Goal: Task Accomplishment & Management: Manage account settings

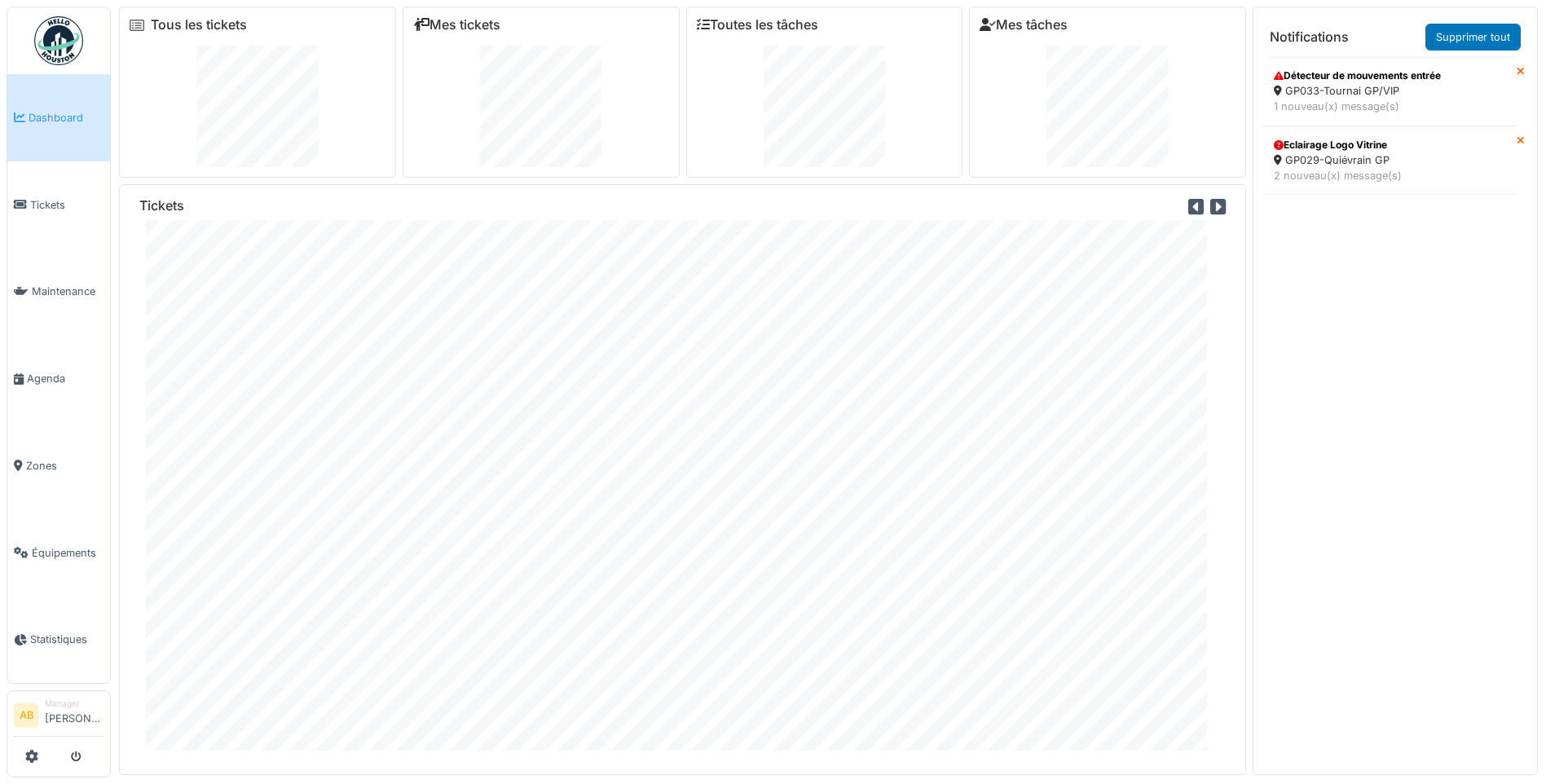
click at [68, 118] on span "Dashboard" at bounding box center [66, 118] width 75 height 16
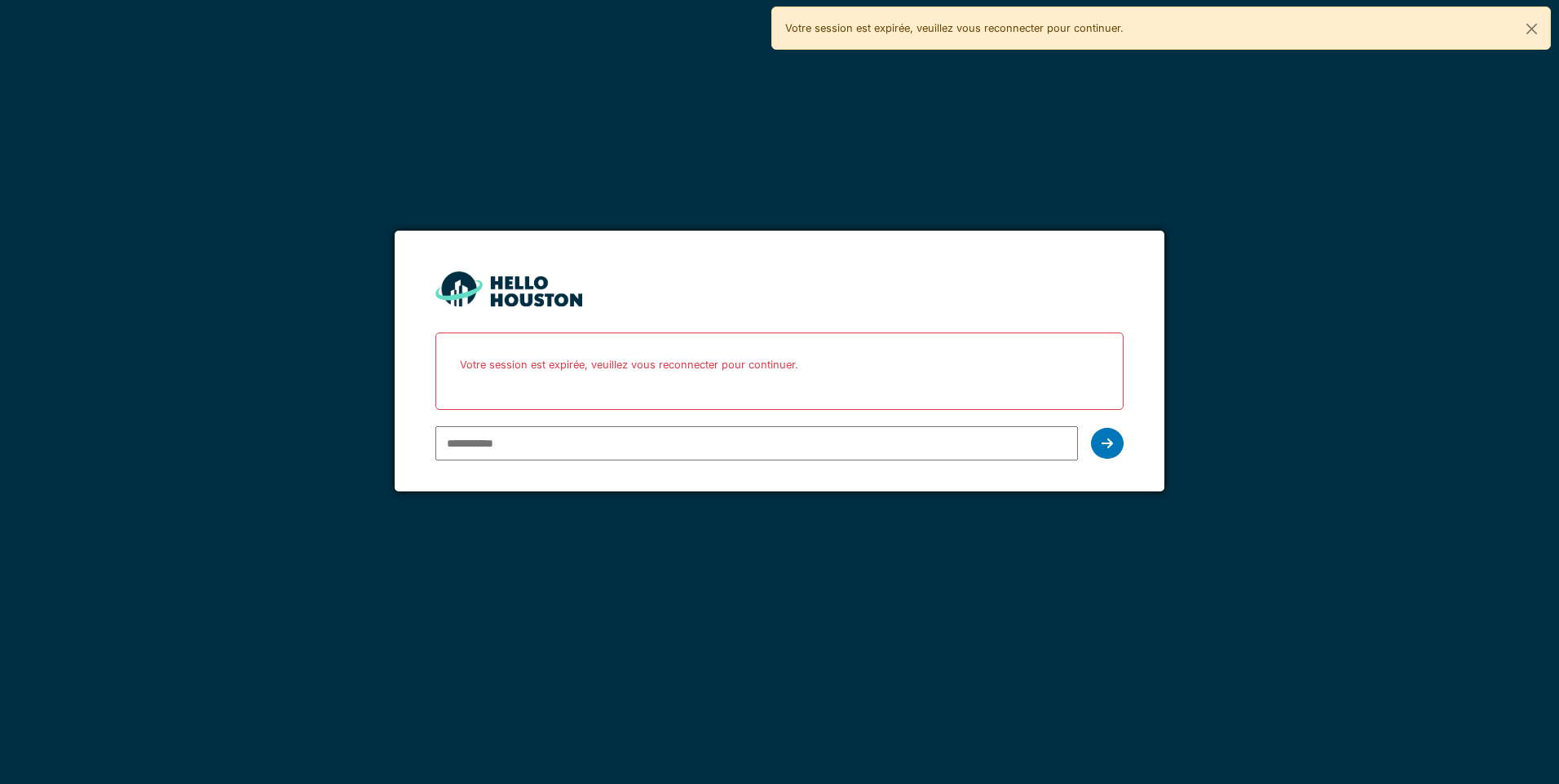
click at [523, 433] on input "email" at bounding box center [756, 443] width 642 height 34
type input "**********"
click at [1105, 451] on div at bounding box center [1107, 443] width 33 height 31
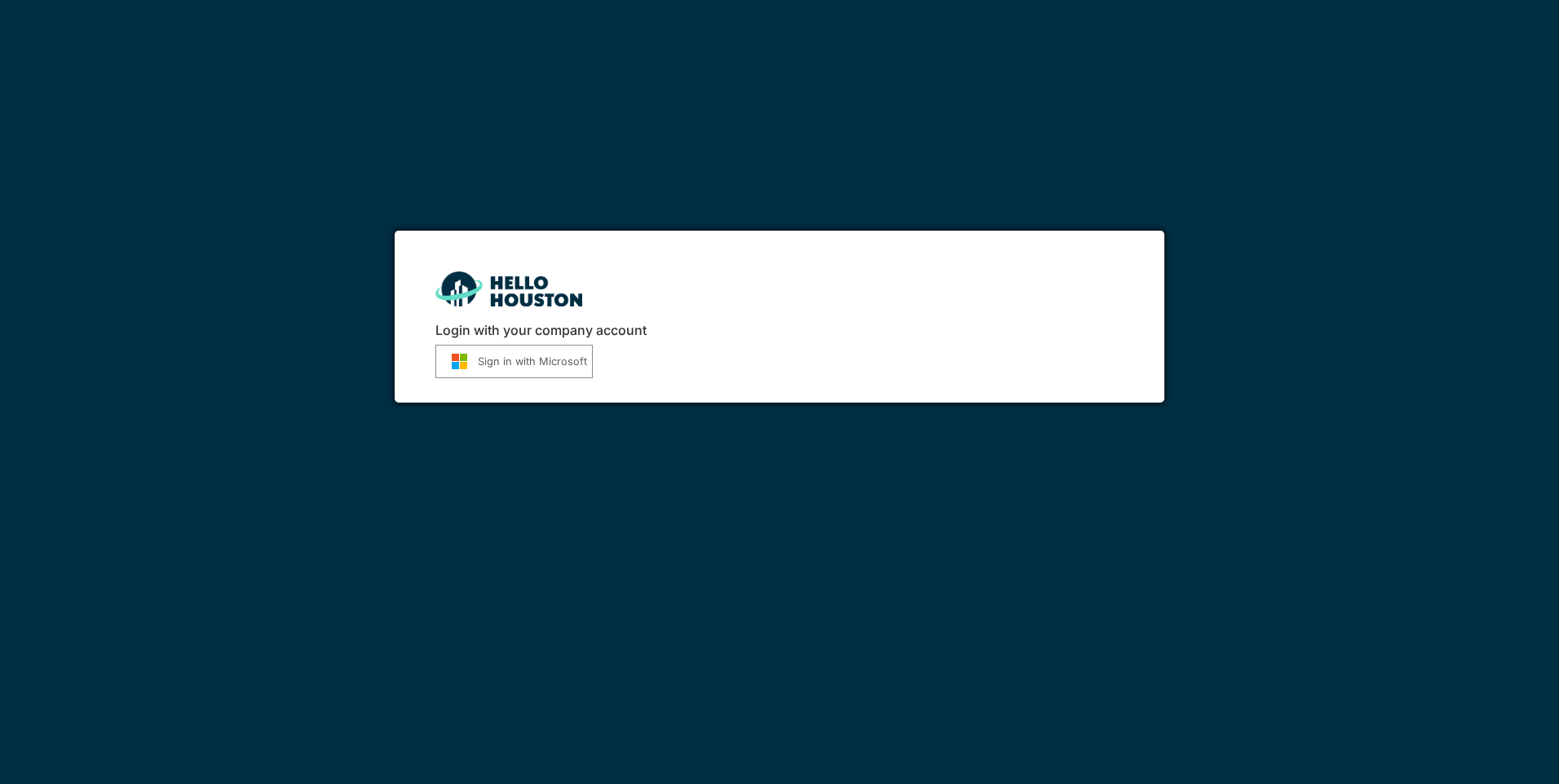
click at [518, 354] on button "Sign in with Microsoft" at bounding box center [514, 360] width 158 height 33
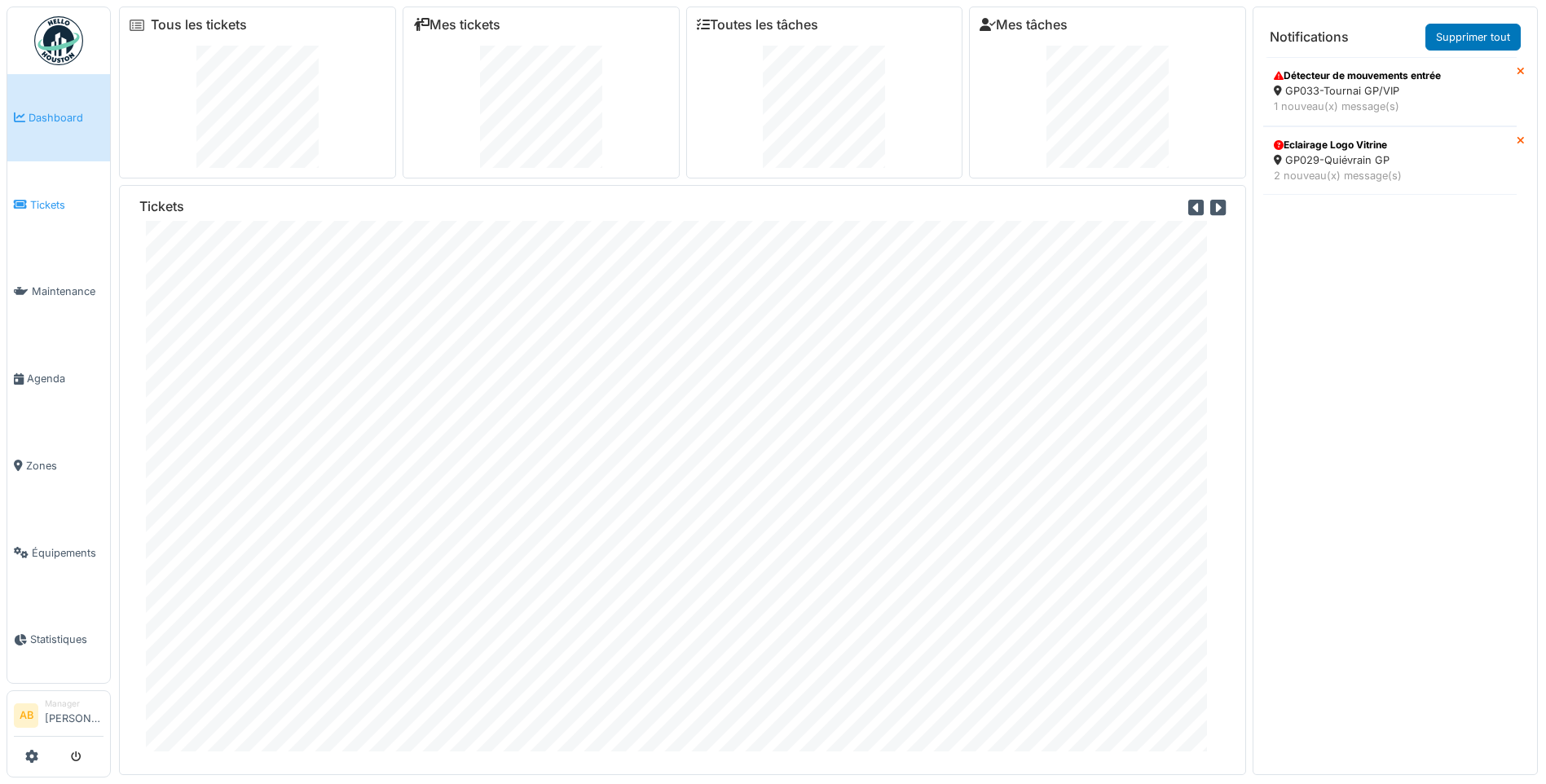
click at [52, 206] on span "Tickets" at bounding box center [67, 205] width 74 height 16
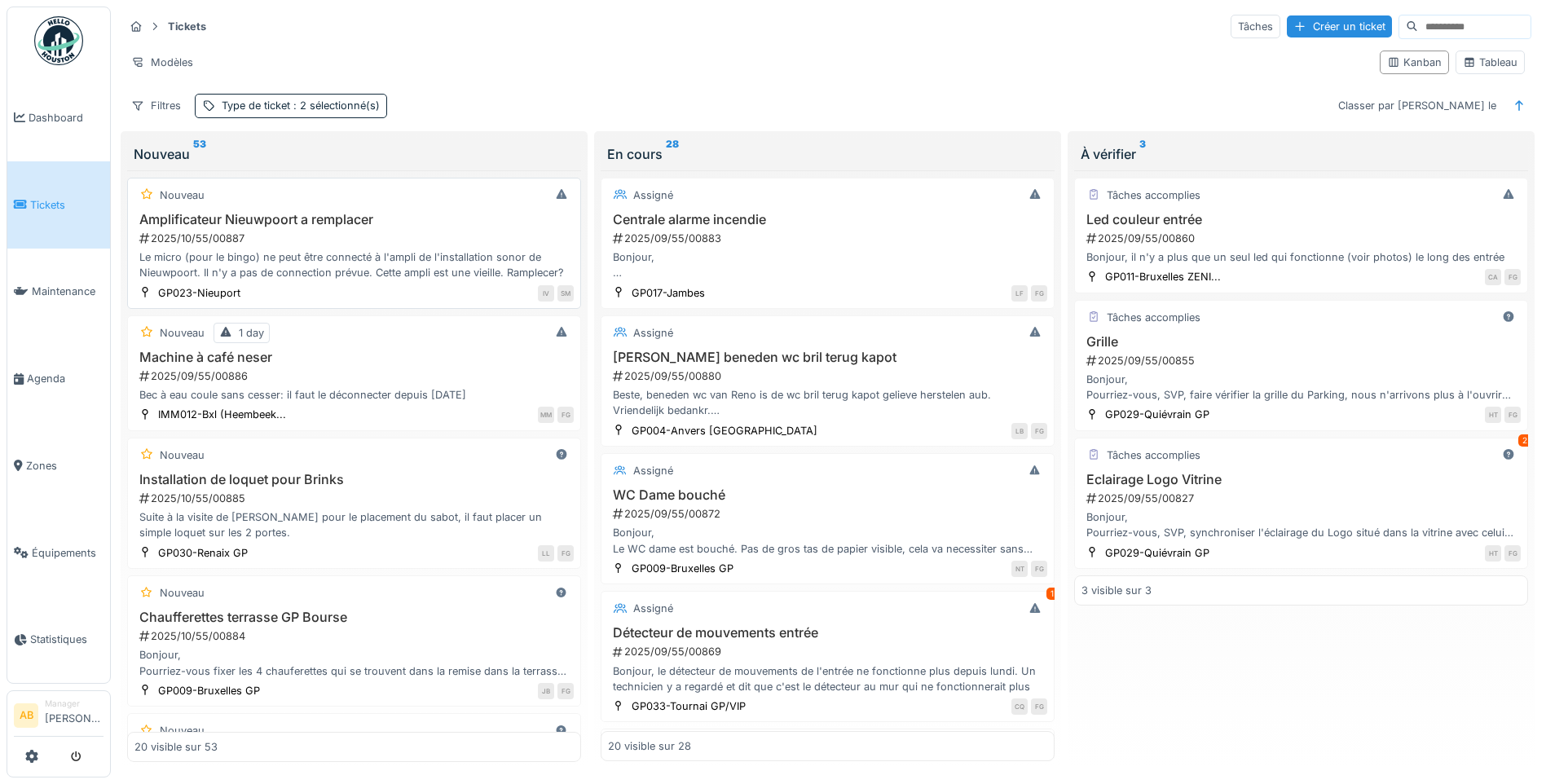
click at [395, 277] on div "Le micro (pour le bingo) ne peut être connecté à l'ampli de l'installation sono…" at bounding box center [354, 264] width 439 height 31
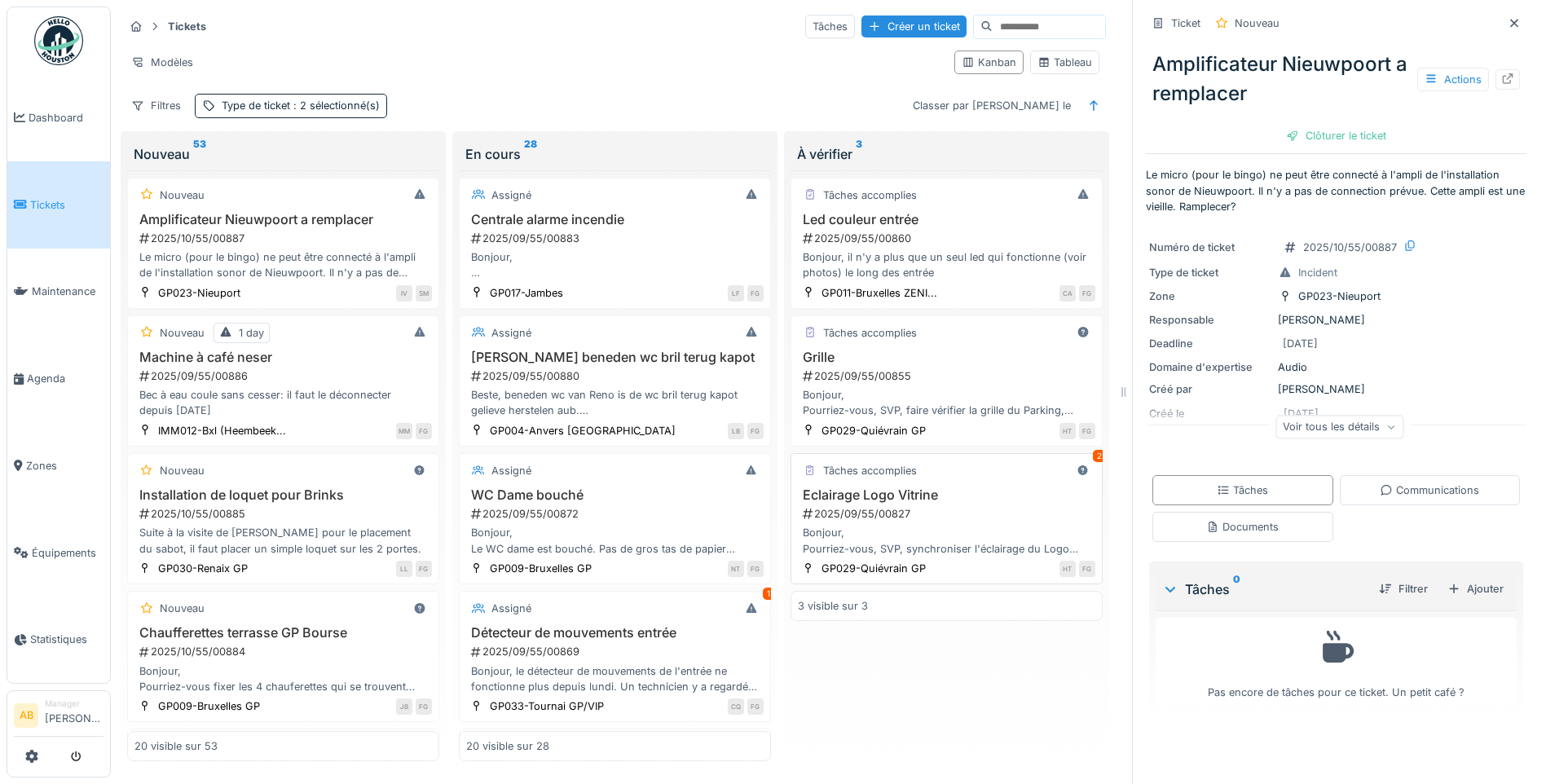
scroll to position [12, 0]
click at [968, 525] on div "Bonjour, Pourriez-vous, SVP, synchroniser l'éclairage du Logo situé dans la vit…" at bounding box center [947, 540] width 297 height 31
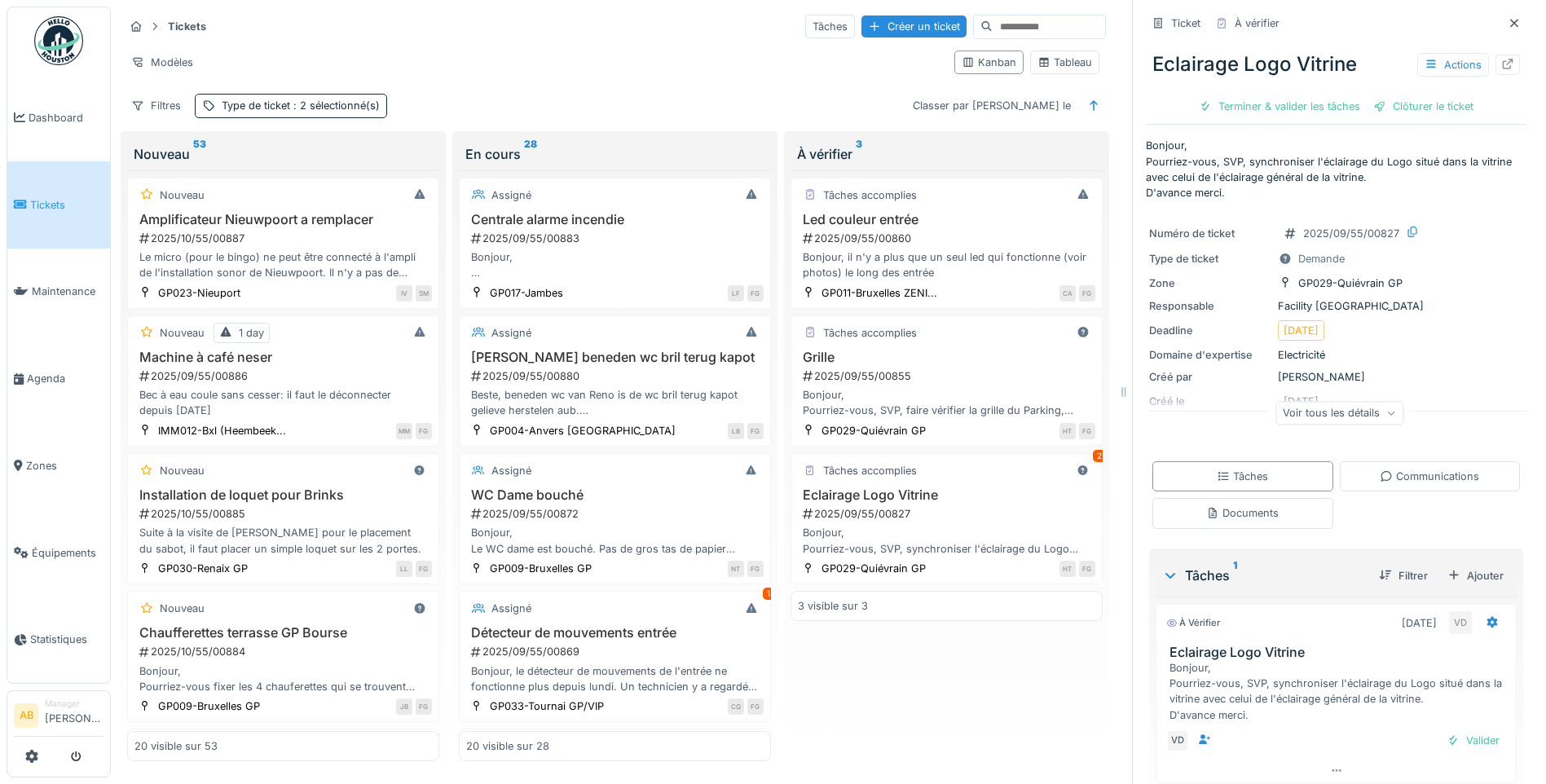
scroll to position [57, 0]
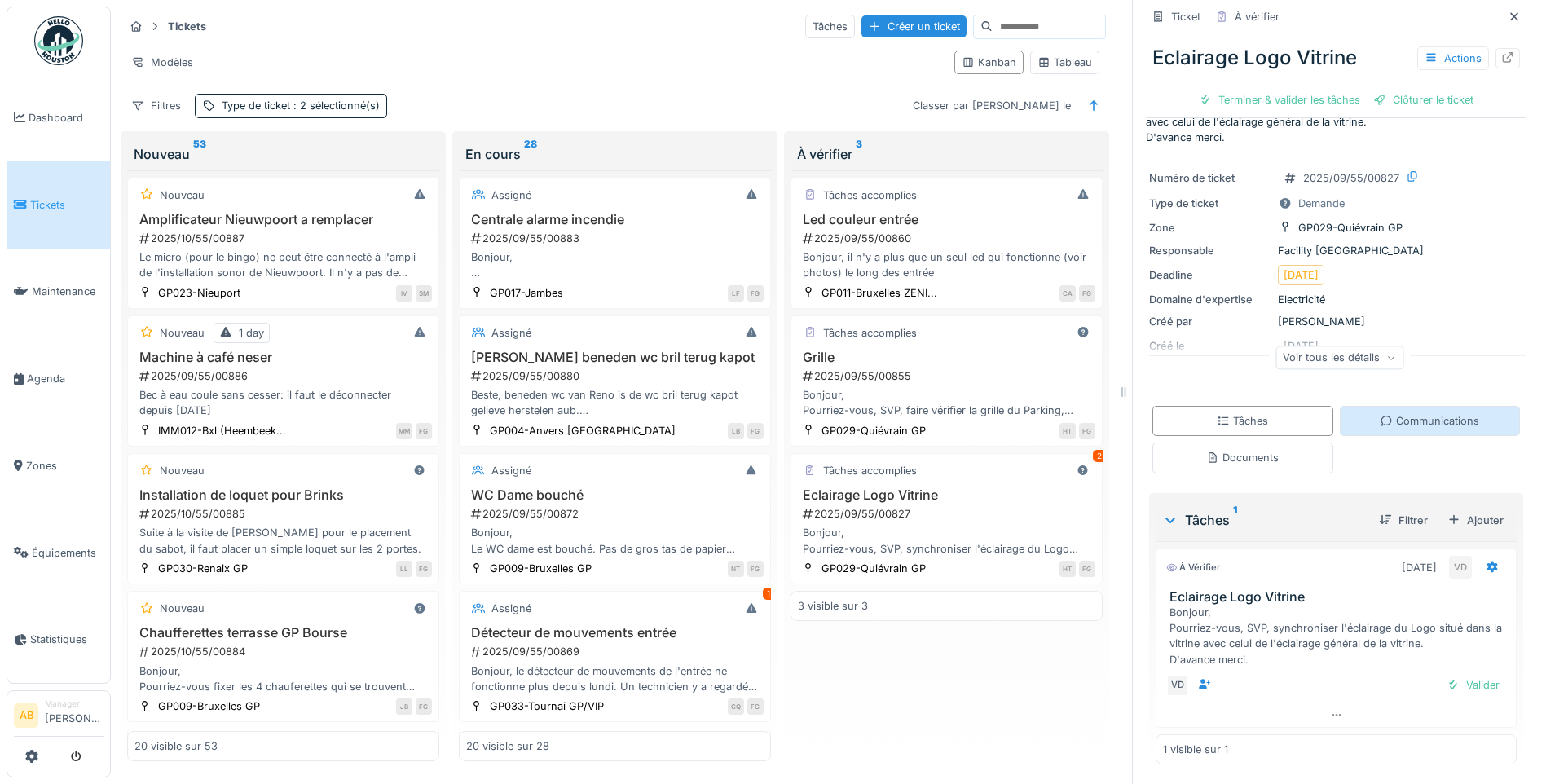
click at [1380, 415] on div "Communications" at bounding box center [1430, 421] width 100 height 16
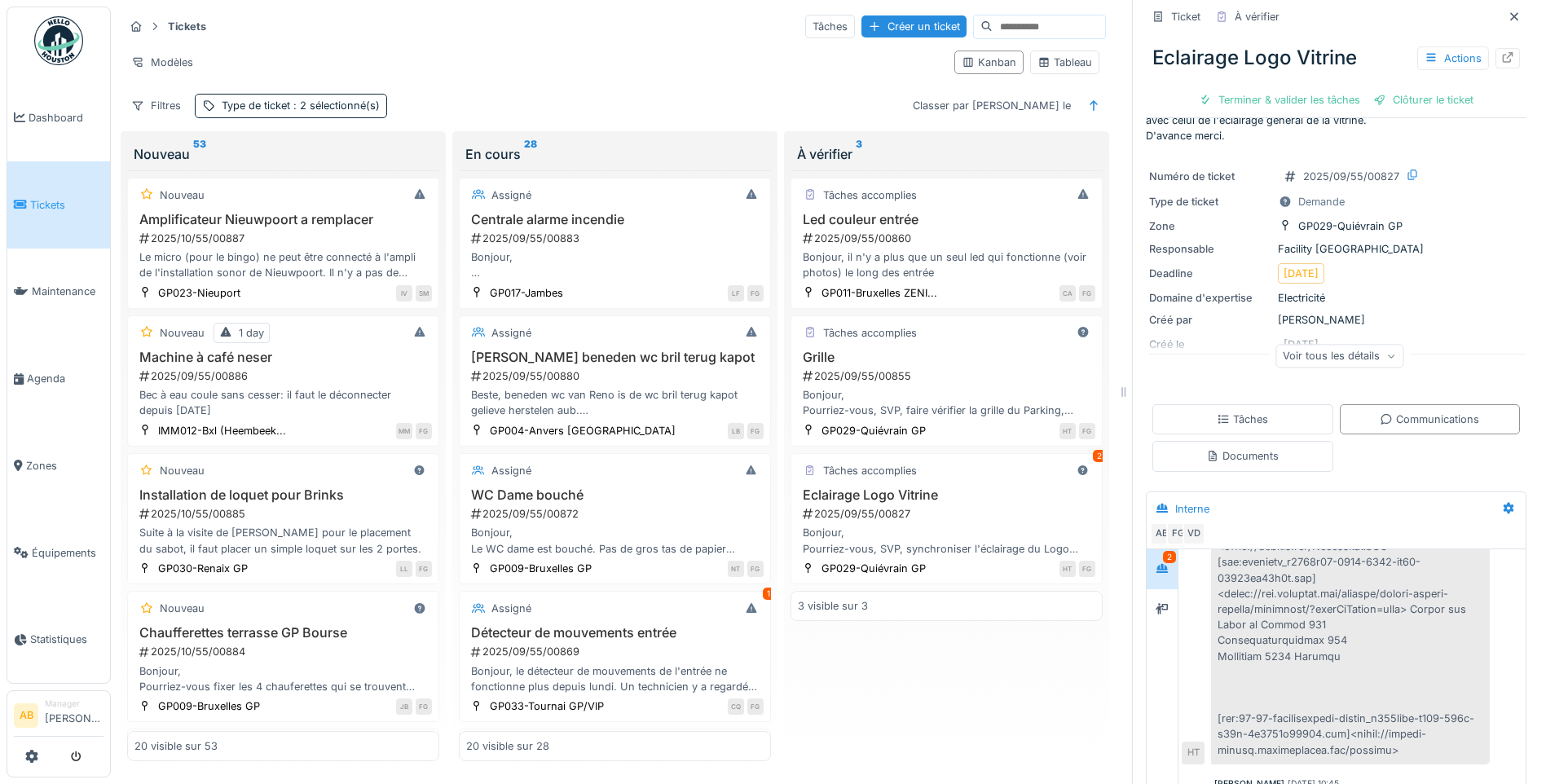
scroll to position [673, 0]
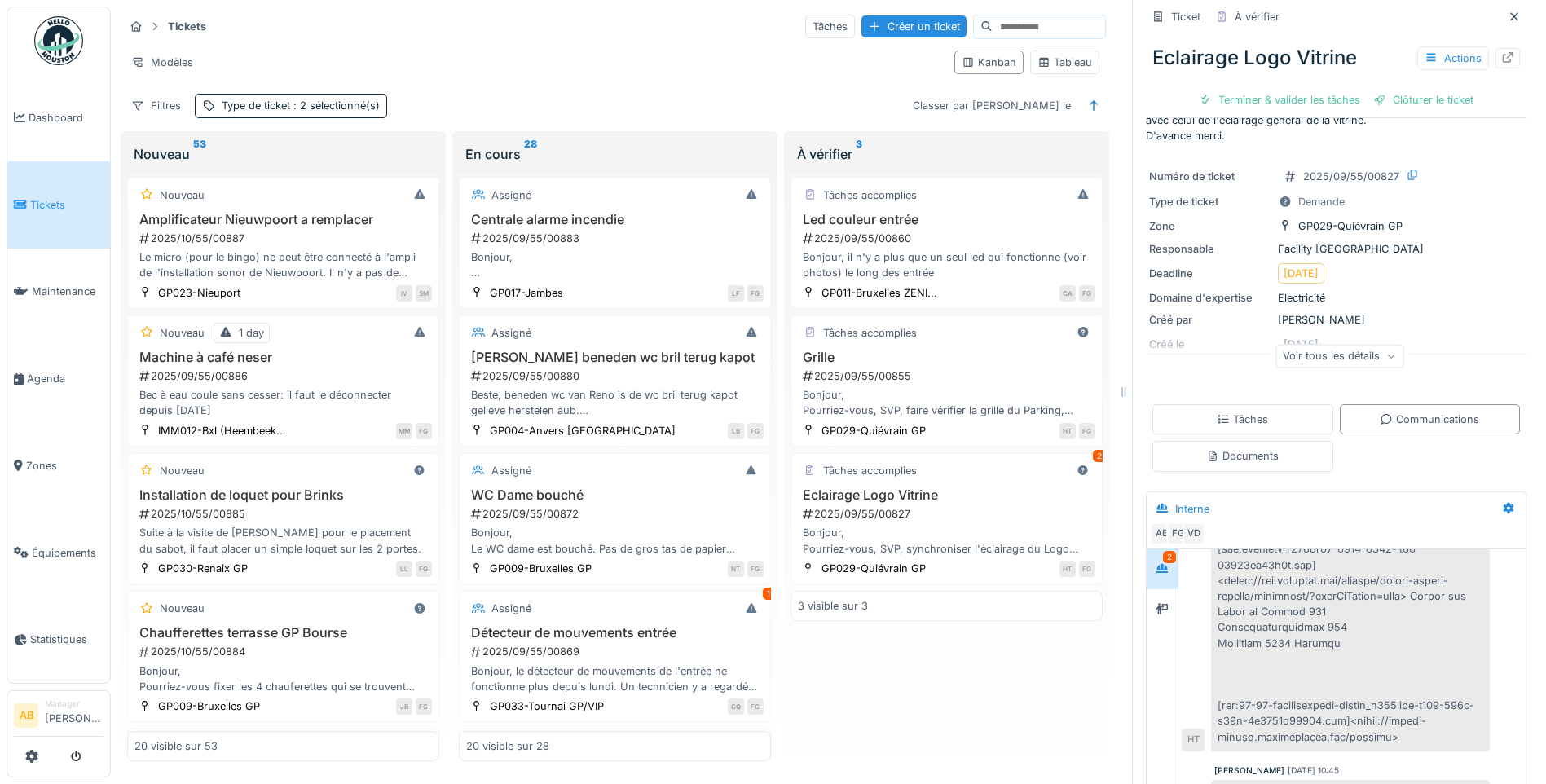
click at [1163, 552] on div "2" at bounding box center [1169, 557] width 13 height 12
click at [1156, 602] on icon at bounding box center [1162, 607] width 13 height 11
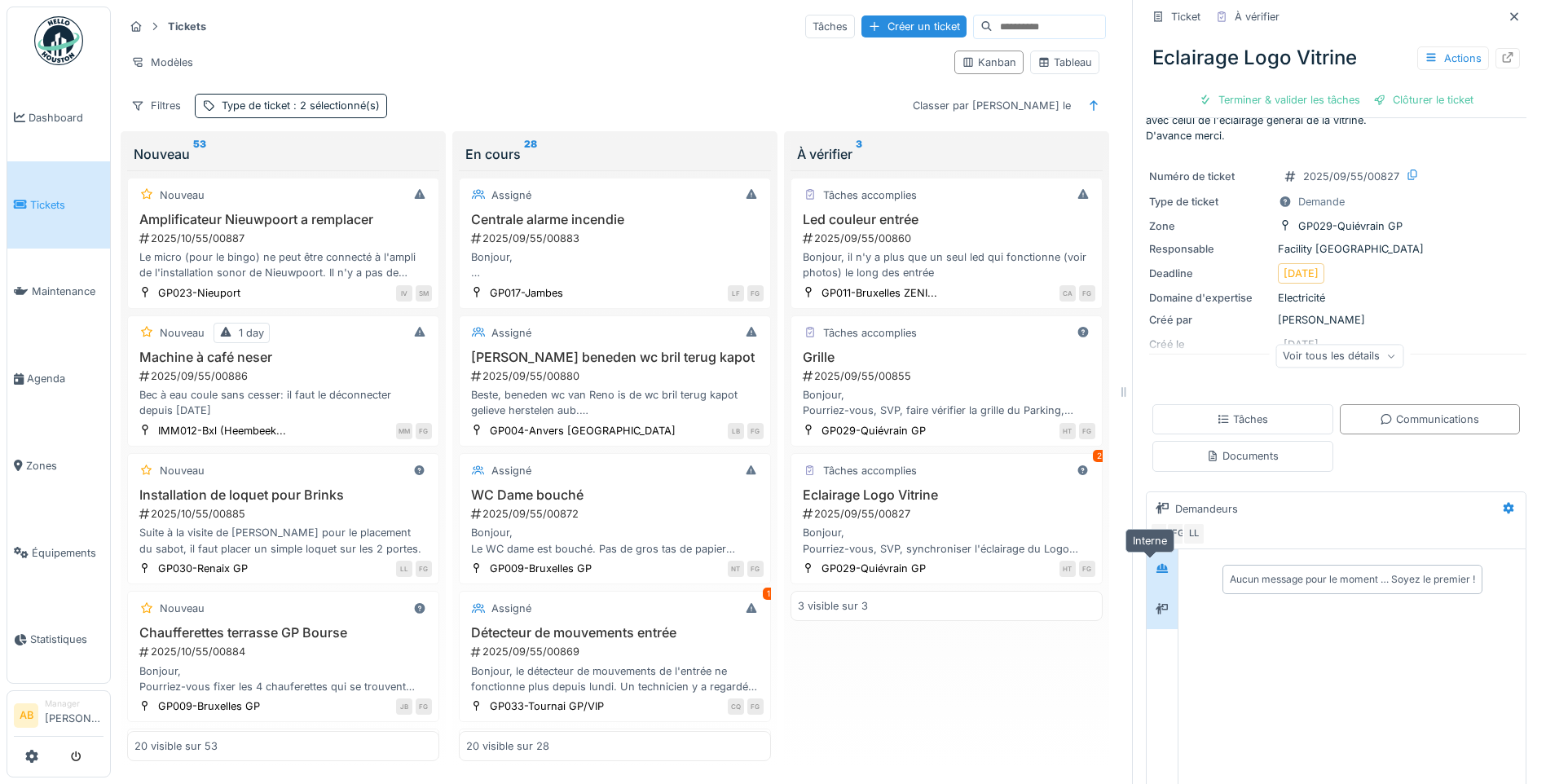
click at [1156, 563] on icon at bounding box center [1162, 568] width 13 height 11
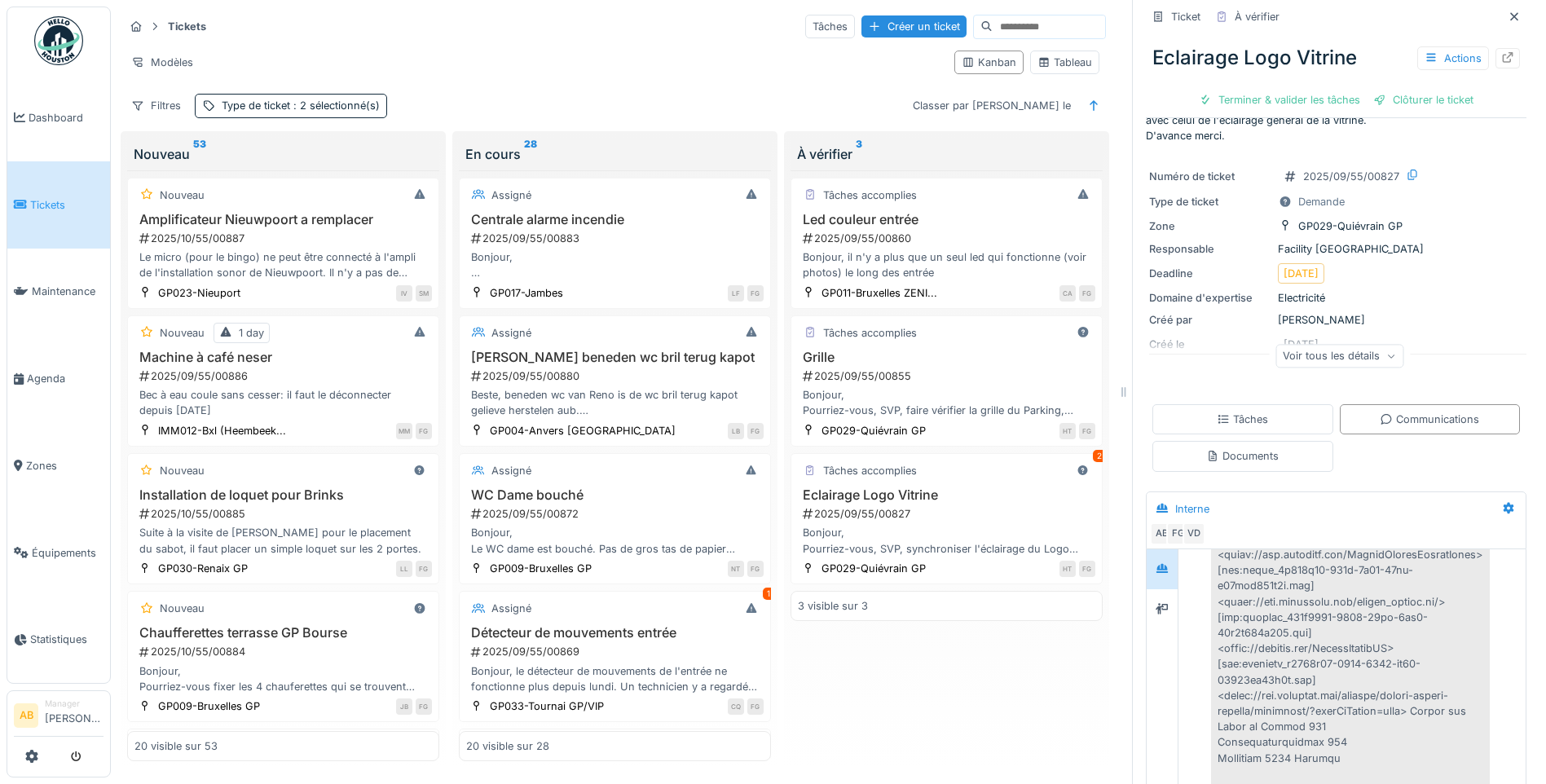
scroll to position [651, 0]
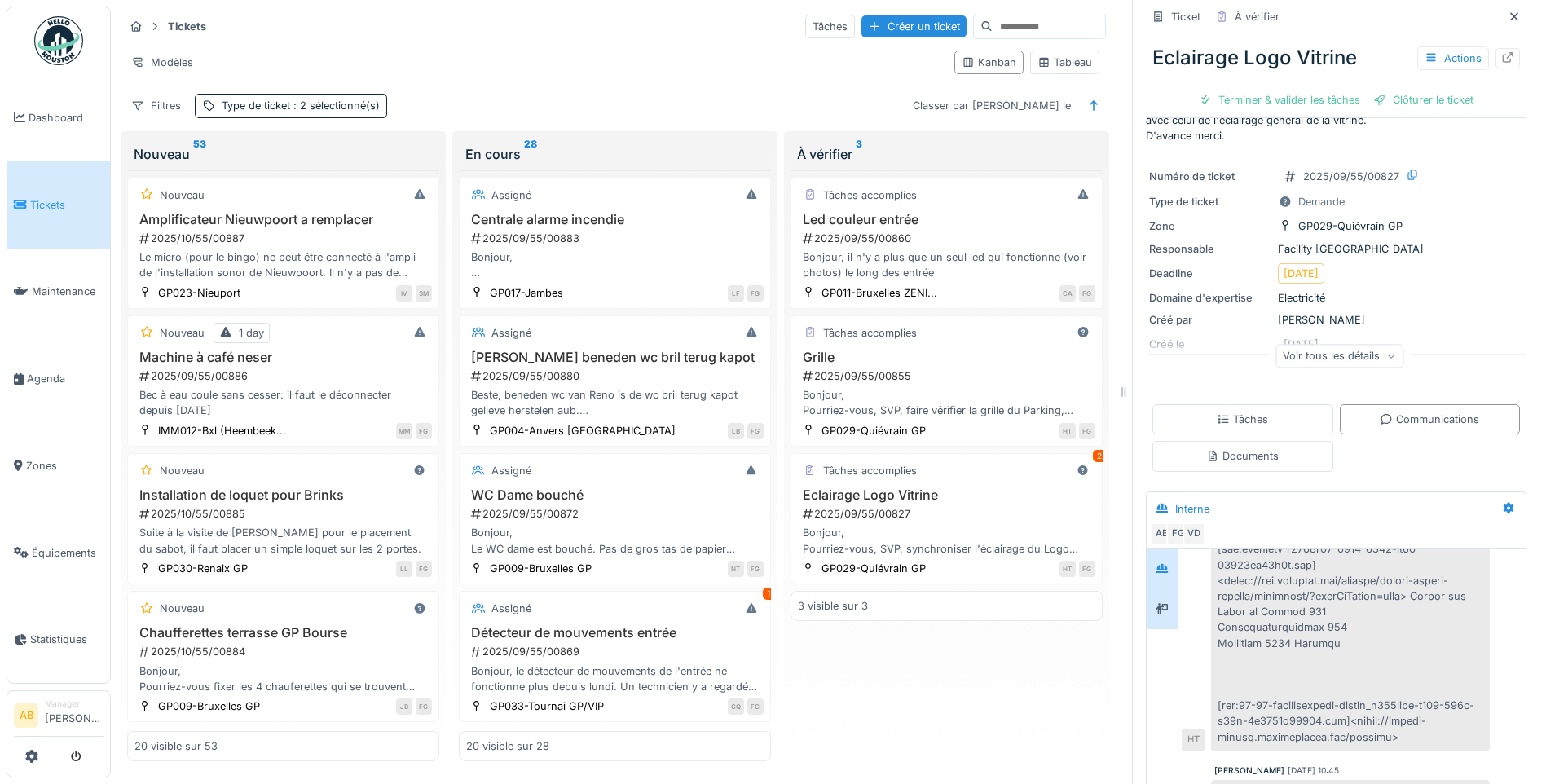
click at [1156, 603] on icon at bounding box center [1162, 608] width 13 height 11
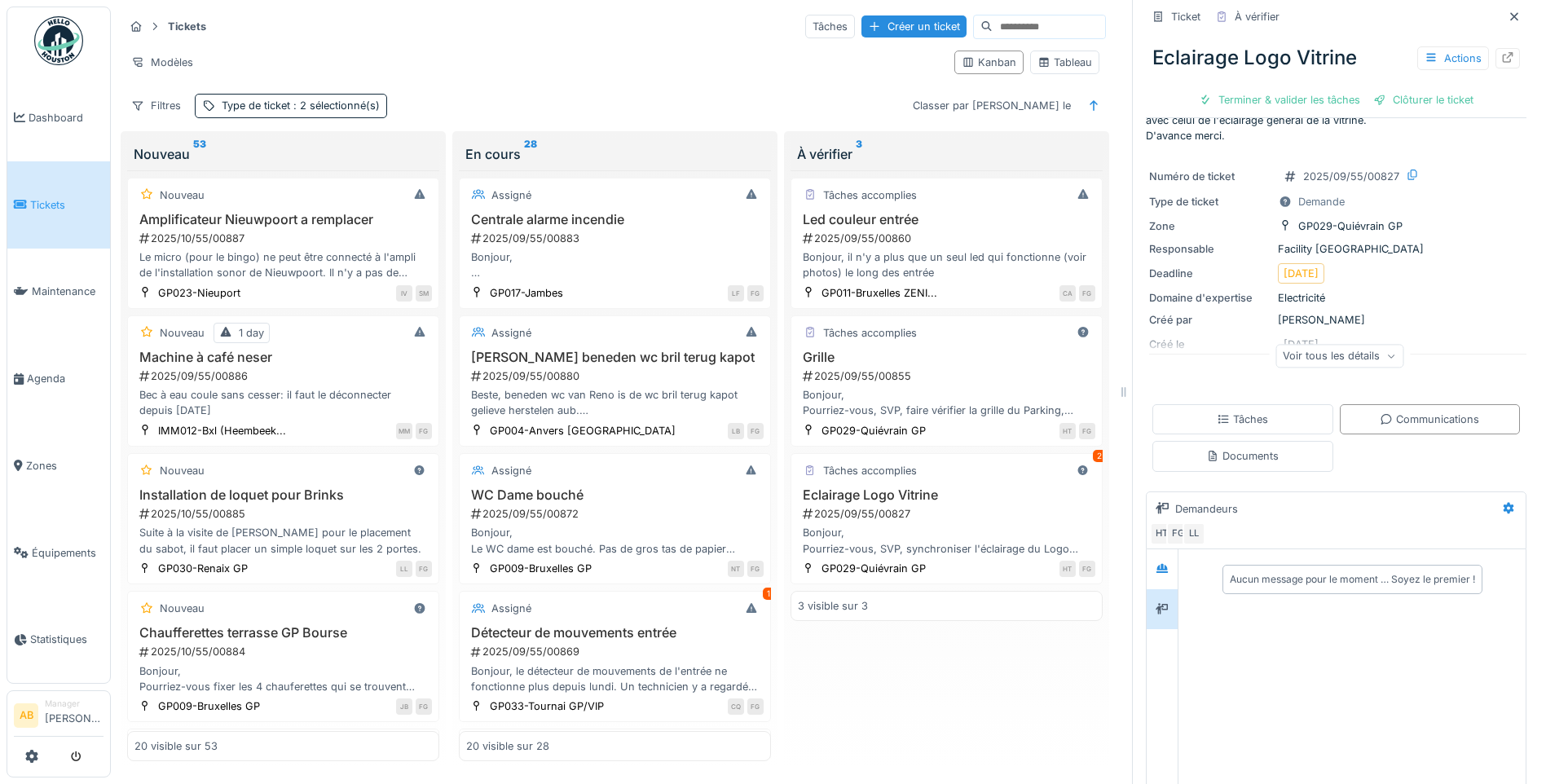
scroll to position [0, 0]
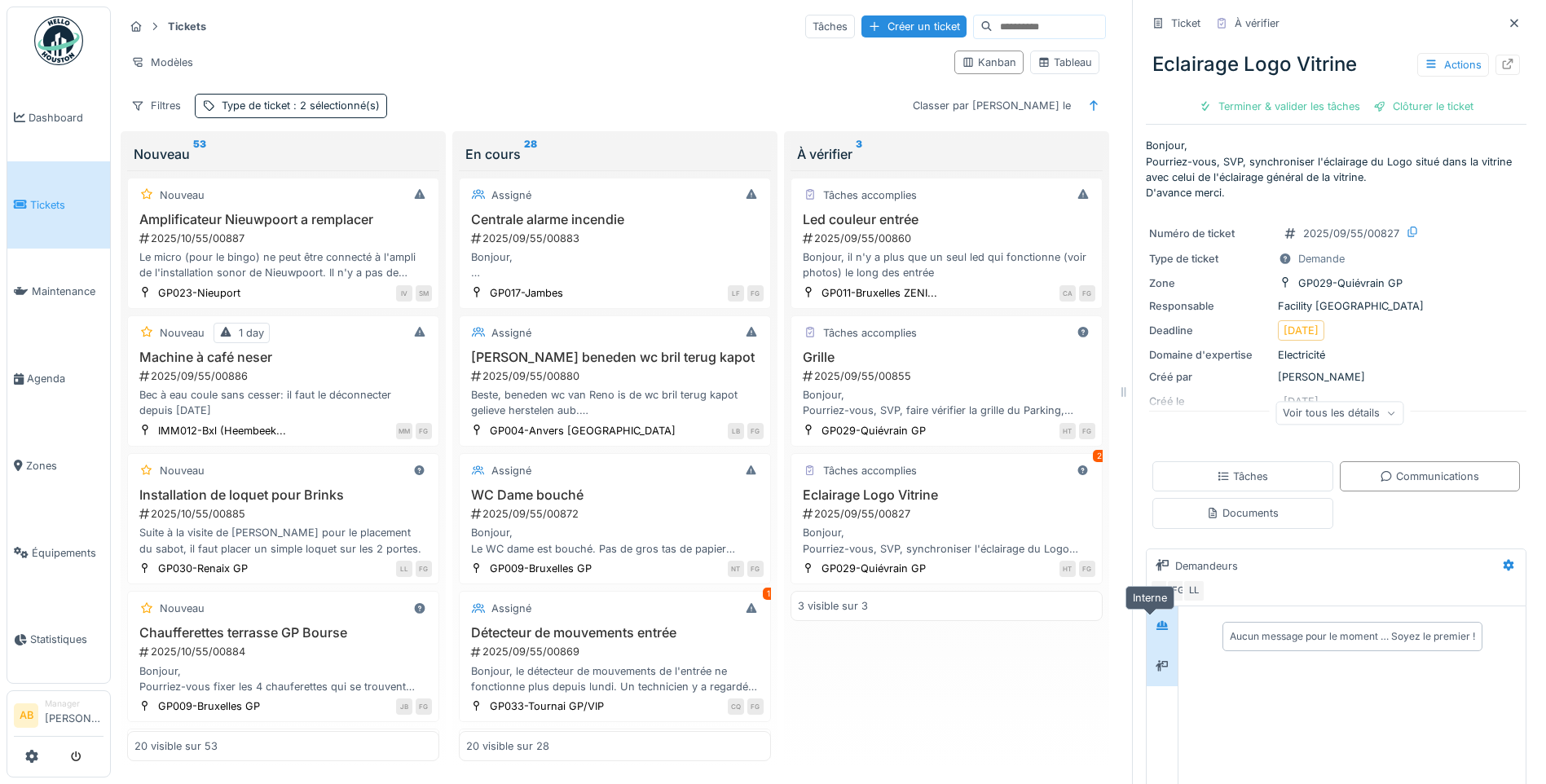
click at [1157, 620] on icon at bounding box center [1162, 624] width 11 height 9
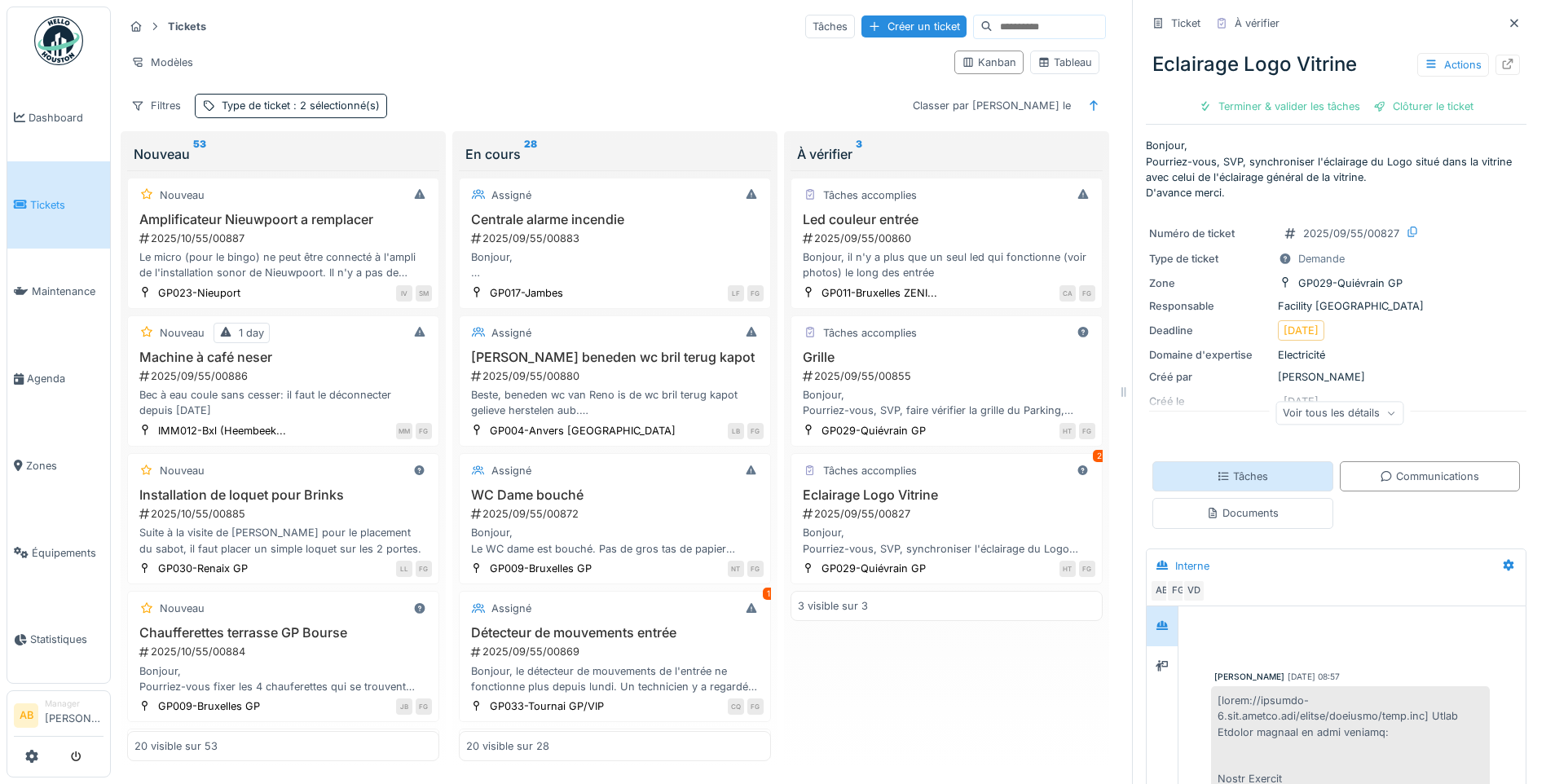
click at [1295, 474] on div "Tâches" at bounding box center [1243, 476] width 181 height 30
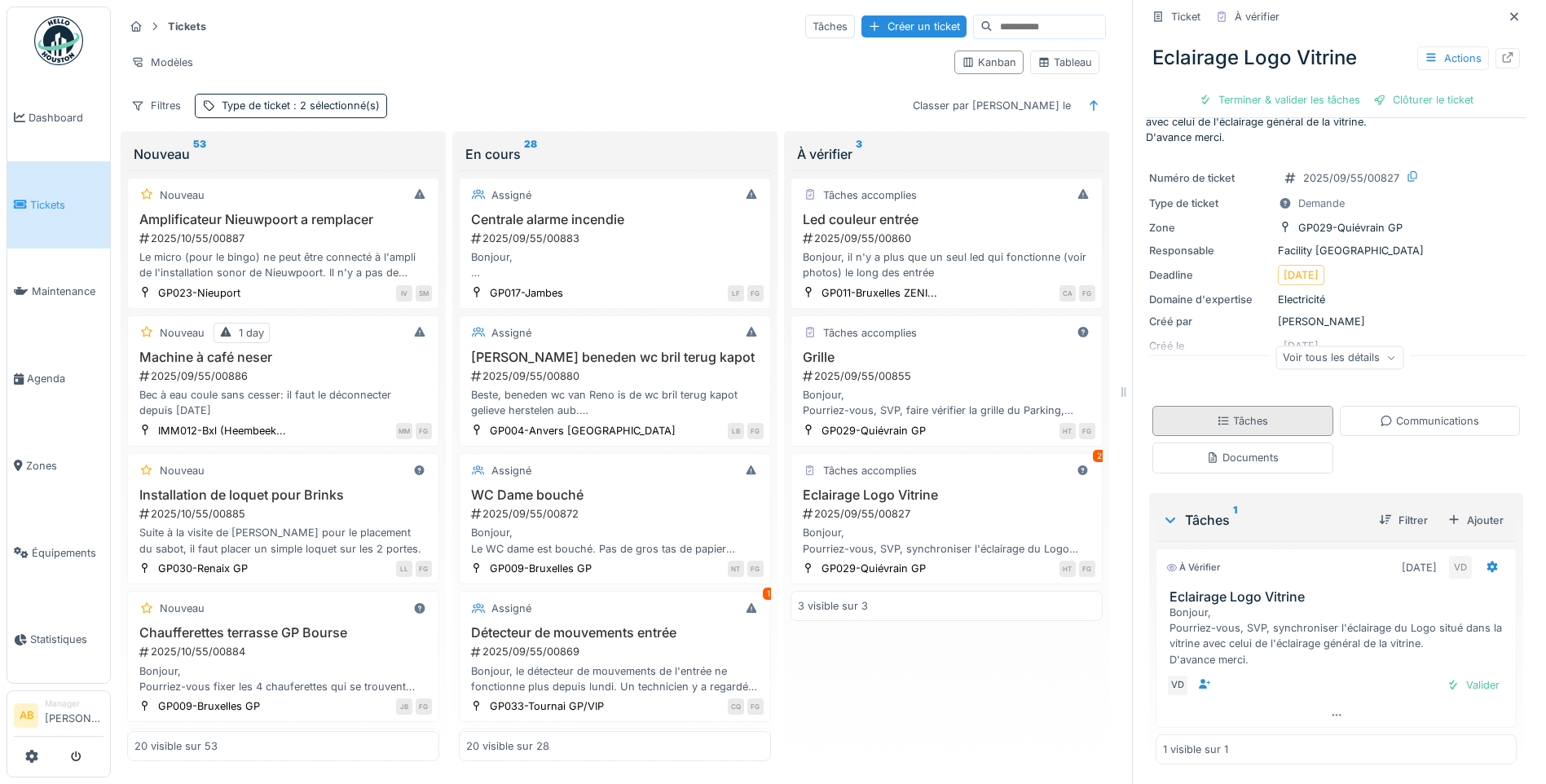
scroll to position [57, 0]
click at [1245, 453] on div "Documents" at bounding box center [1243, 458] width 73 height 16
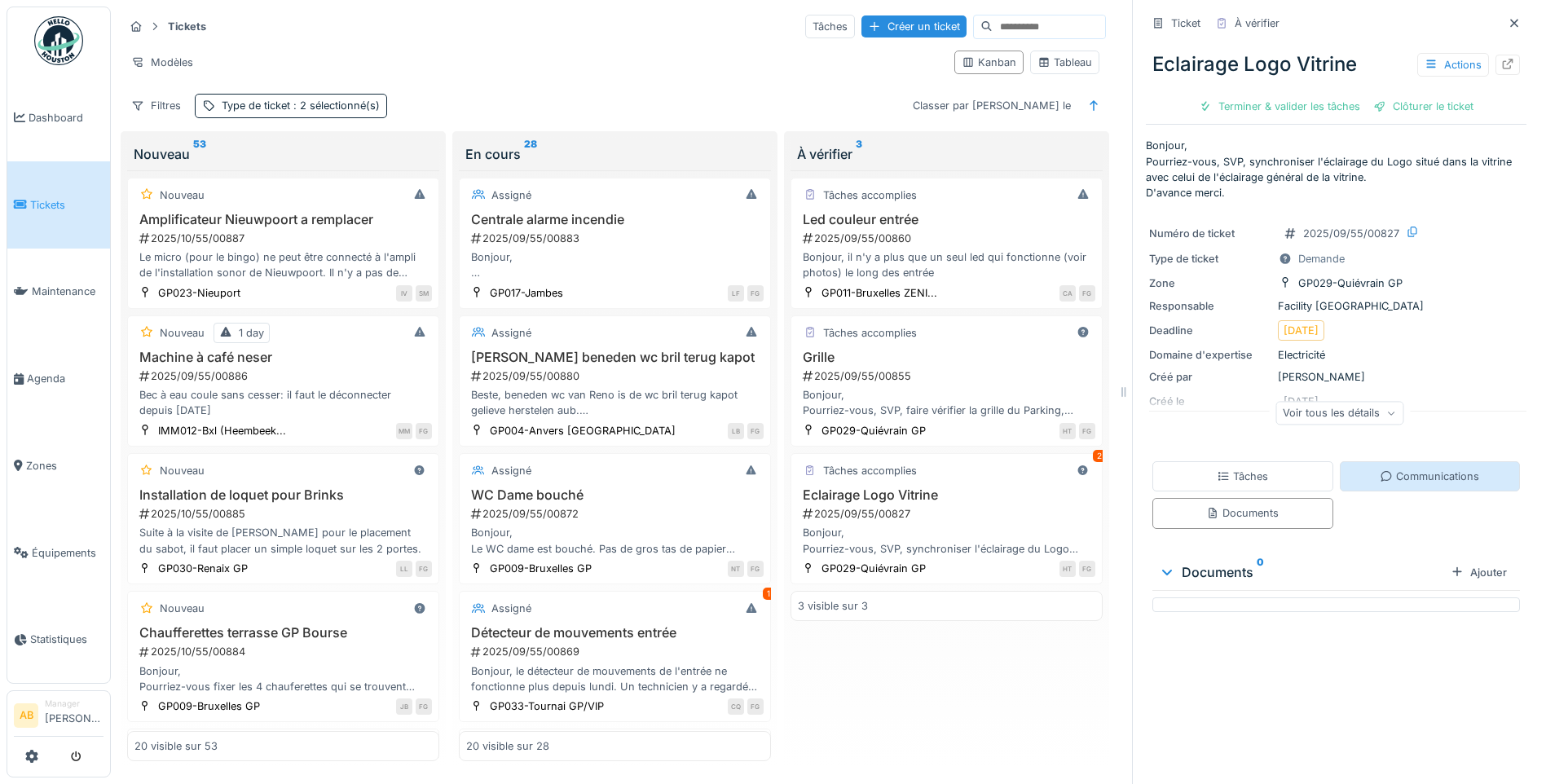
click at [1380, 473] on div "Communications" at bounding box center [1430, 477] width 100 height 16
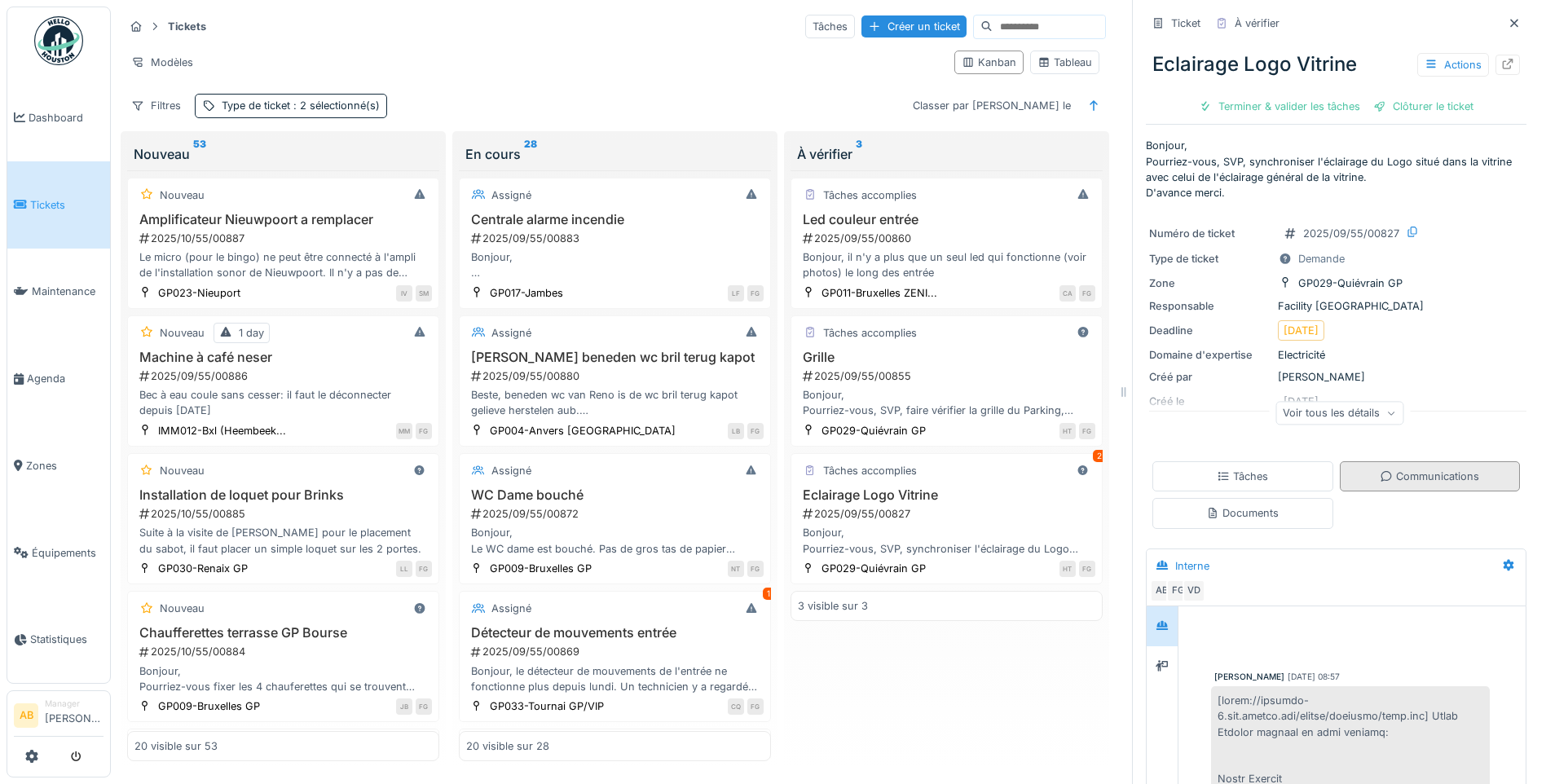
scroll to position [673, 0]
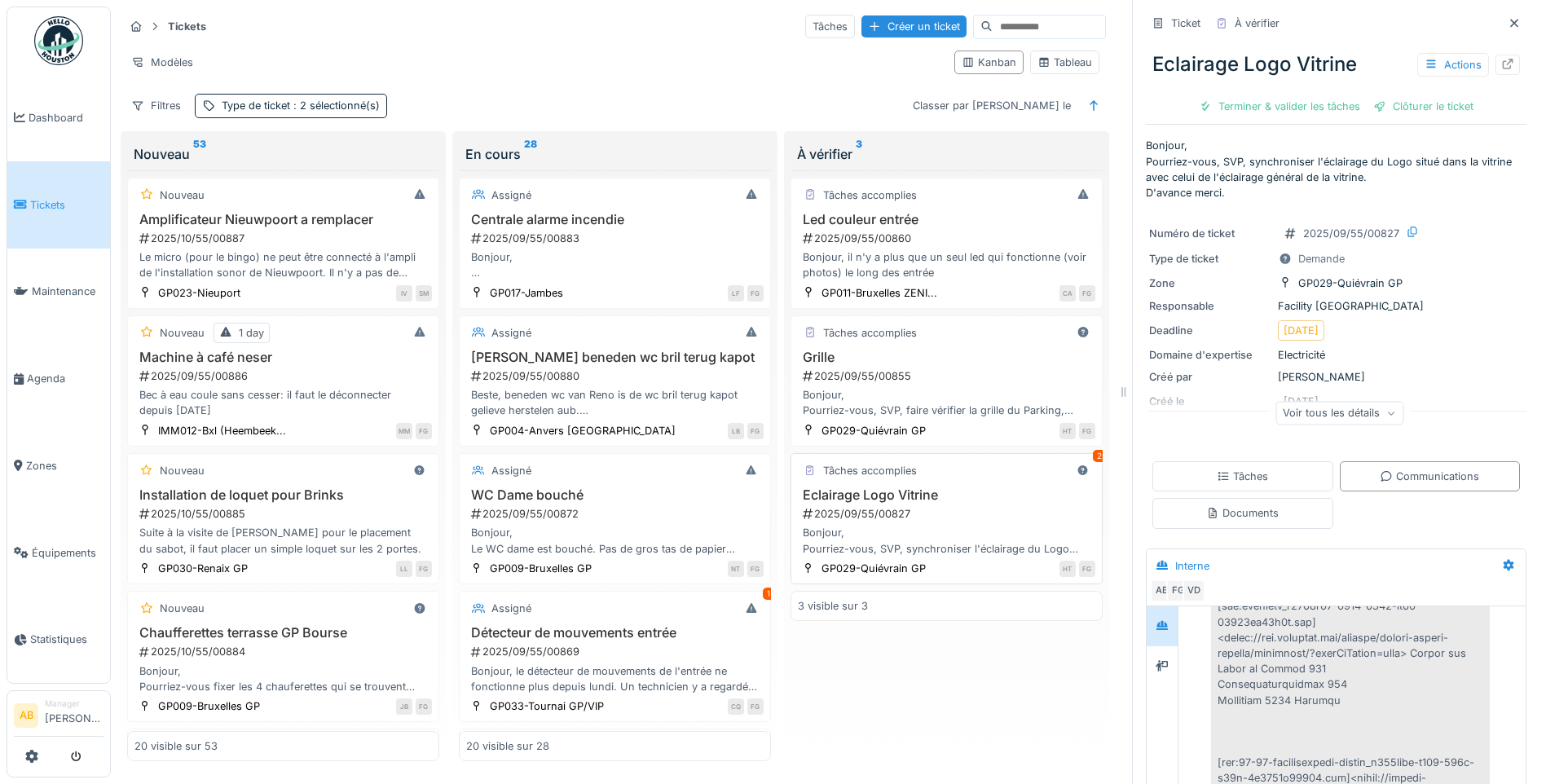
click at [976, 506] on div "2025/09/55/00827" at bounding box center [948, 514] width 294 height 16
click at [962, 372] on div "Grille 2025/09/55/00855 Bonjour, Pourriez-vous, SVP, faire vérifier la grille d…" at bounding box center [947, 383] width 297 height 69
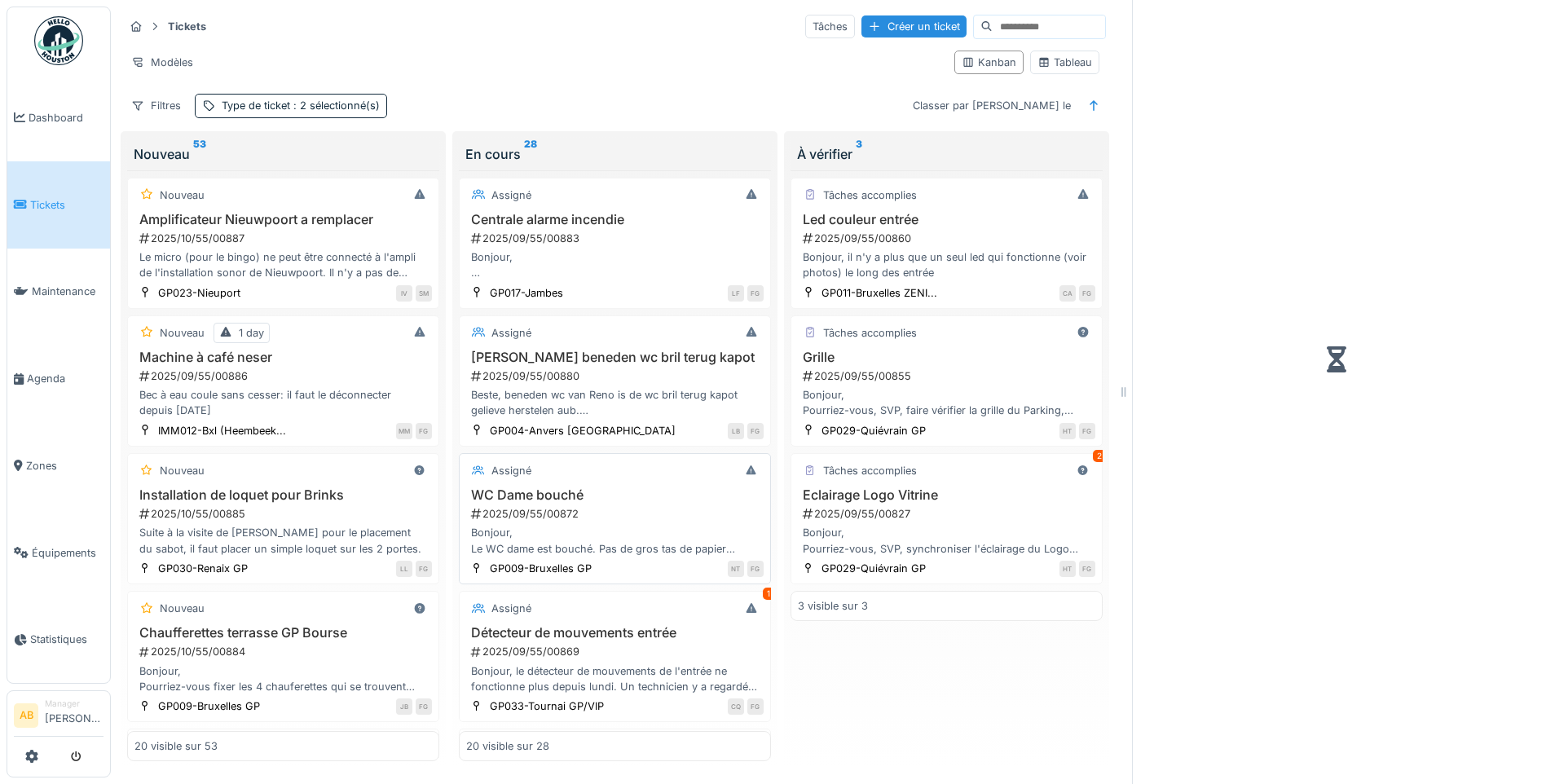
click at [643, 518] on div "2025/09/55/00872" at bounding box center [616, 514] width 294 height 16
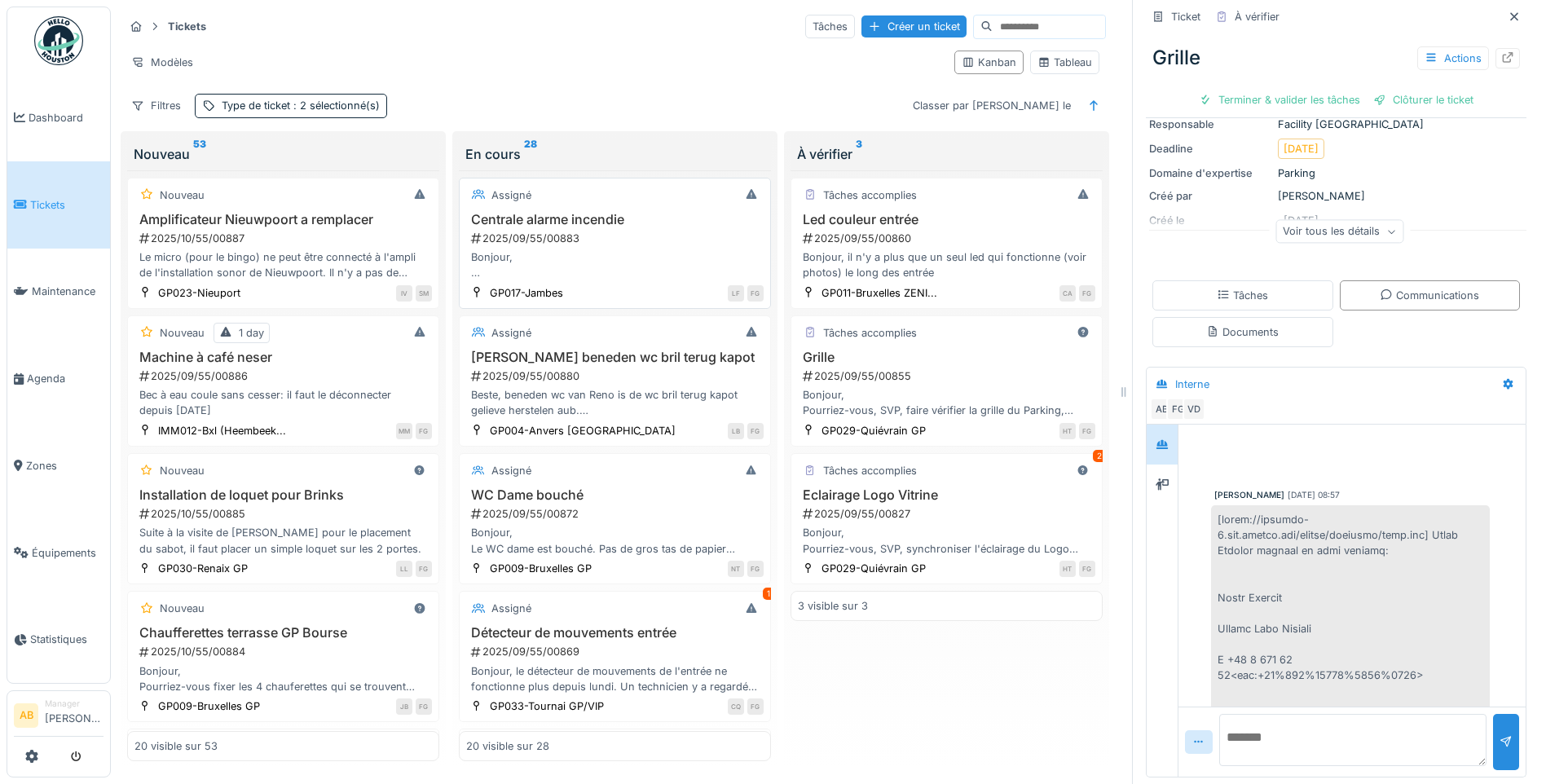
click at [600, 273] on div "Bonjour, Nous avons eu un code défaut sur la centrale d'alarme (Détecteur encra…" at bounding box center [615, 264] width 297 height 31
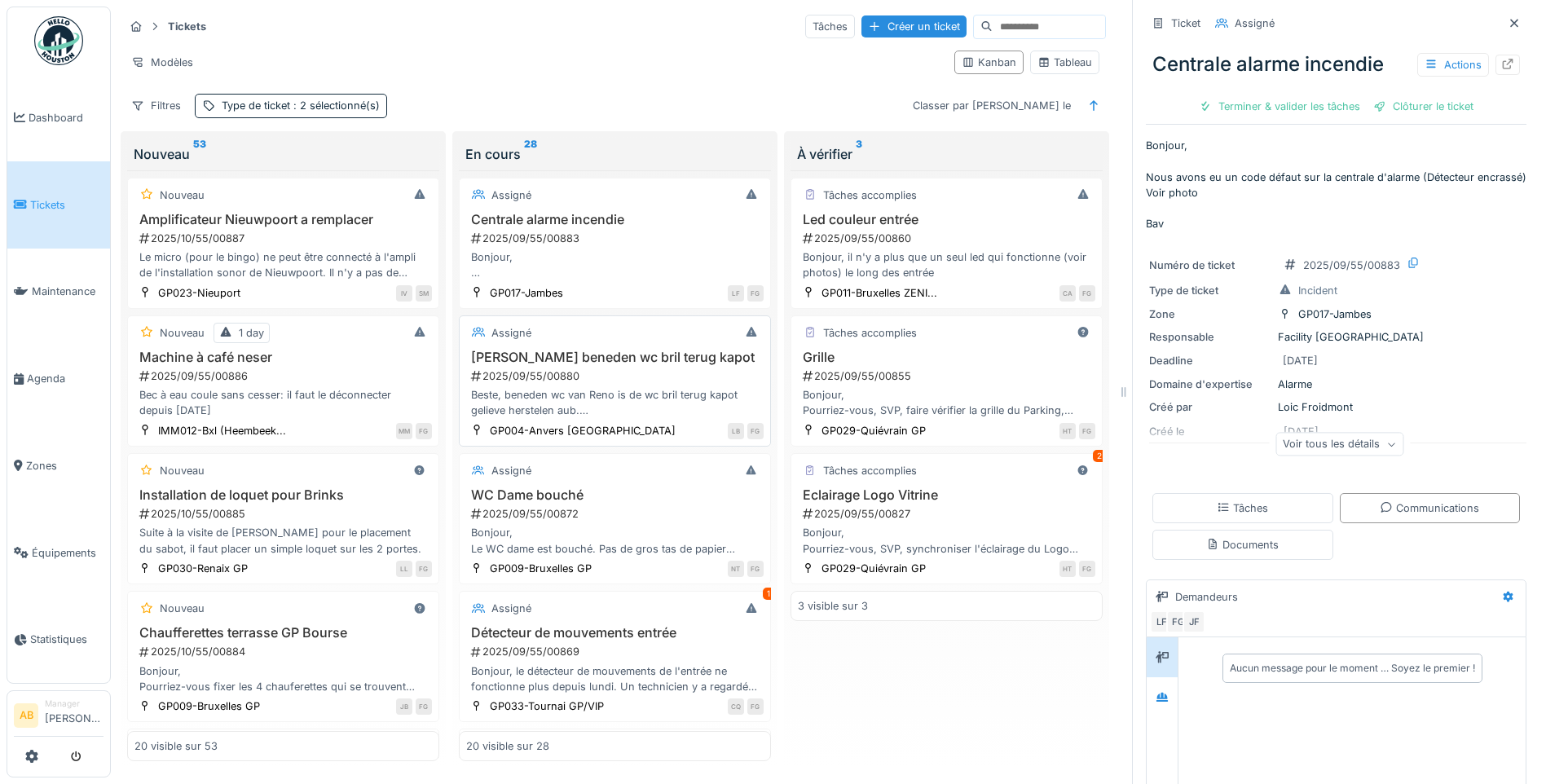
click at [620, 380] on div "2025/09/55/00880" at bounding box center [616, 376] width 294 height 16
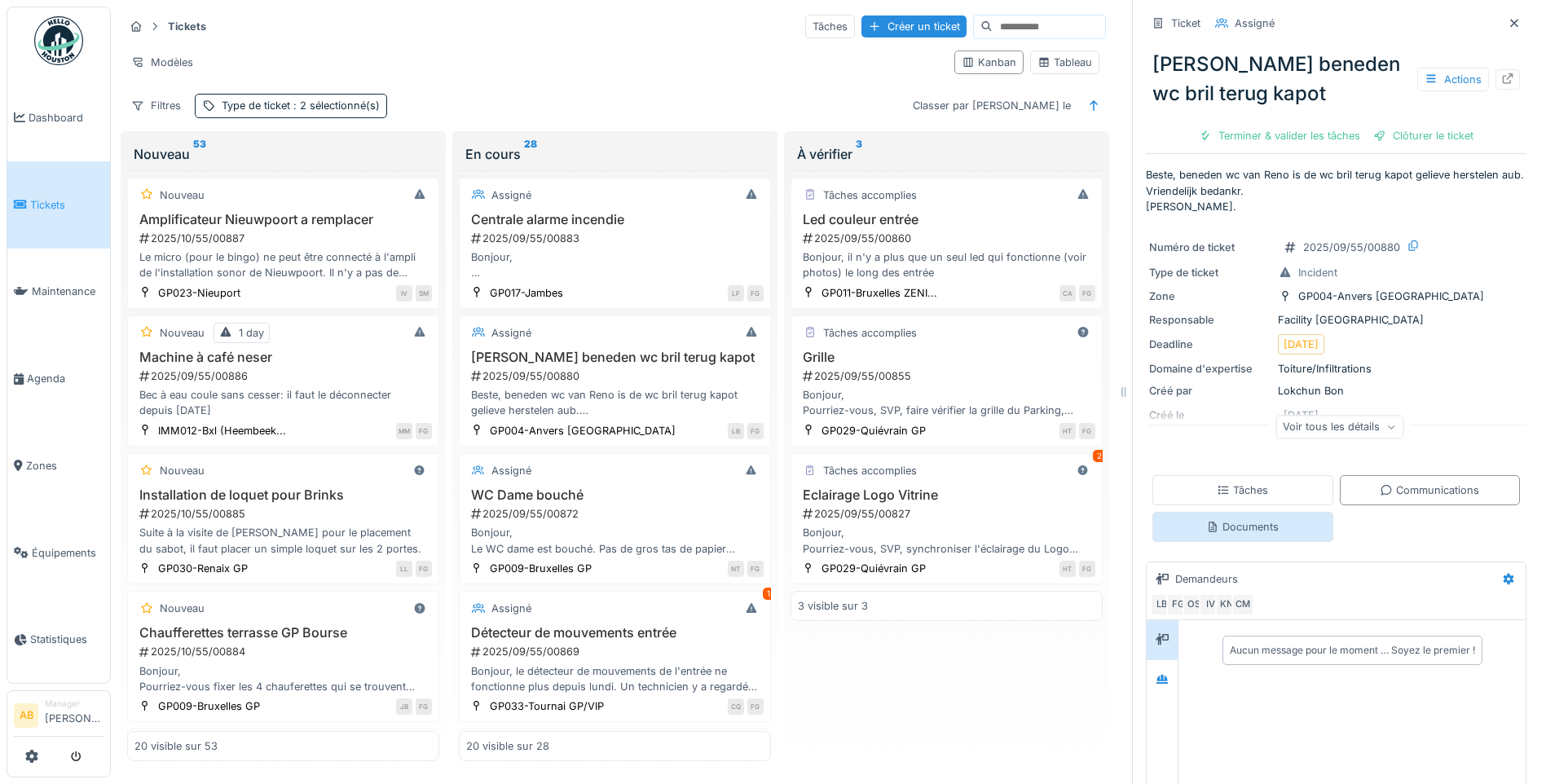
click at [1233, 535] on div "Documents" at bounding box center [1243, 527] width 73 height 16
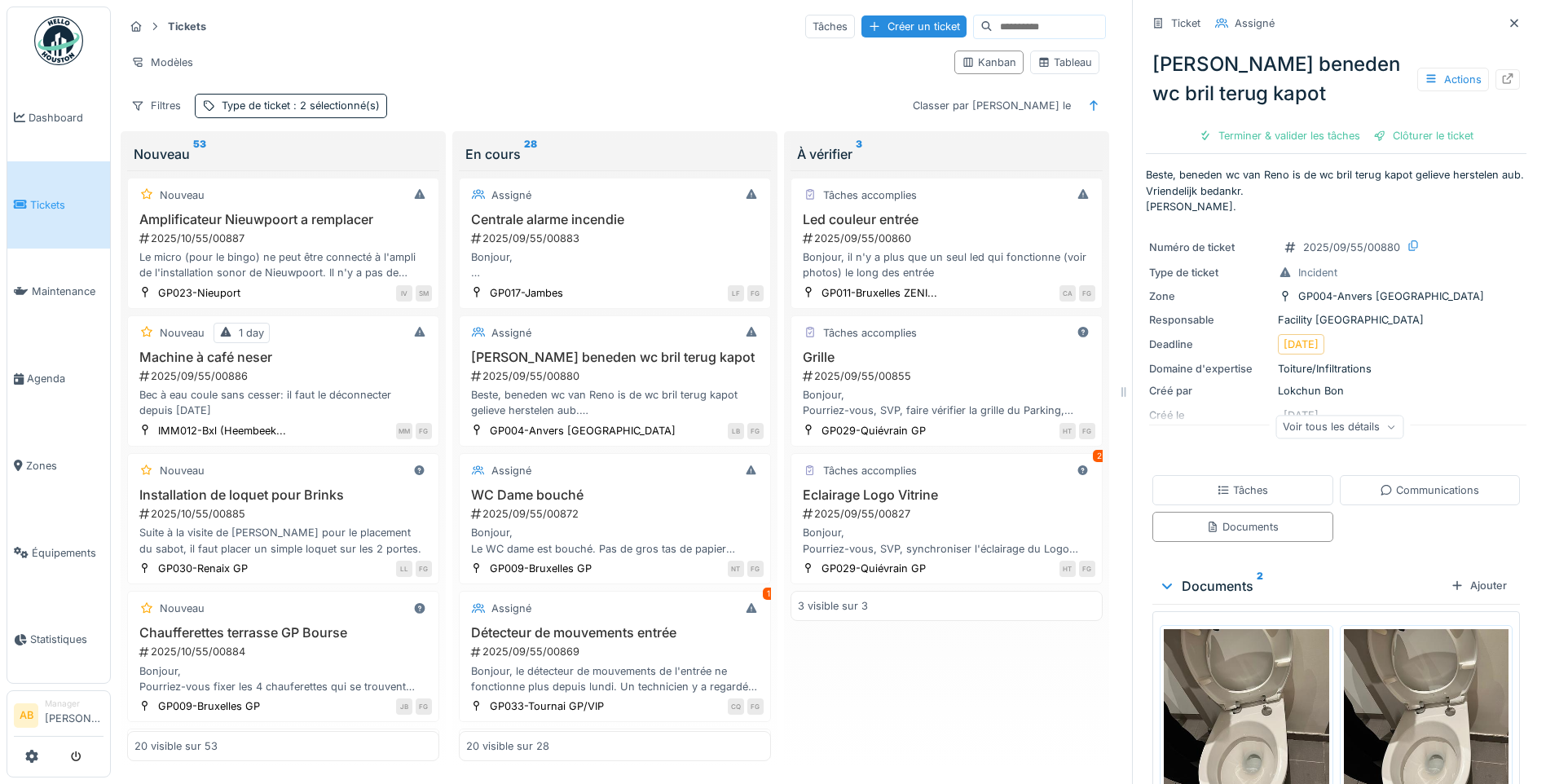
scroll to position [158, 0]
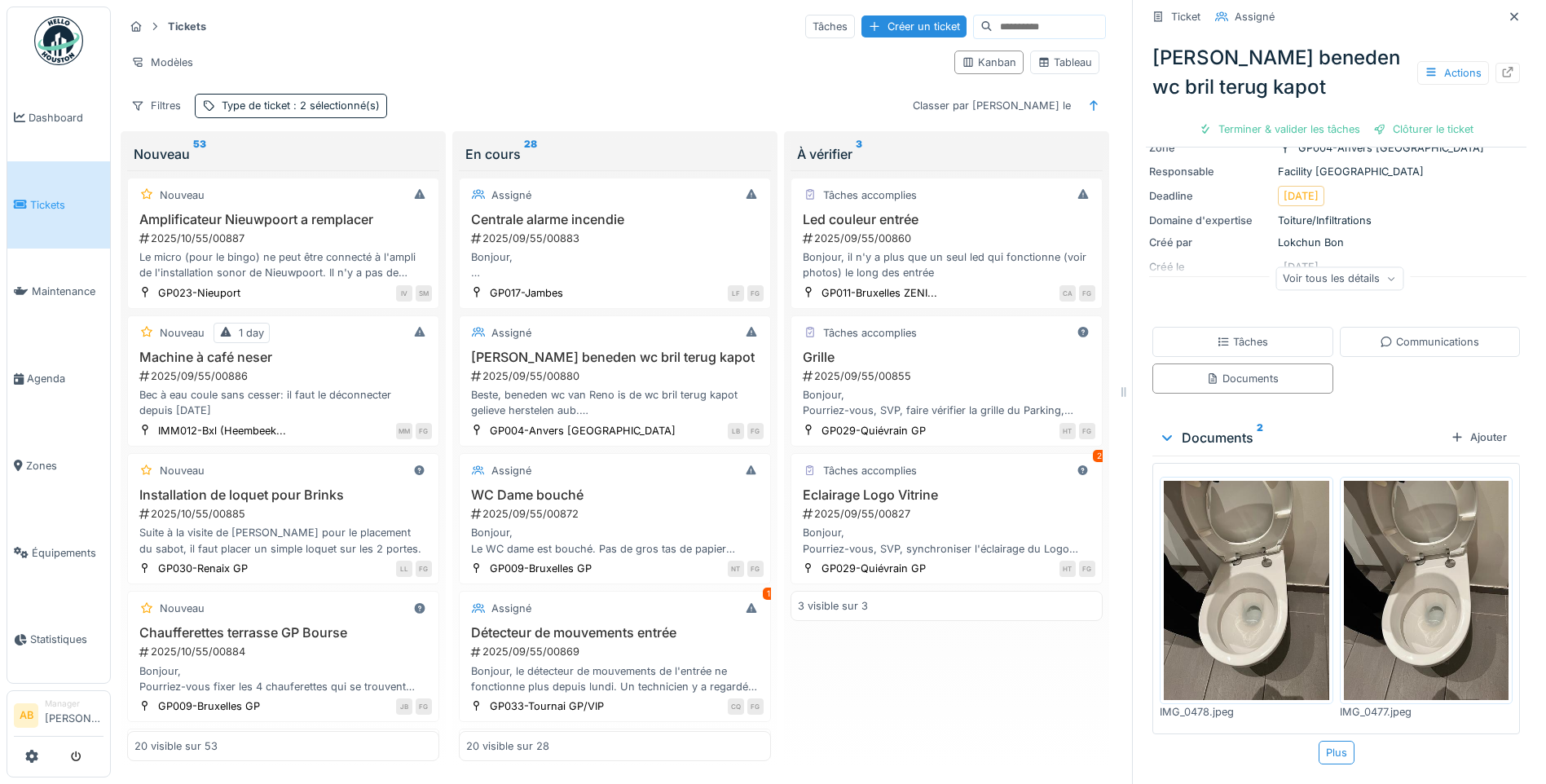
click at [1414, 402] on div "Ticket Assigné Reno beneden wc bril terug kapot Actions Terminer & valider les …" at bounding box center [1335, 317] width 380 height 932
click at [1438, 263] on div "Voir tous les détails" at bounding box center [1339, 281] width 380 height 52
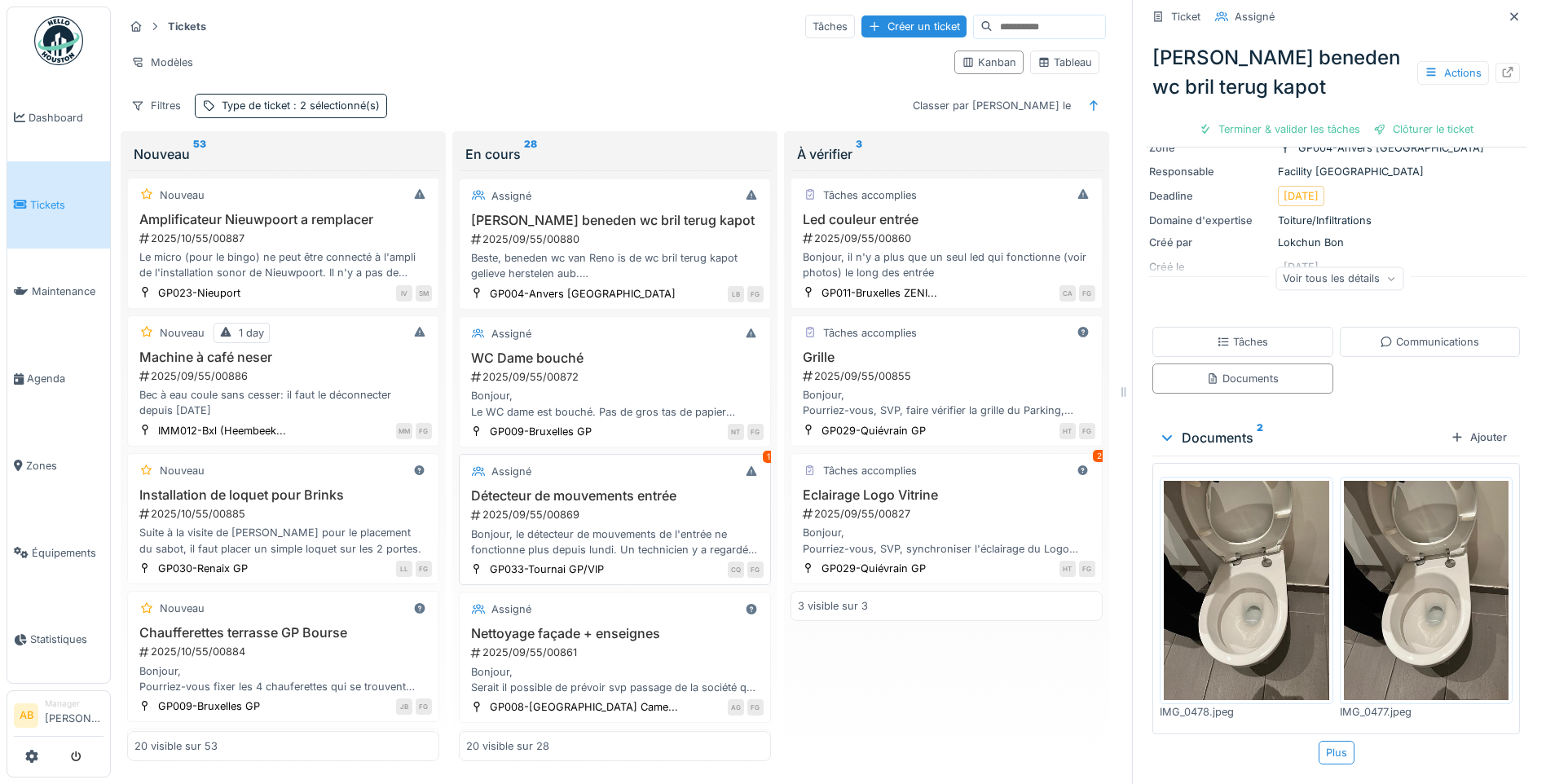
scroll to position [163, 0]
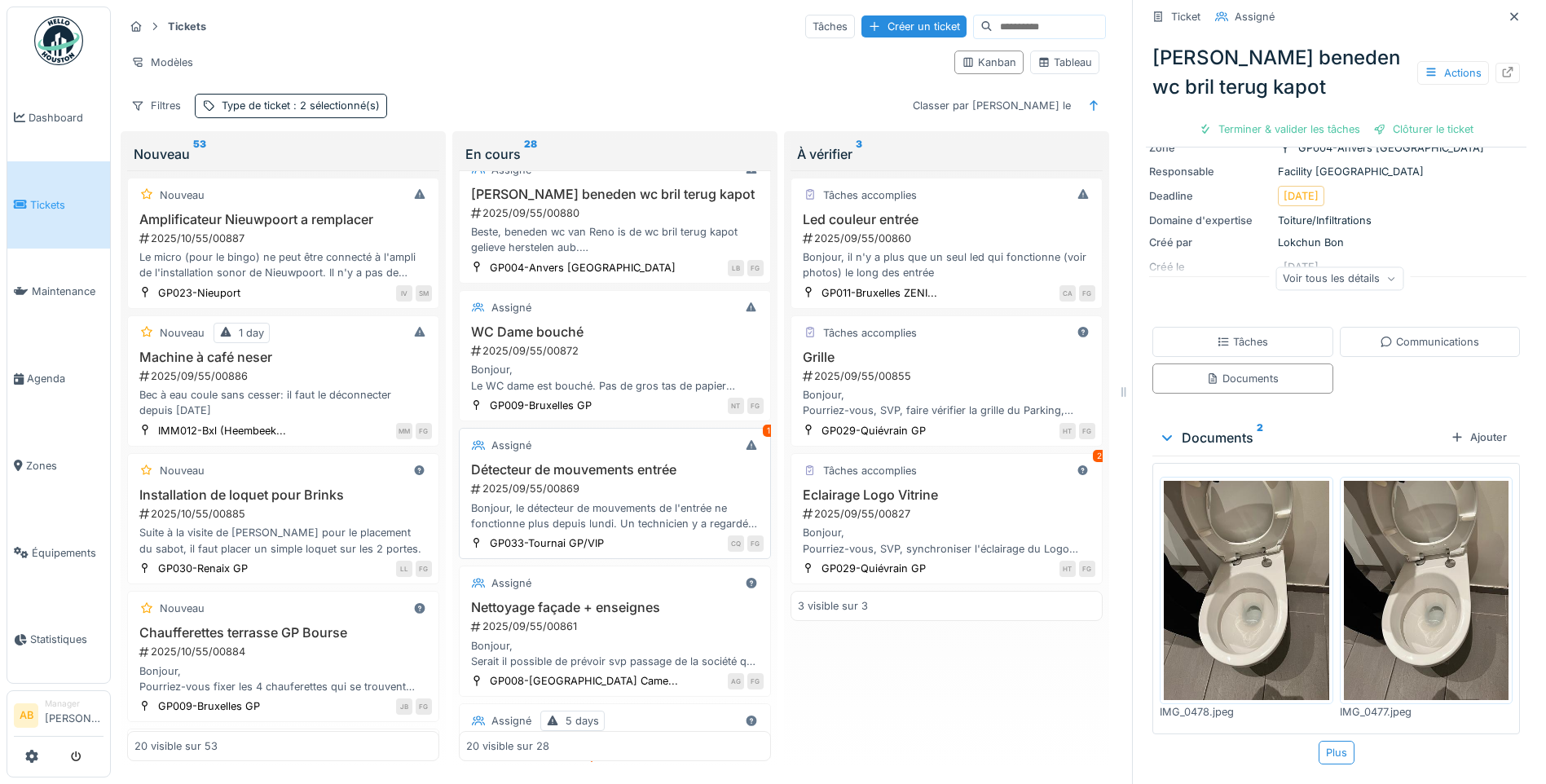
click at [699, 481] on div "2025/09/55/00869" at bounding box center [616, 489] width 294 height 16
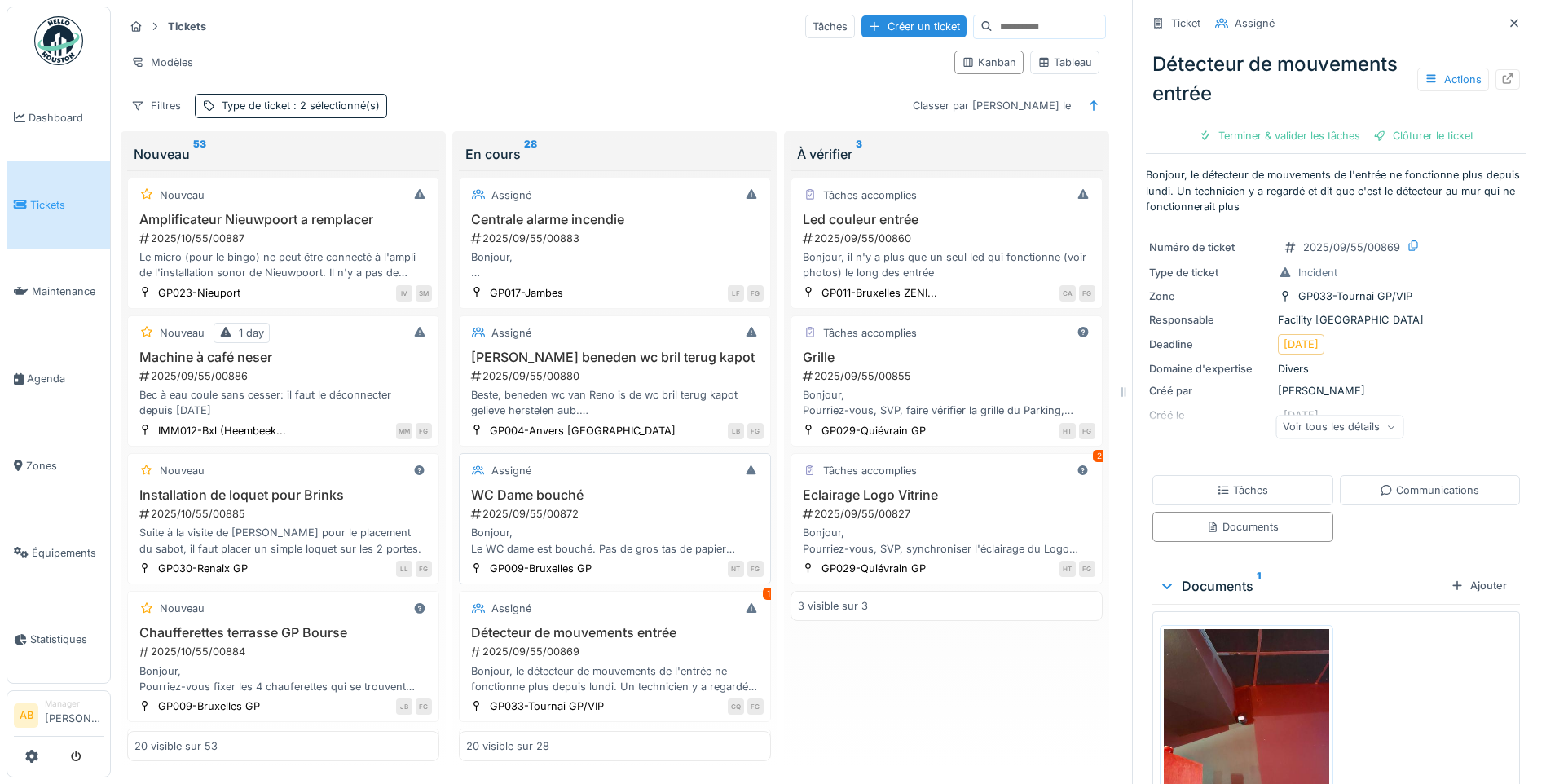
click at [681, 506] on div "2025/09/55/00872" at bounding box center [616, 514] width 294 height 16
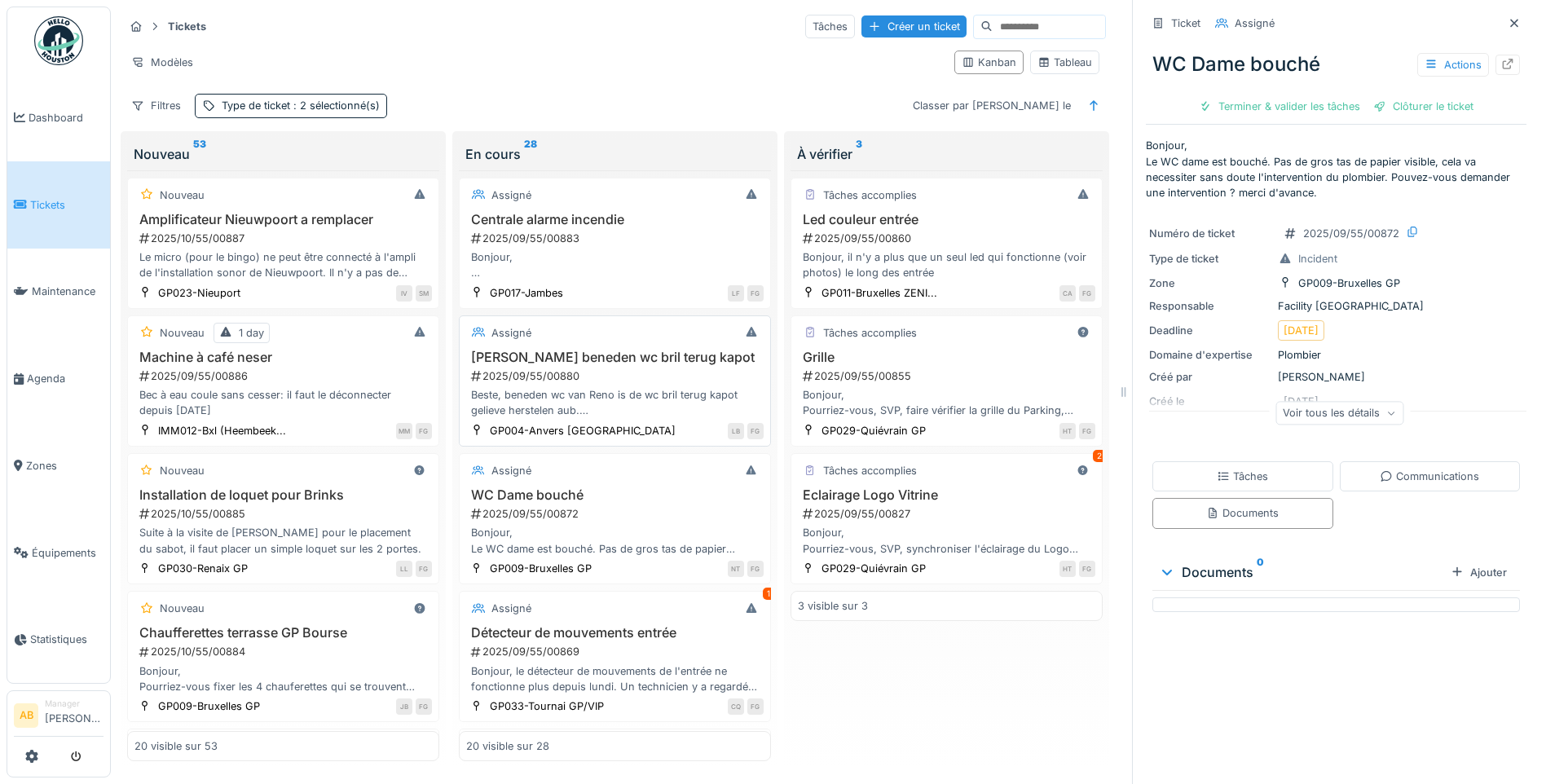
scroll to position [82, 0]
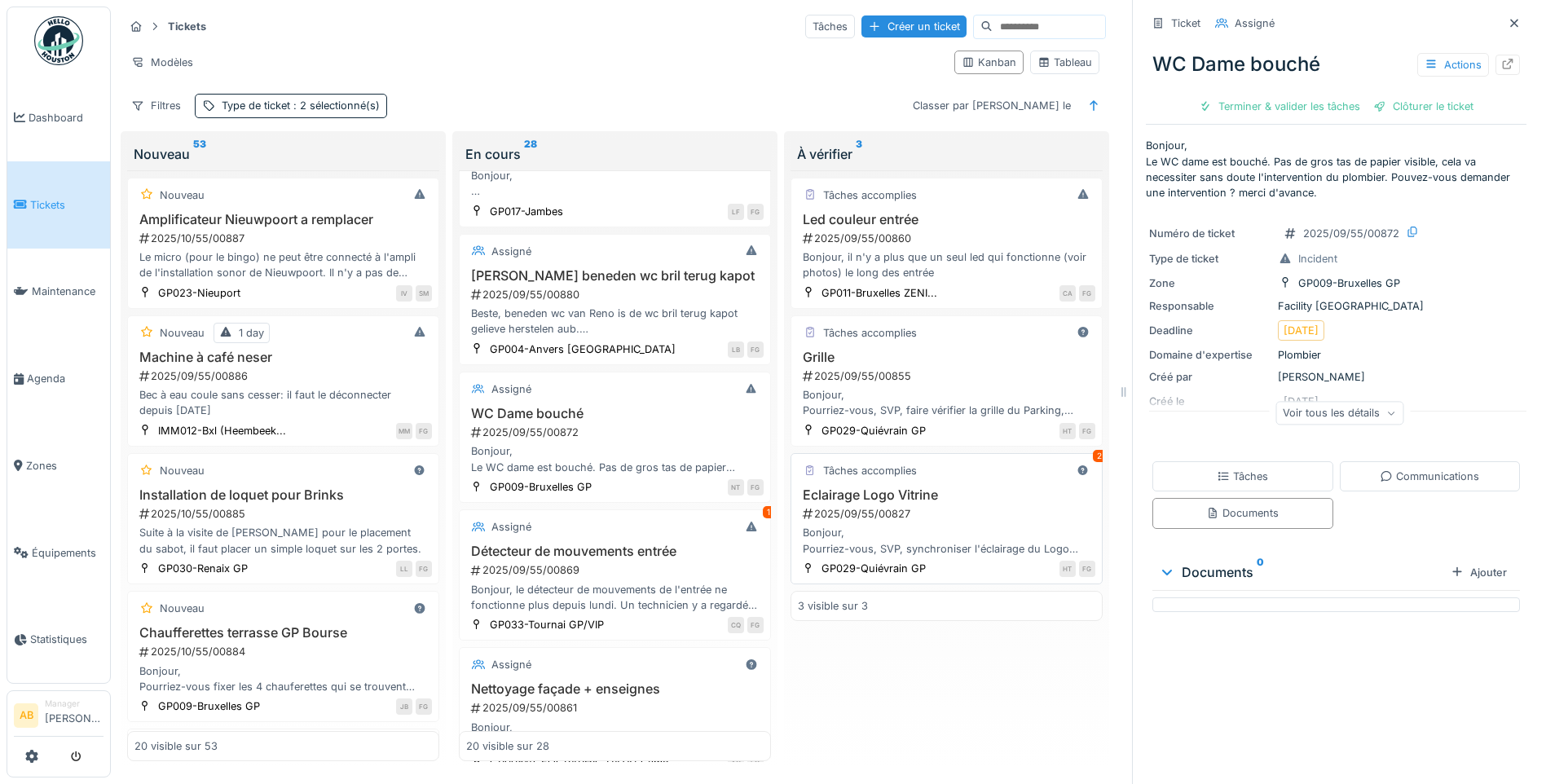
click at [892, 506] on div "2025/09/55/00827" at bounding box center [948, 514] width 294 height 16
click at [1390, 495] on div "Tâches Communications Documents" at bounding box center [1335, 495] width 380 height 80
click at [1385, 496] on div "Tâches Communications Documents" at bounding box center [1335, 495] width 380 height 80
click at [1382, 491] on div "Communications" at bounding box center [1430, 476] width 181 height 30
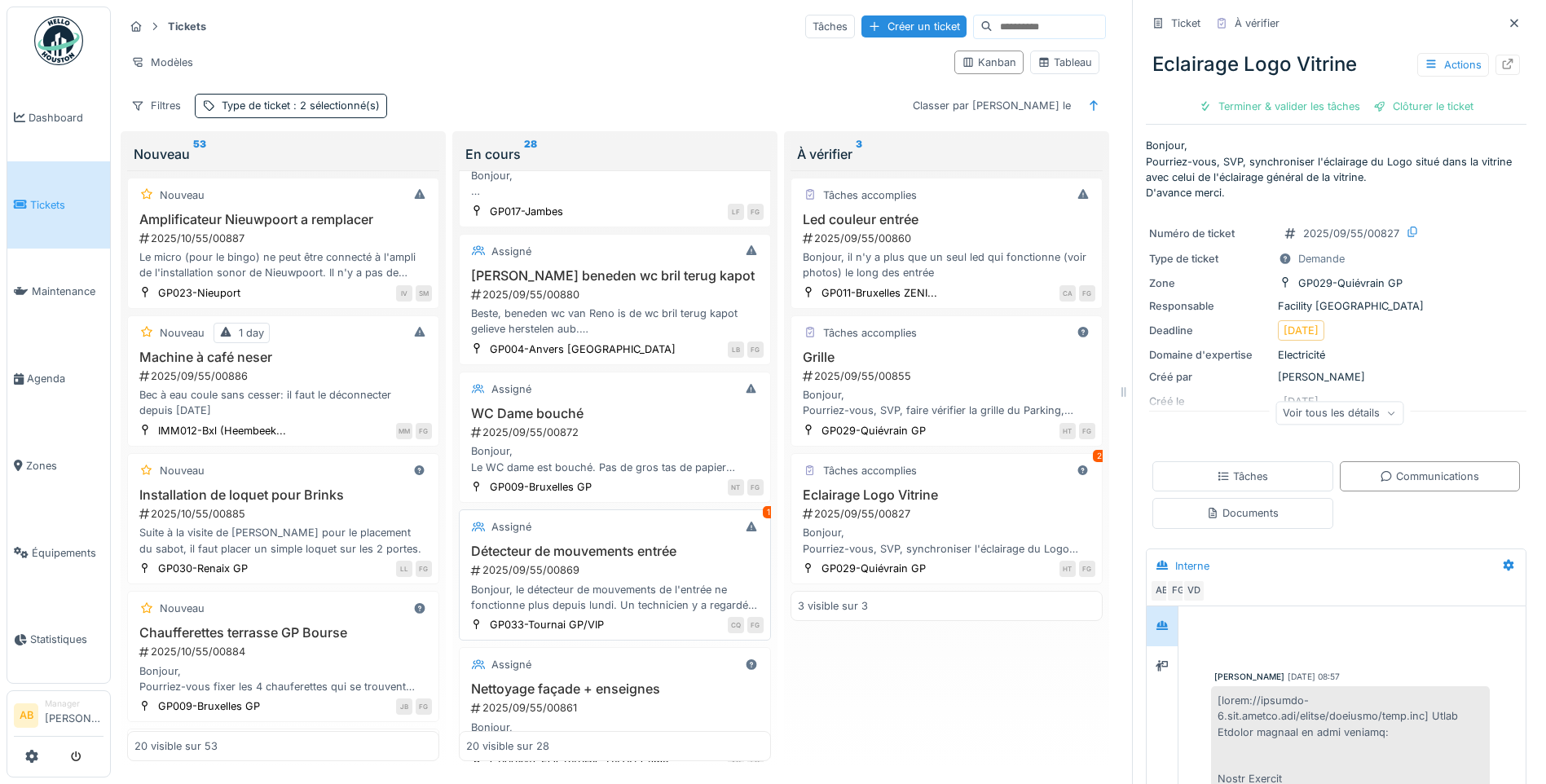
click at [605, 545] on h3 "Détecteur de mouvements entrée" at bounding box center [615, 552] width 297 height 16
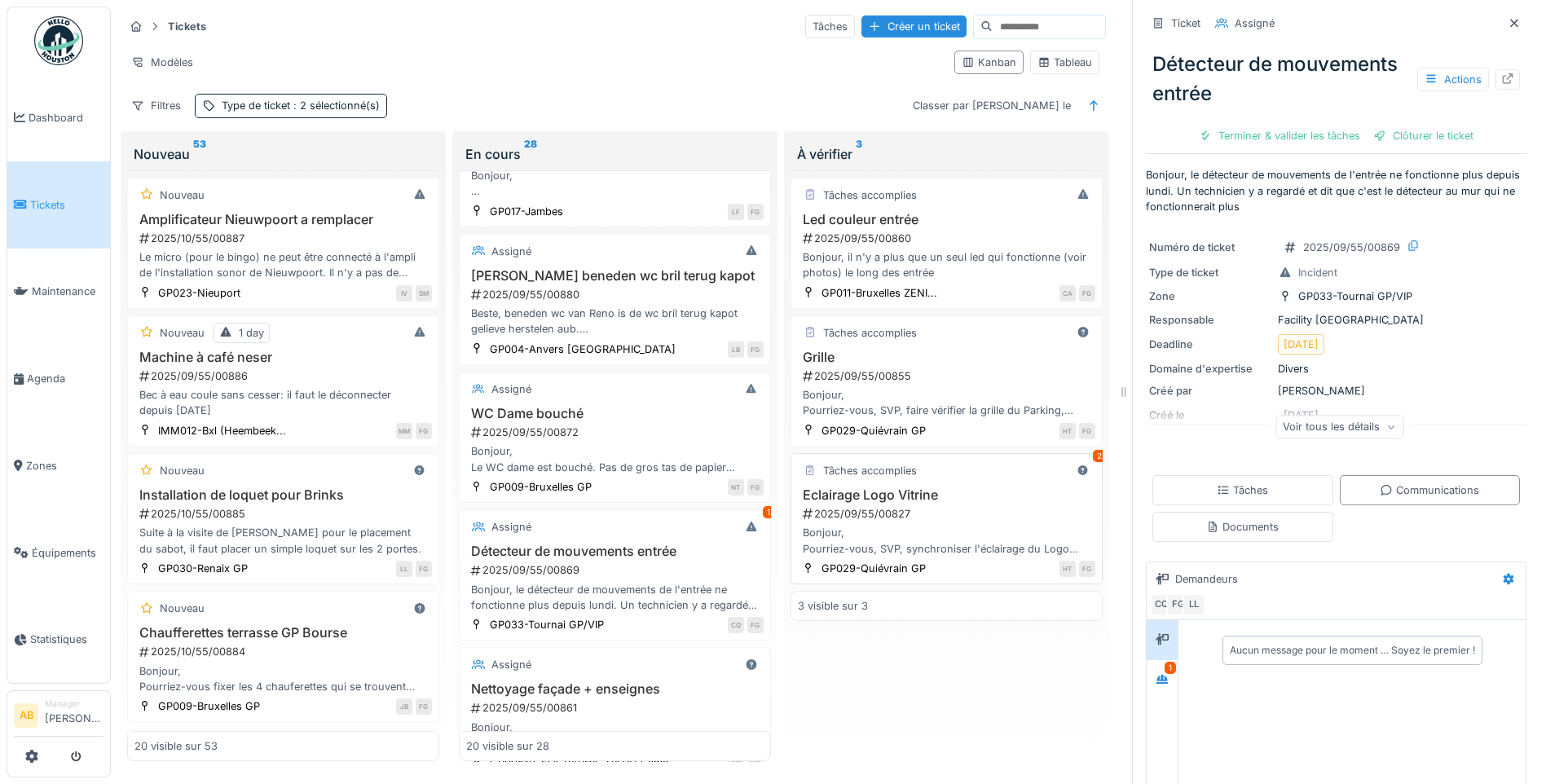
click at [990, 516] on div "2025/09/55/00827" at bounding box center [948, 514] width 294 height 16
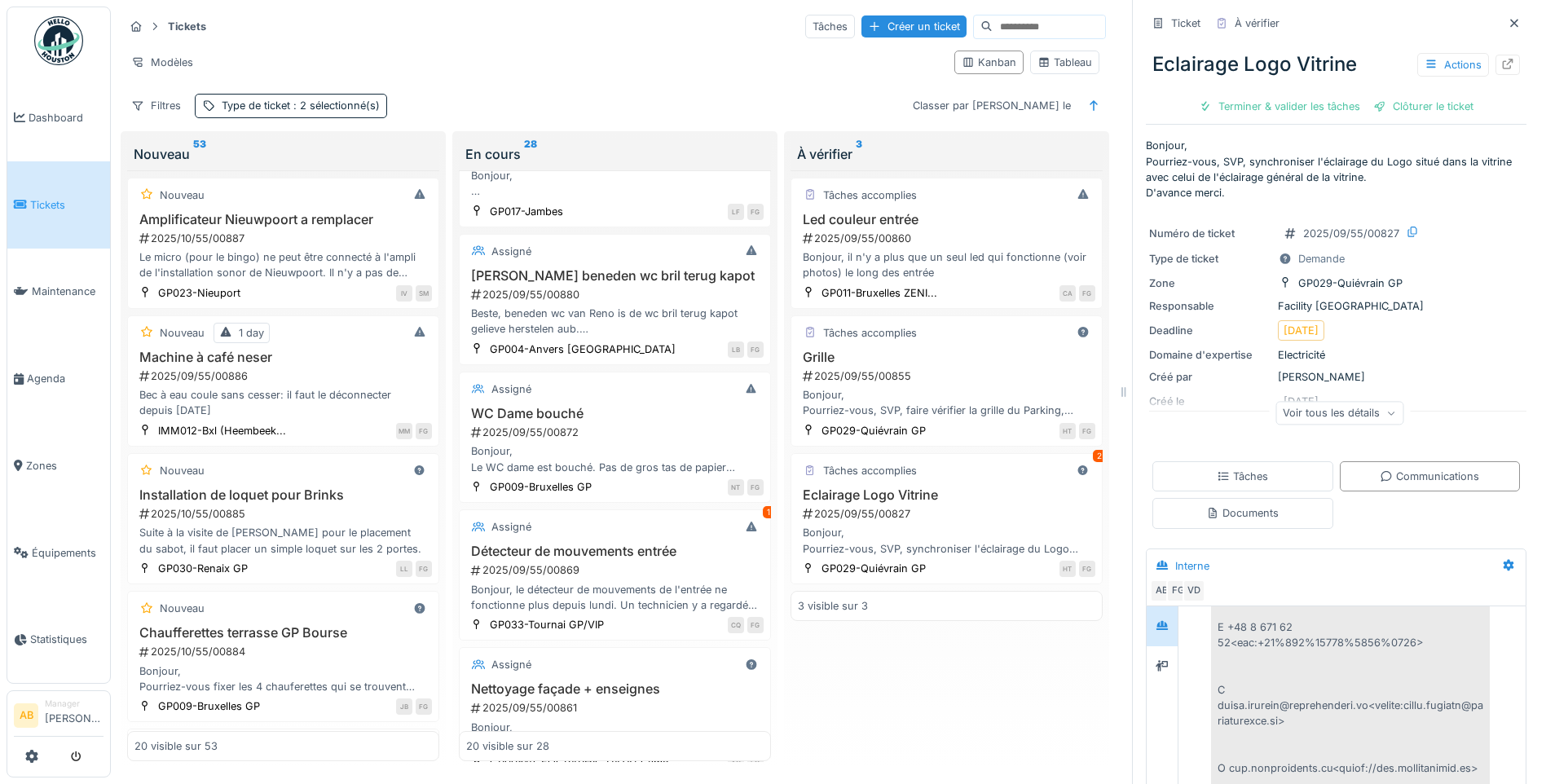
scroll to position [185, 0]
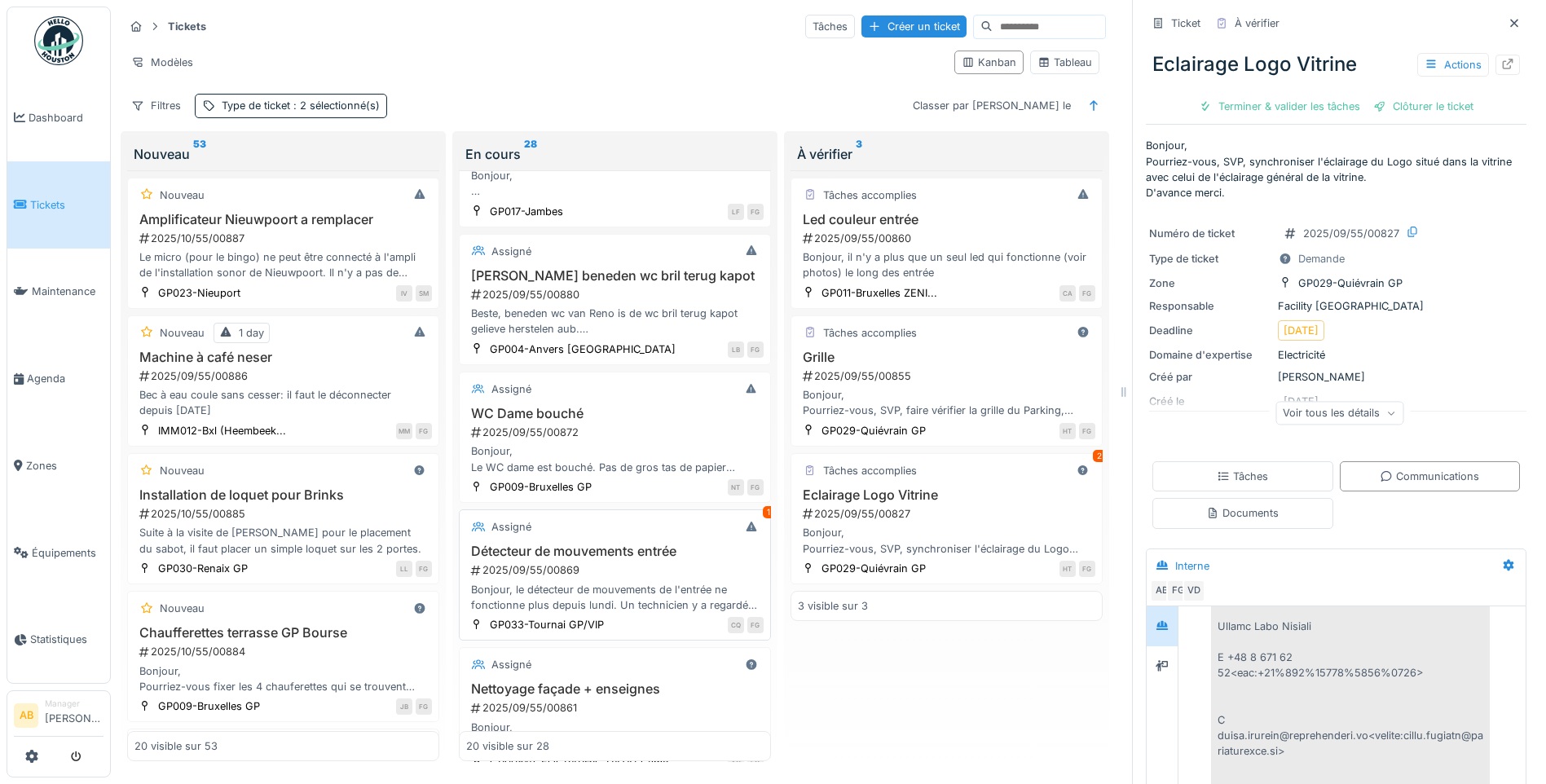
click at [572, 595] on div "Bonjour, le détecteur de mouvements de l'entrée ne fonctionne plus depuis lundi…" at bounding box center [615, 596] width 297 height 31
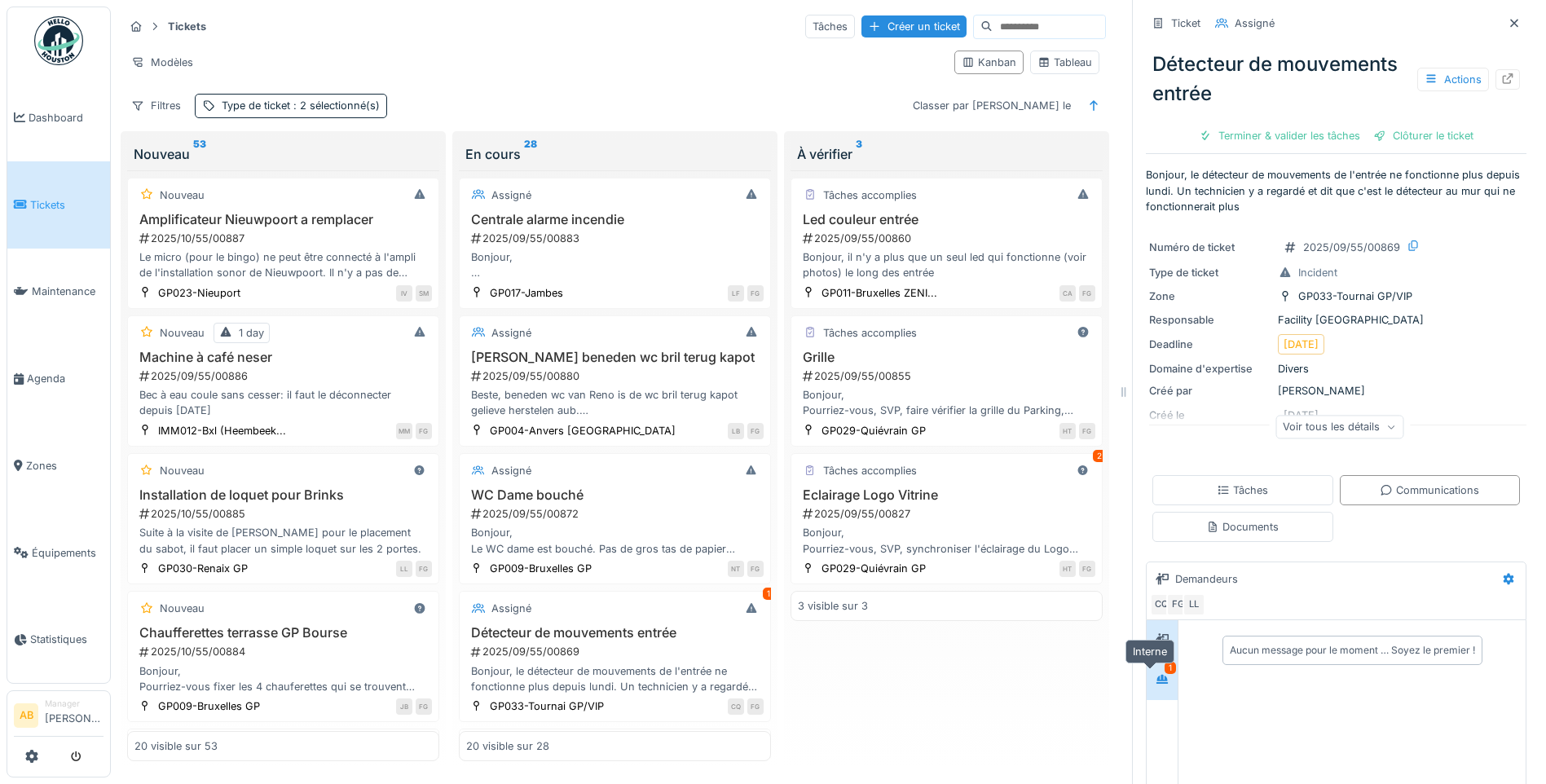
click at [1156, 674] on div at bounding box center [1162, 680] width 13 height 16
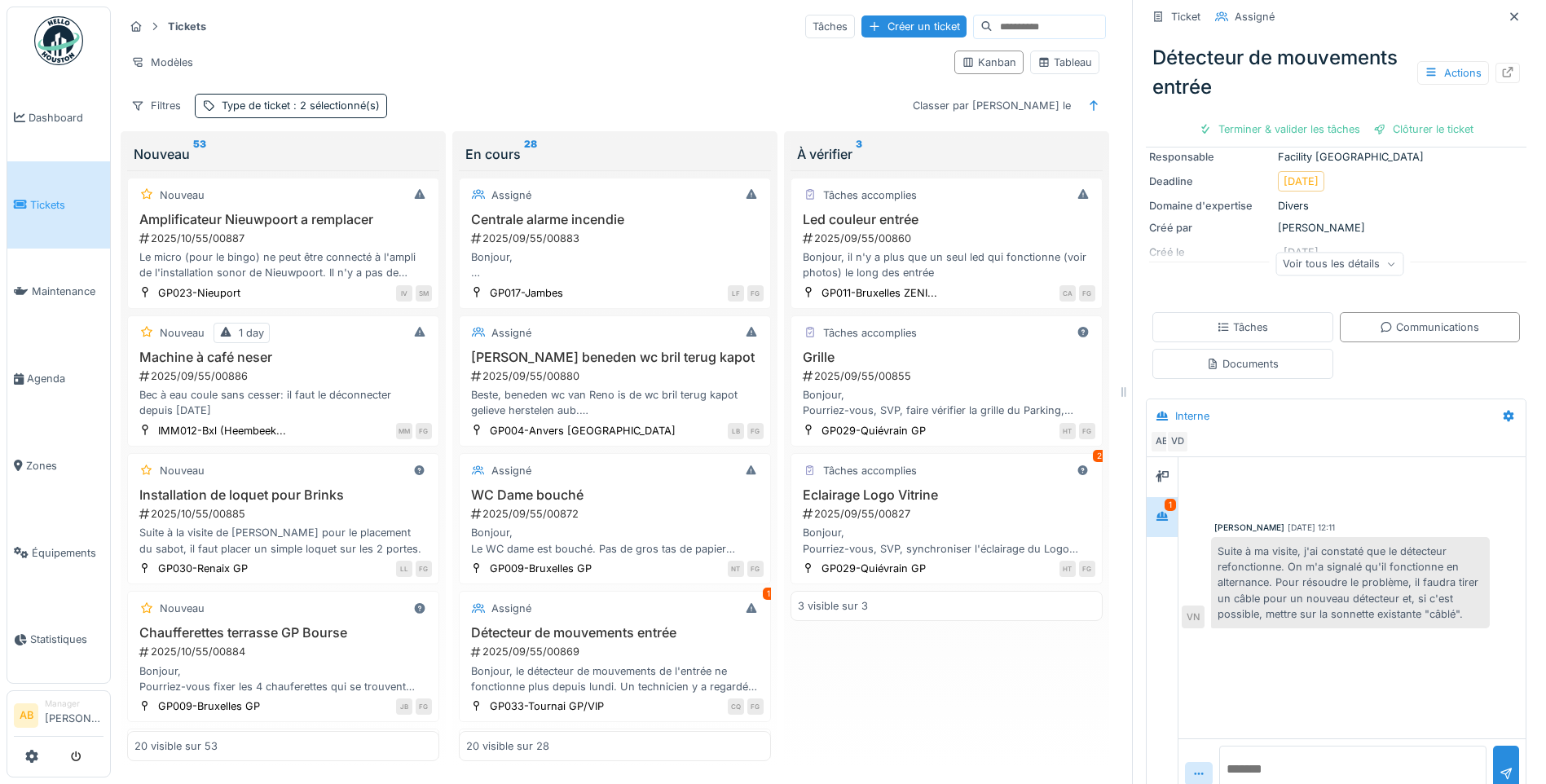
scroll to position [197, 0]
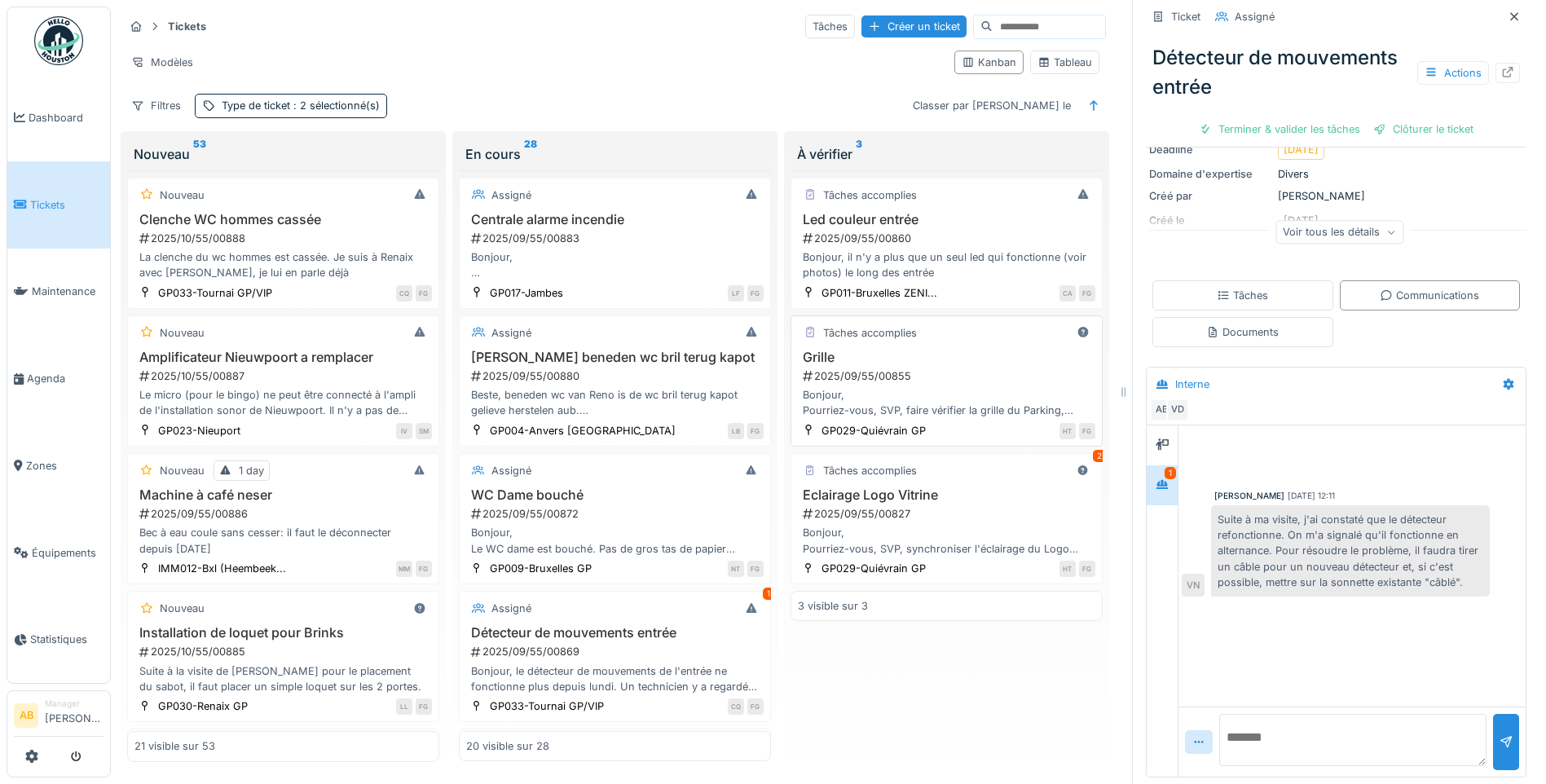
click at [838, 380] on div "2025/09/55/00855" at bounding box center [948, 376] width 294 height 16
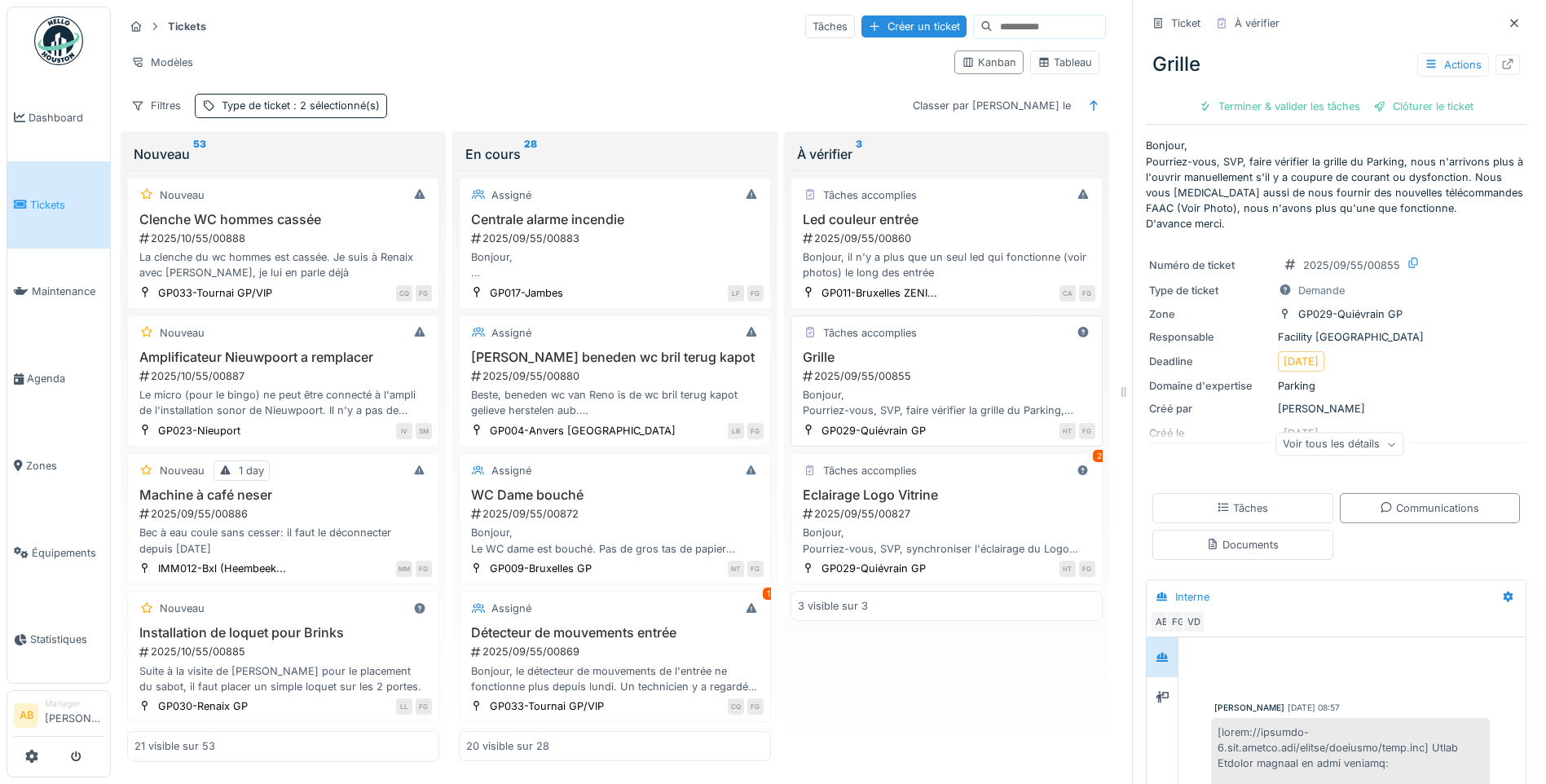
scroll to position [599, 0]
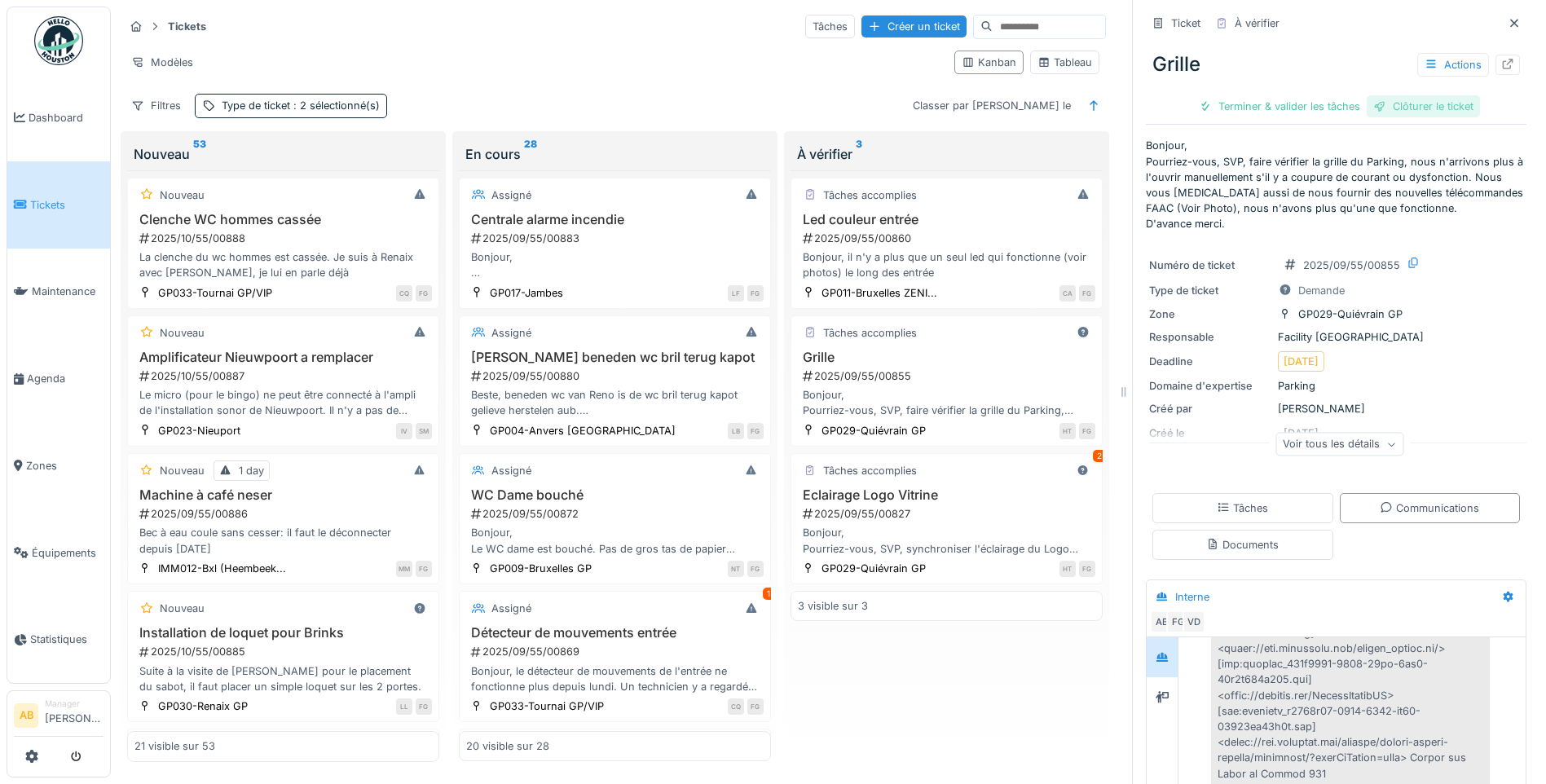
click at [1403, 101] on div "Clôturer le ticket" at bounding box center [1424, 107] width 114 height 22
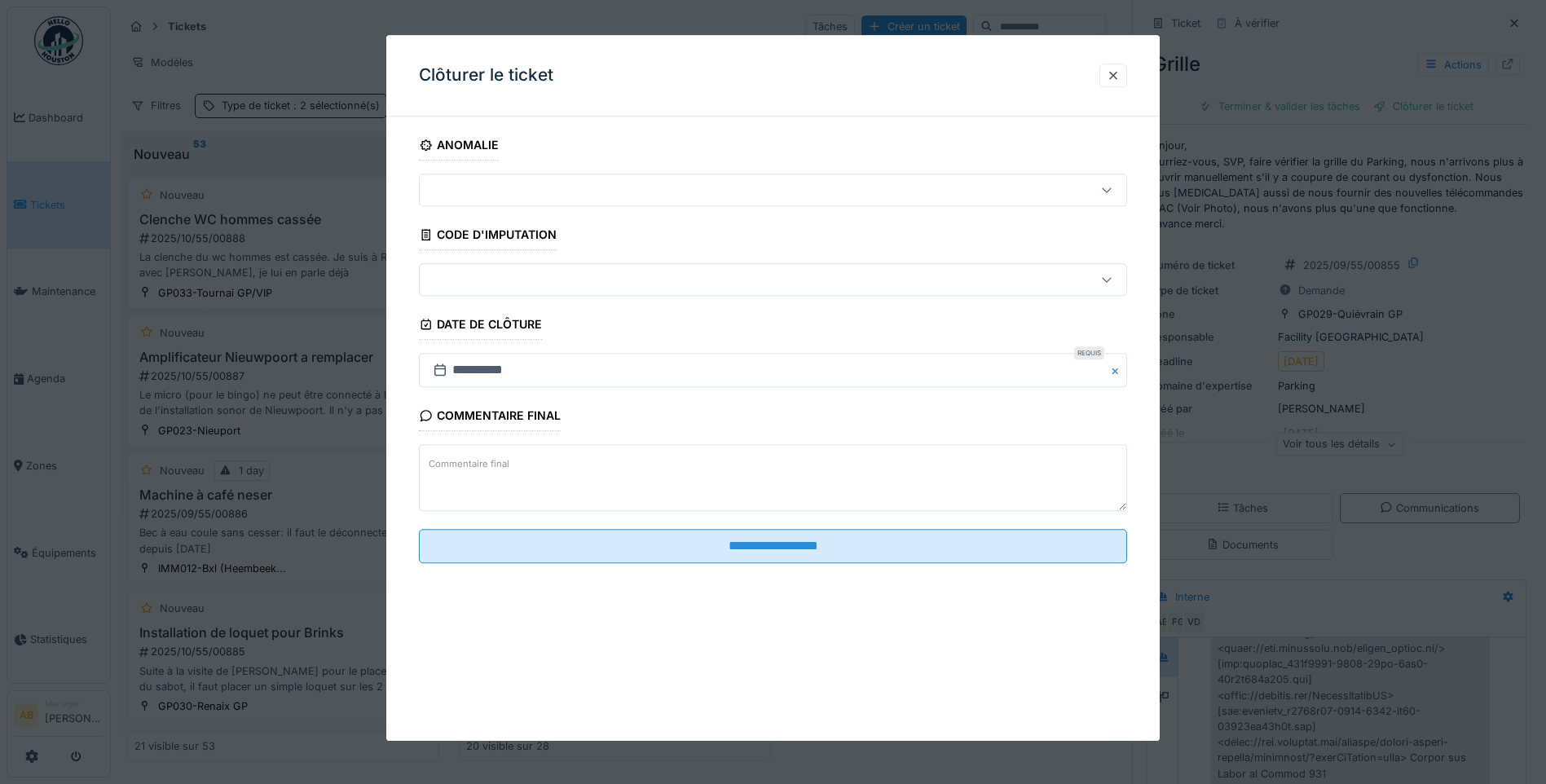
click at [766, 478] on textarea "Commentaire final" at bounding box center [773, 478] width 709 height 67
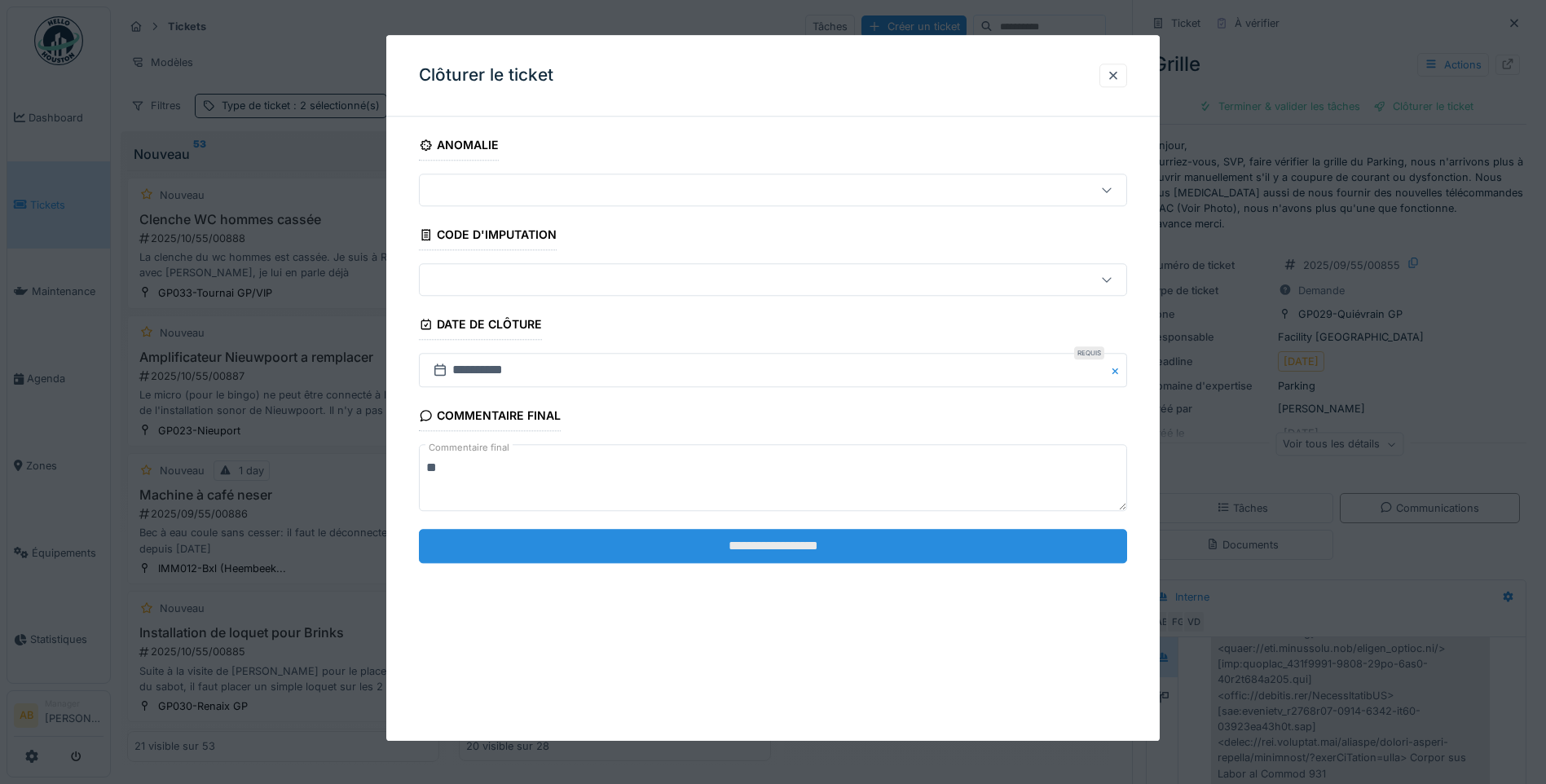
type textarea "**"
click at [776, 545] on input "**********" at bounding box center [773, 546] width 709 height 34
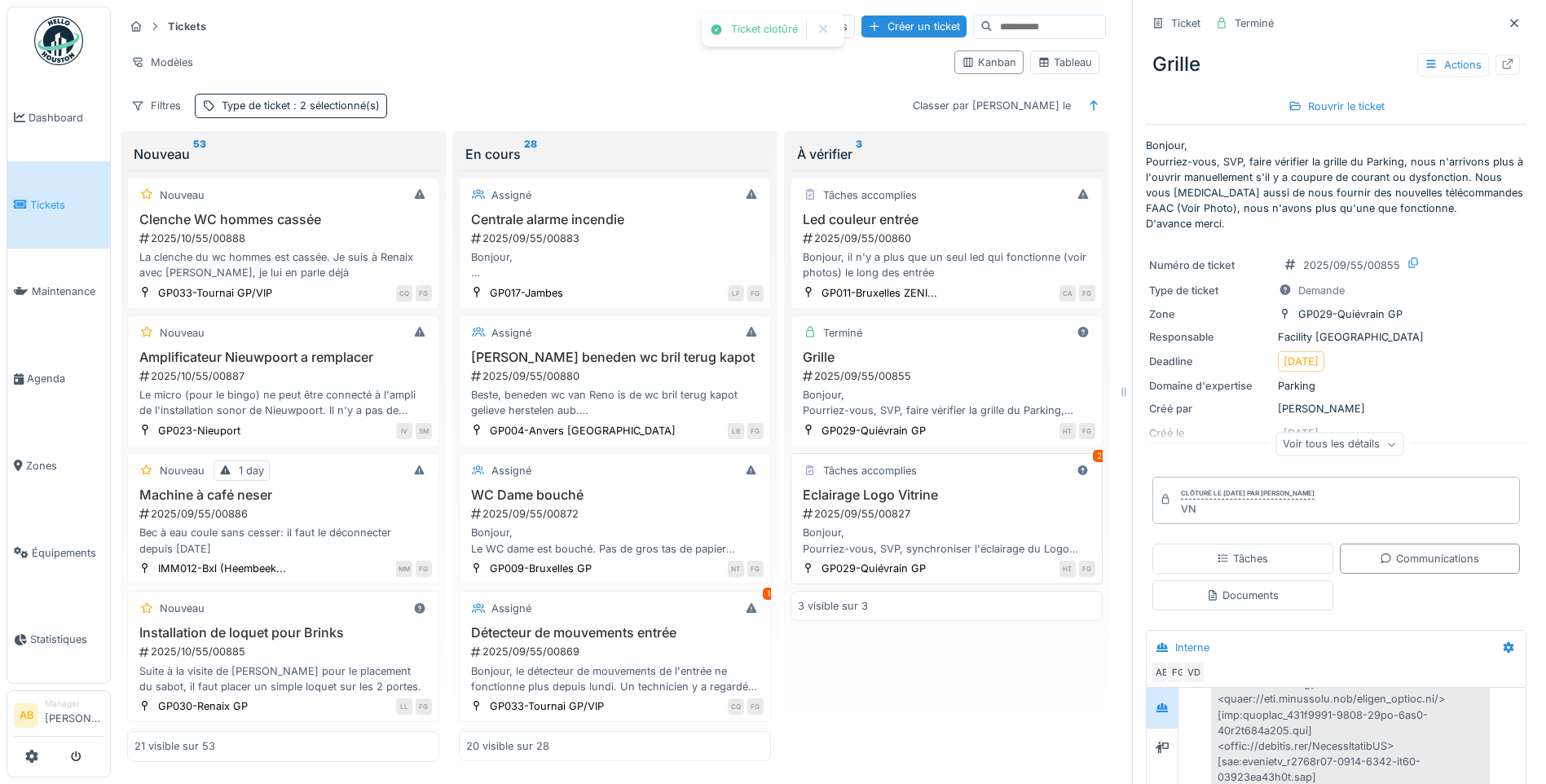
click at [972, 524] on div "Eclairage Logo Vitrine 2025/09/55/00827 Bonjour, Pourriez-vous, SVP, synchronis…" at bounding box center [947, 521] width 297 height 69
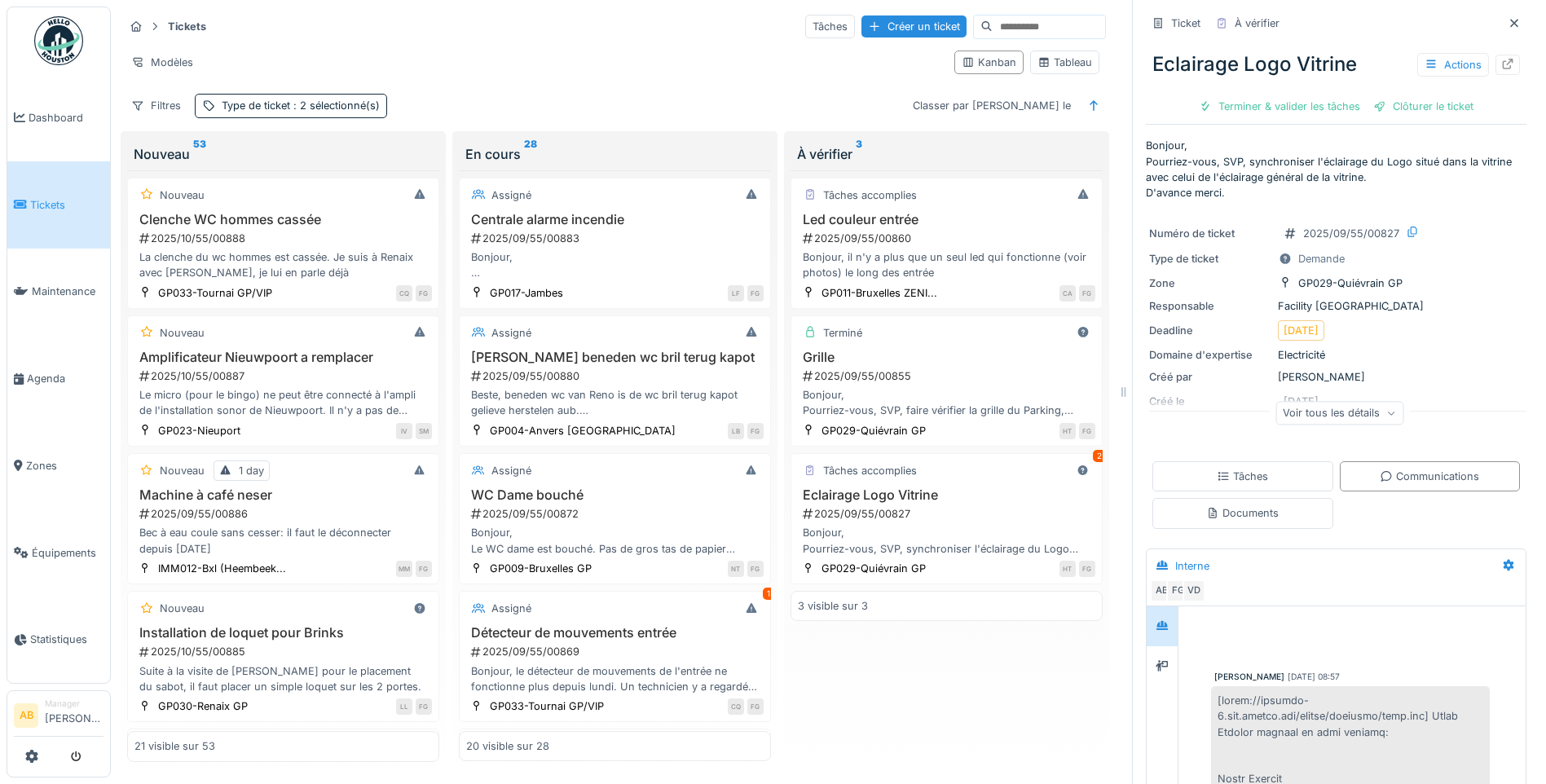
scroll to position [673, 0]
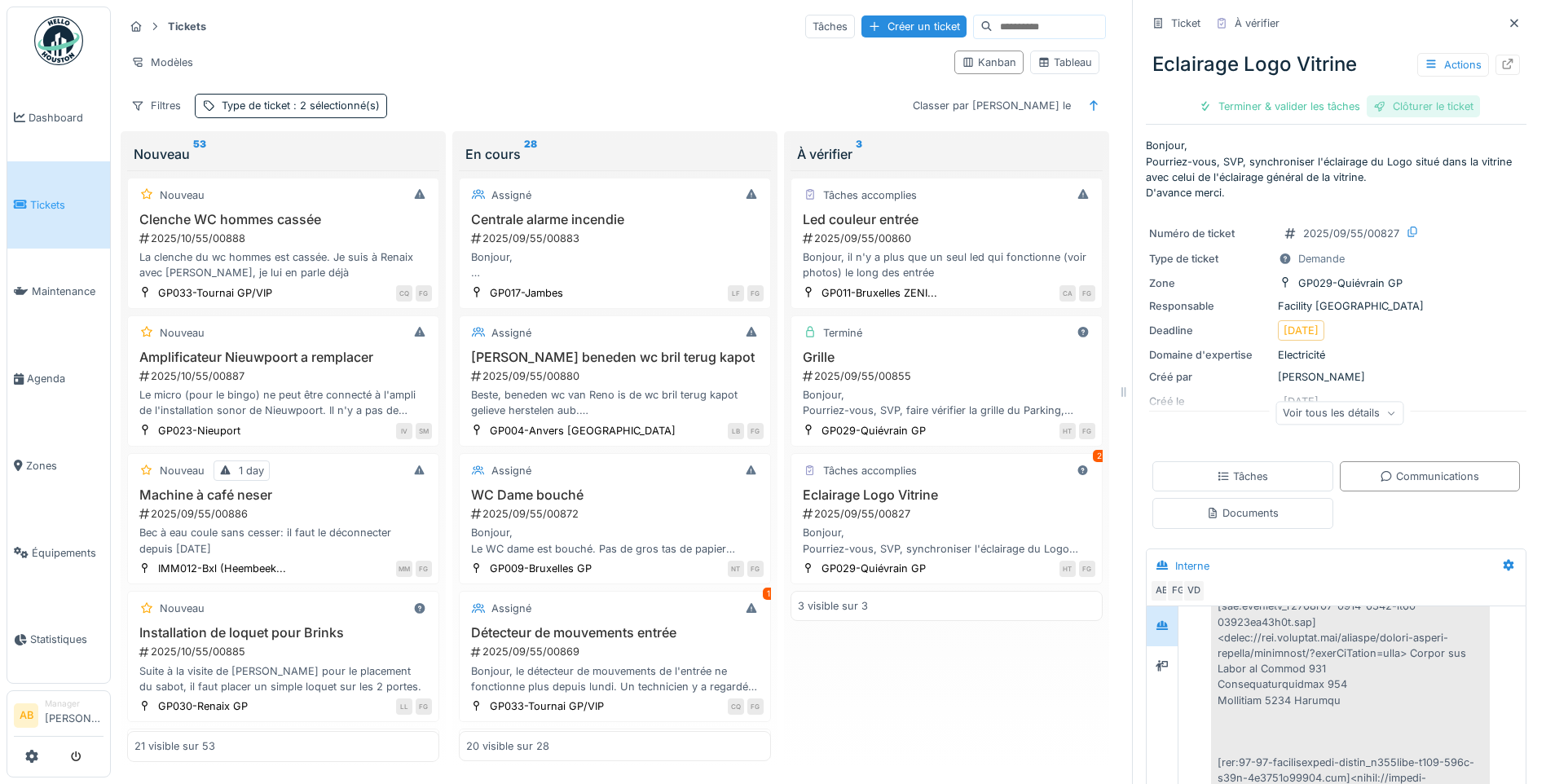
click at [1386, 100] on div "Clôturer le ticket" at bounding box center [1424, 107] width 114 height 22
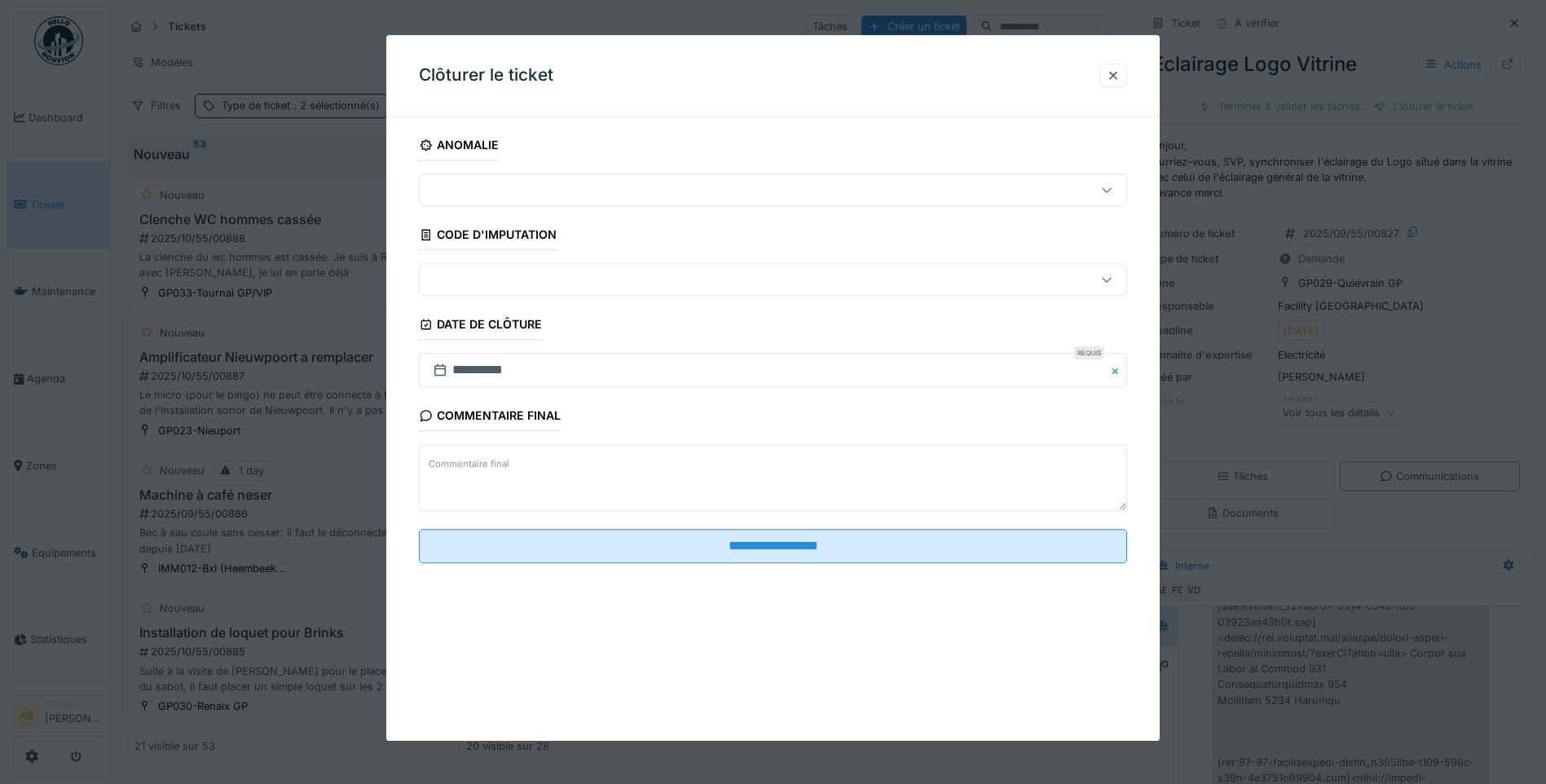
click at [698, 458] on textarea "Commentaire final" at bounding box center [773, 478] width 709 height 67
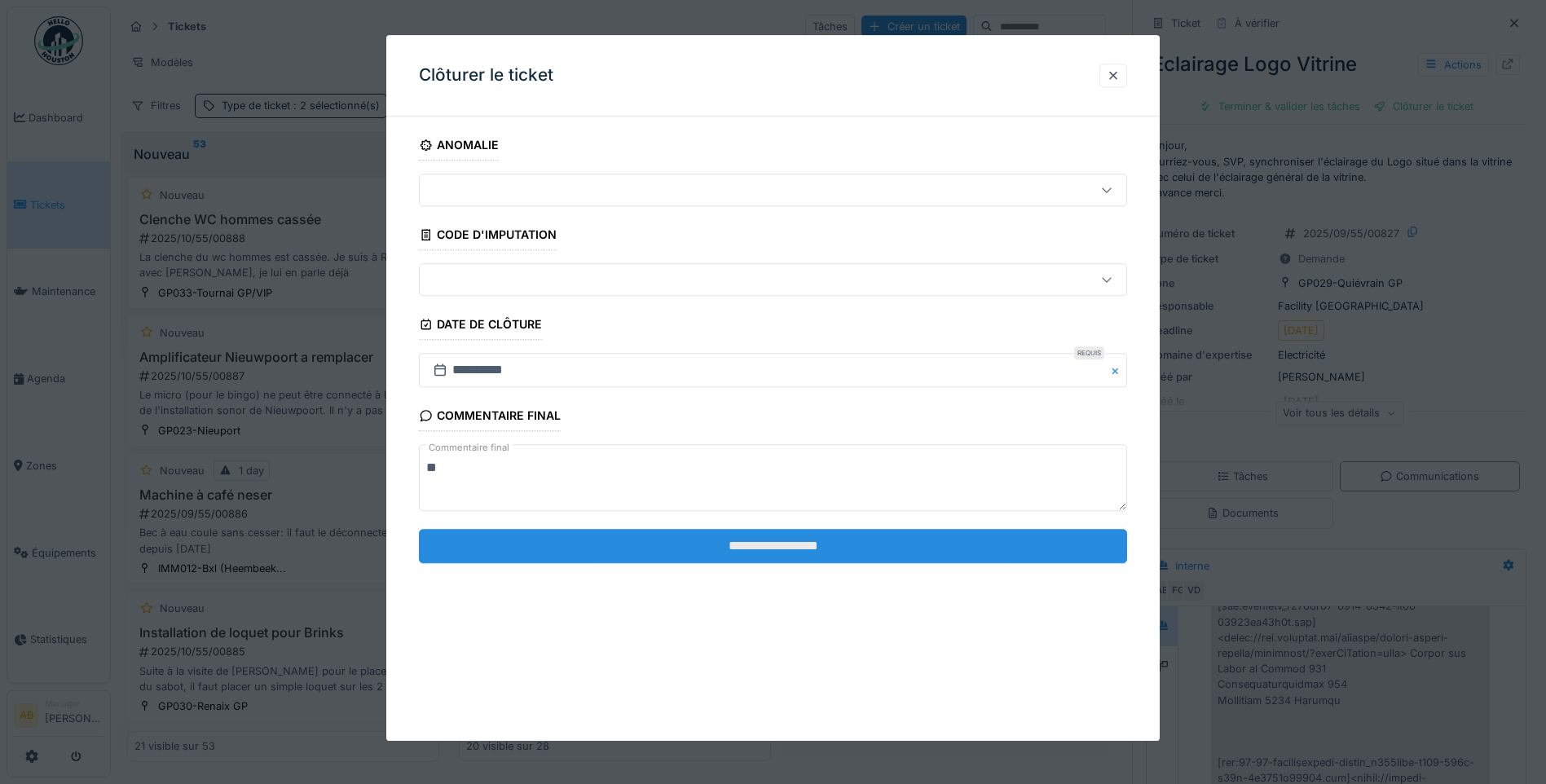
type textarea "**"
click at [670, 532] on input "**********" at bounding box center [773, 546] width 709 height 34
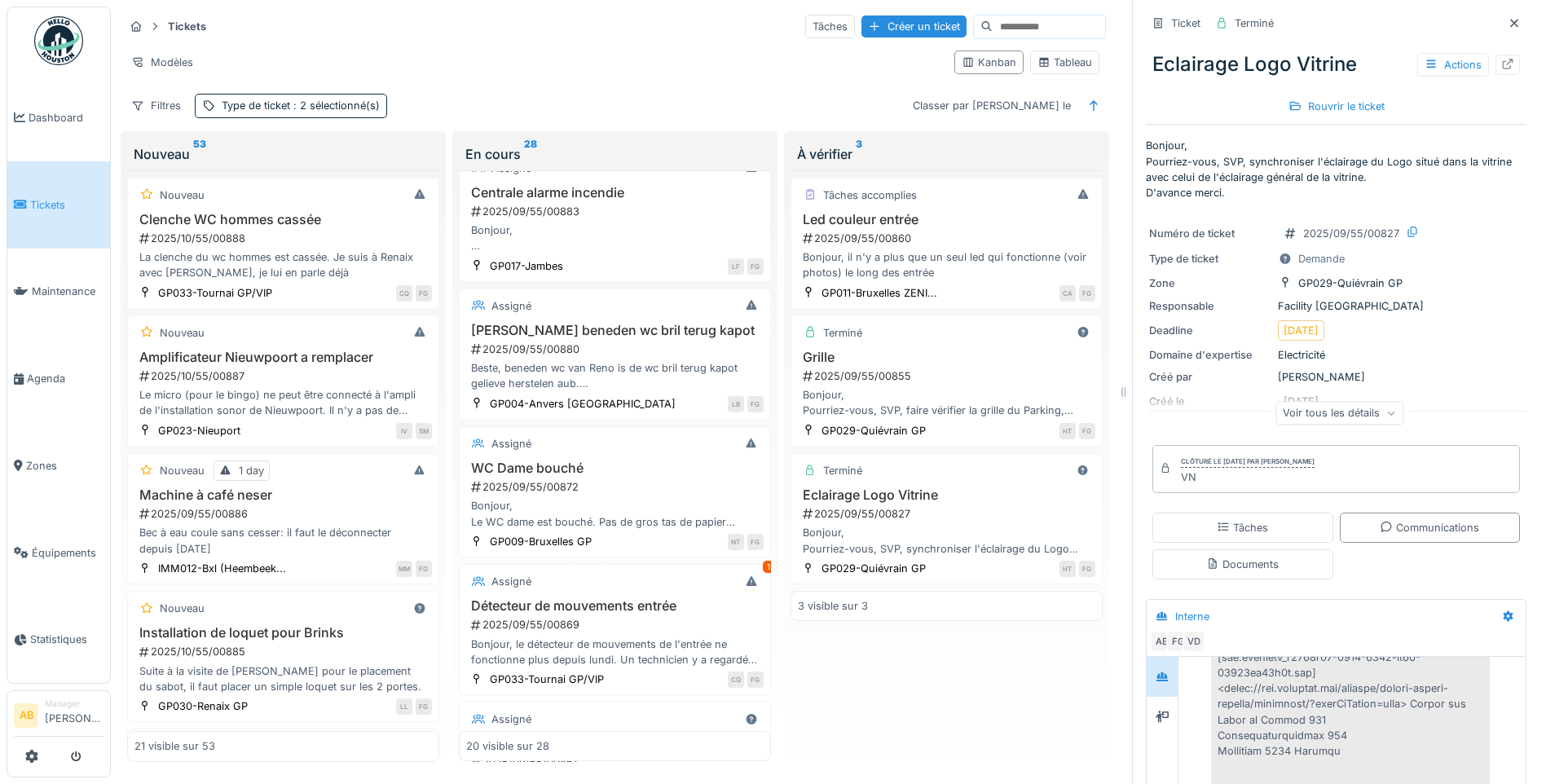
scroll to position [0, 0]
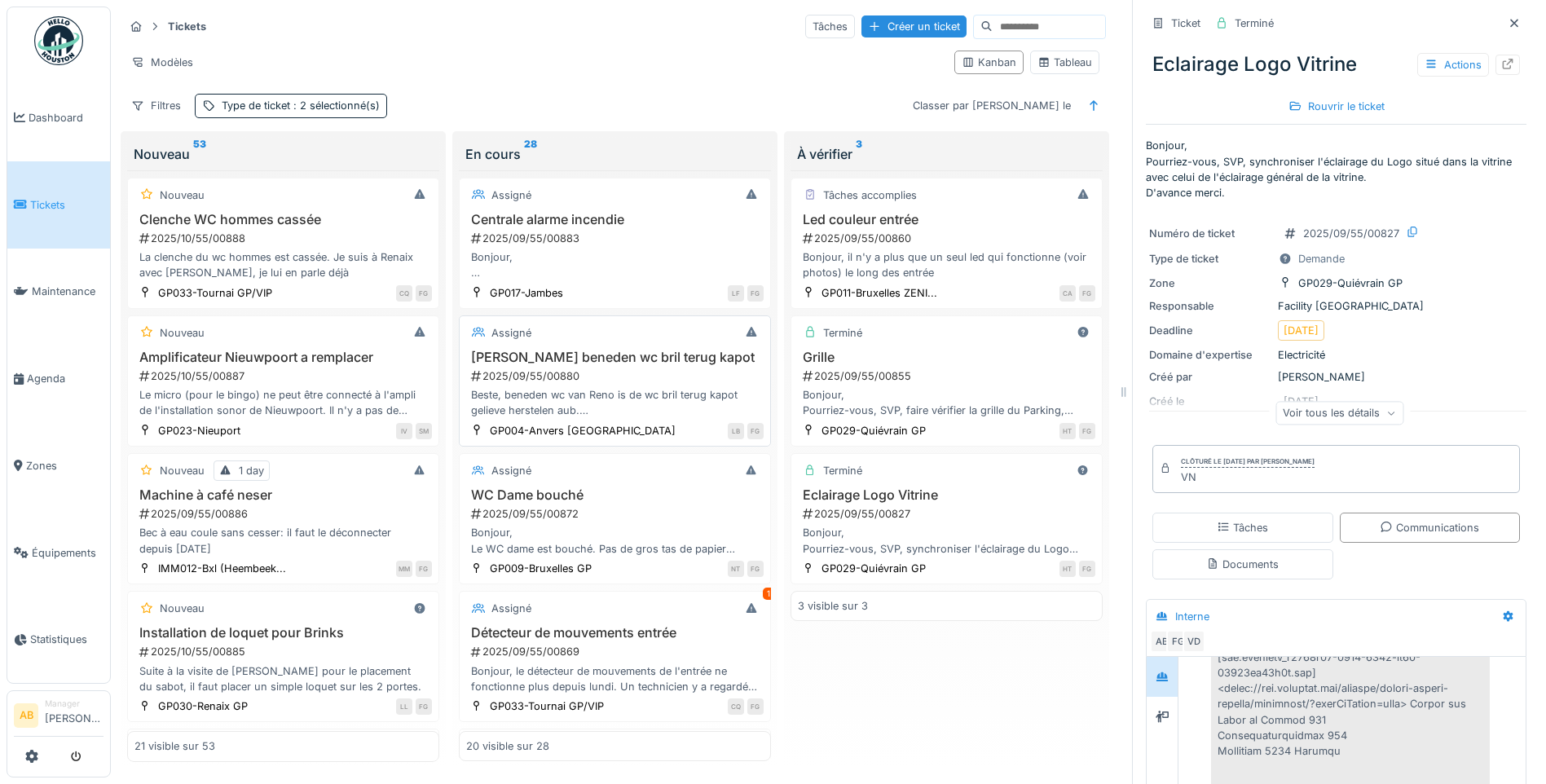
click at [646, 379] on div "2025/09/55/00880" at bounding box center [616, 376] width 294 height 16
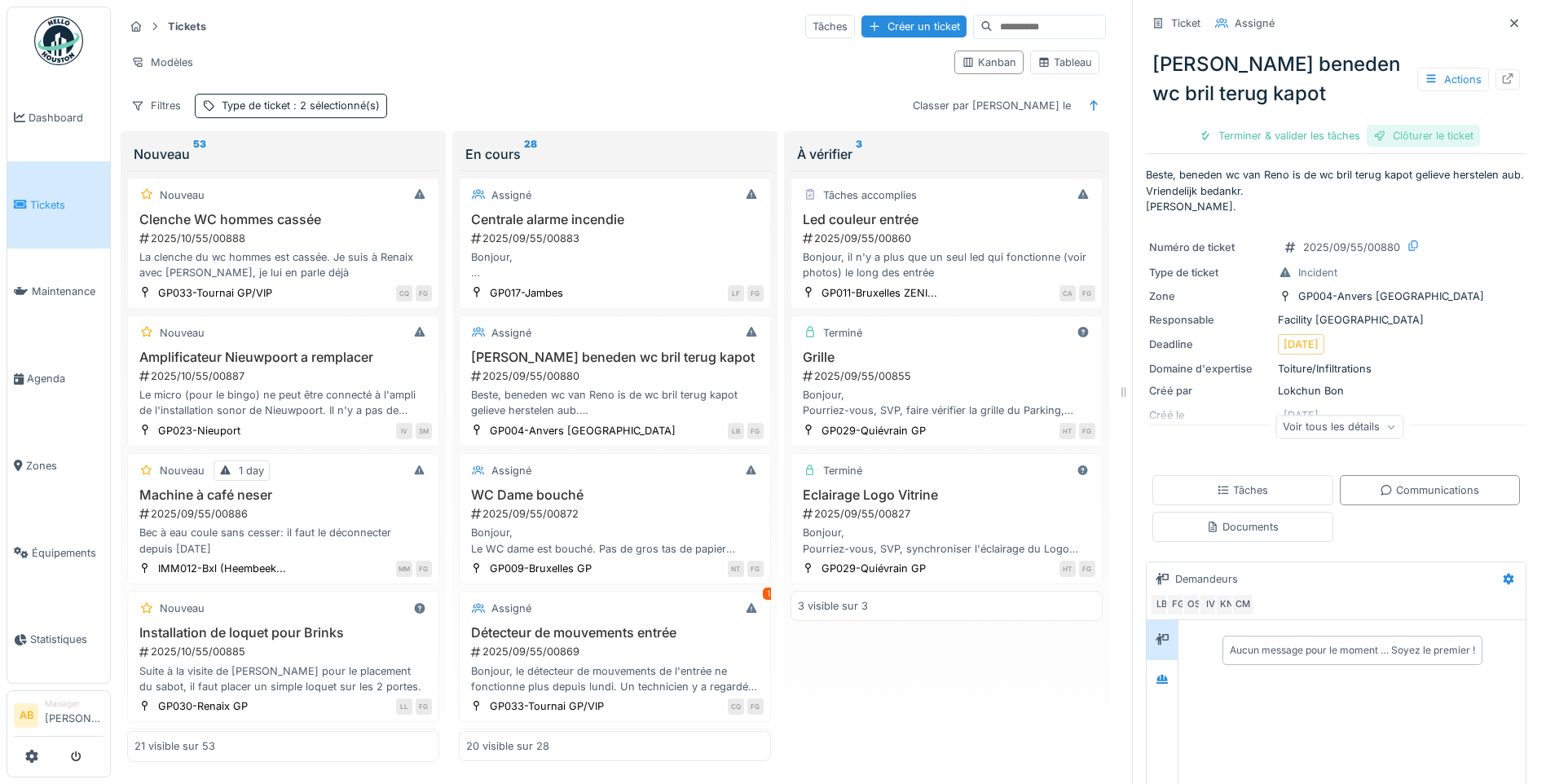
click at [1385, 141] on div "Clôturer le ticket" at bounding box center [1424, 136] width 114 height 22
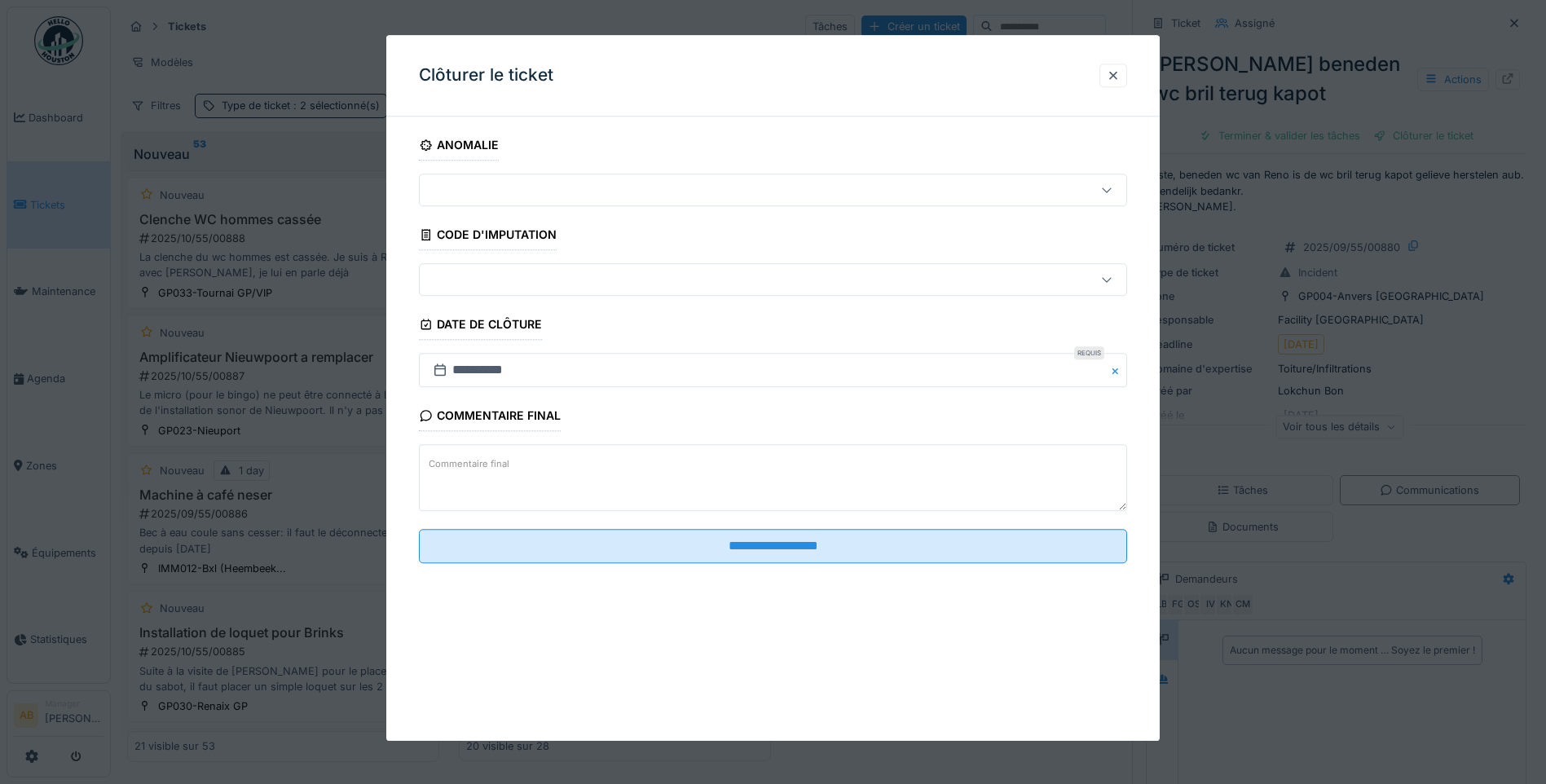
click at [616, 474] on textarea "Commentaire final" at bounding box center [773, 478] width 709 height 67
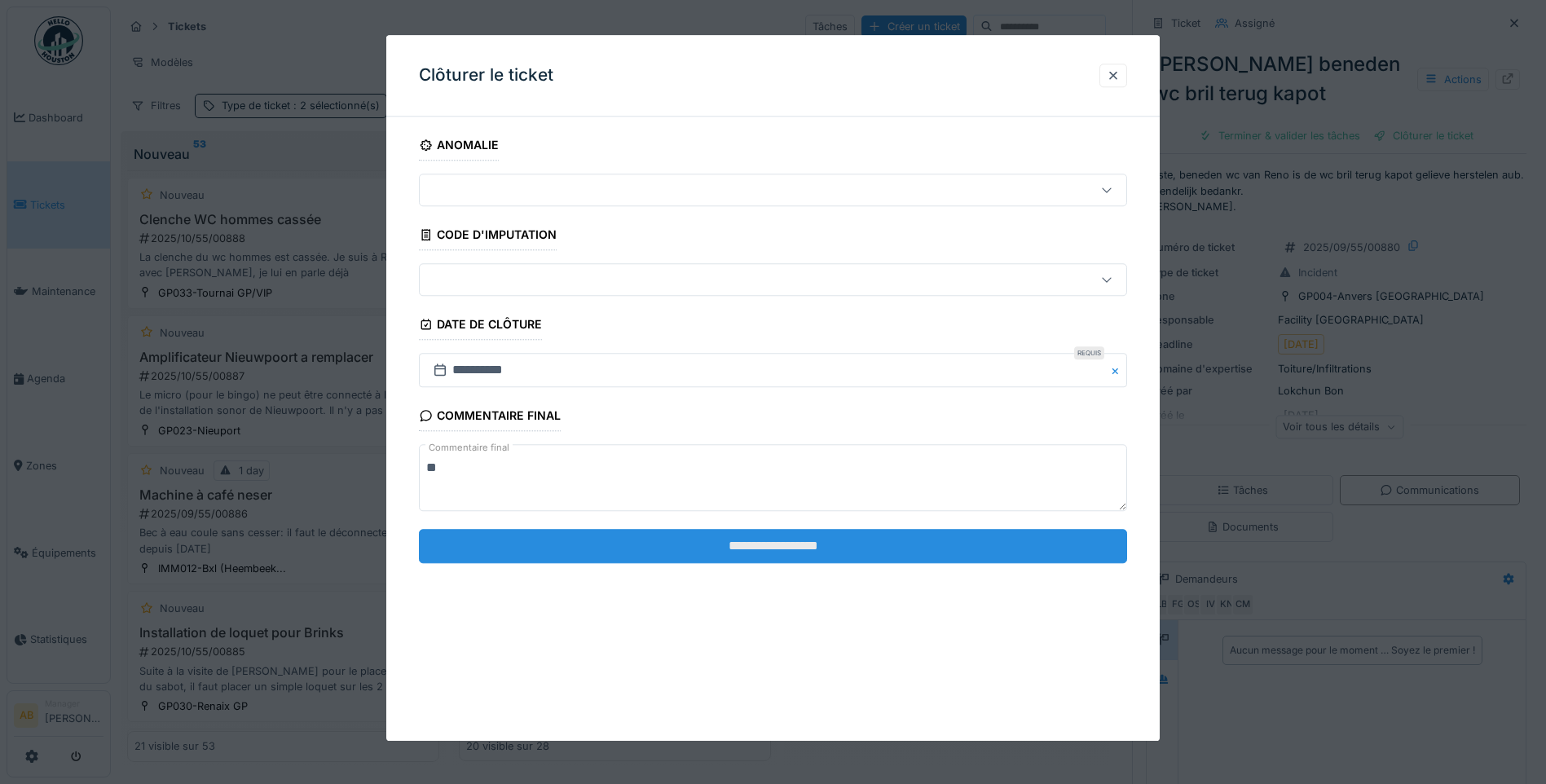
type textarea "**"
click at [623, 556] on input "**********" at bounding box center [773, 546] width 709 height 34
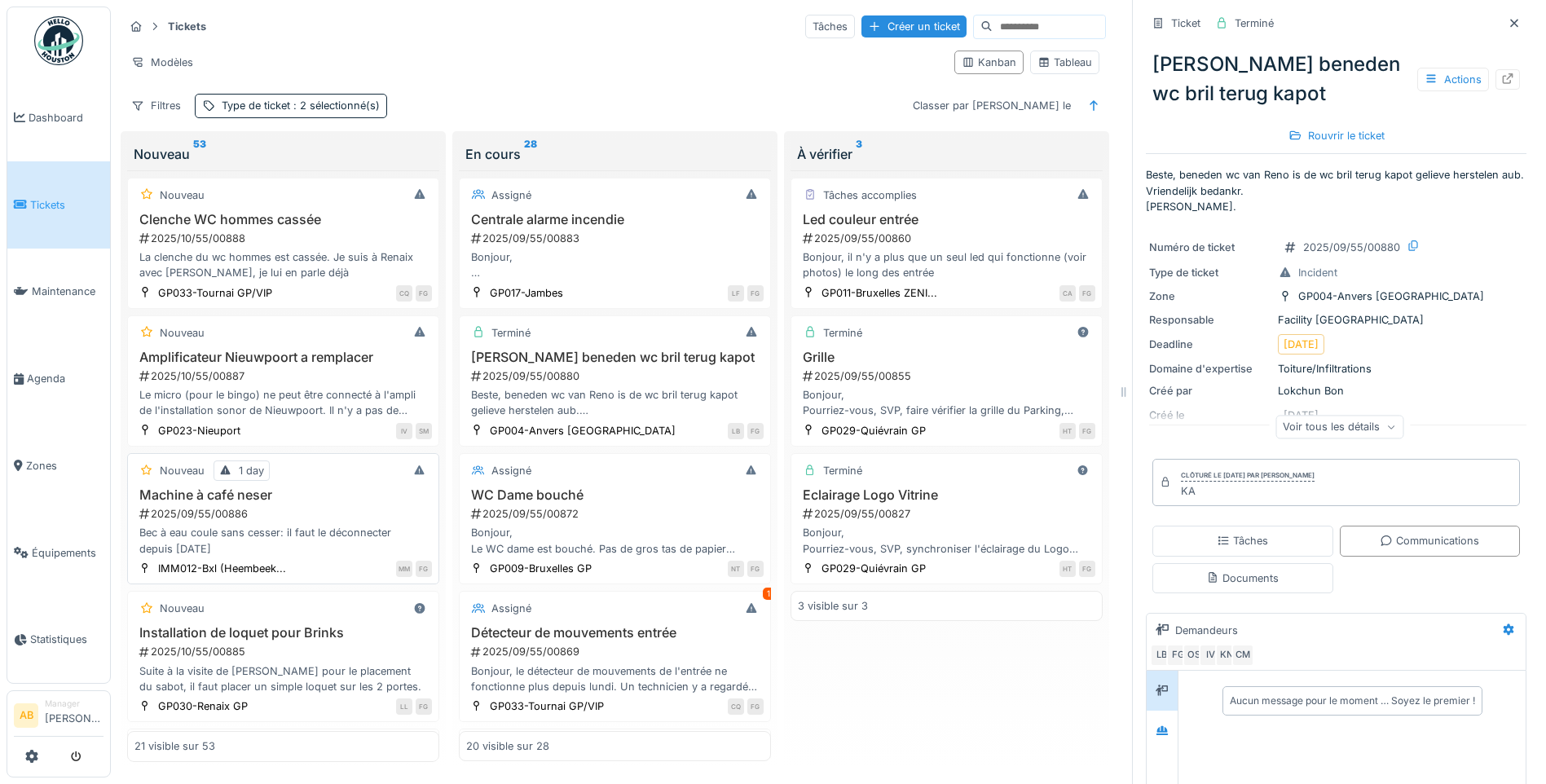
click at [320, 532] on div "Bec à eau coule sans cesser: il faut le déconnecter depuis hier" at bounding box center [283, 540] width 297 height 31
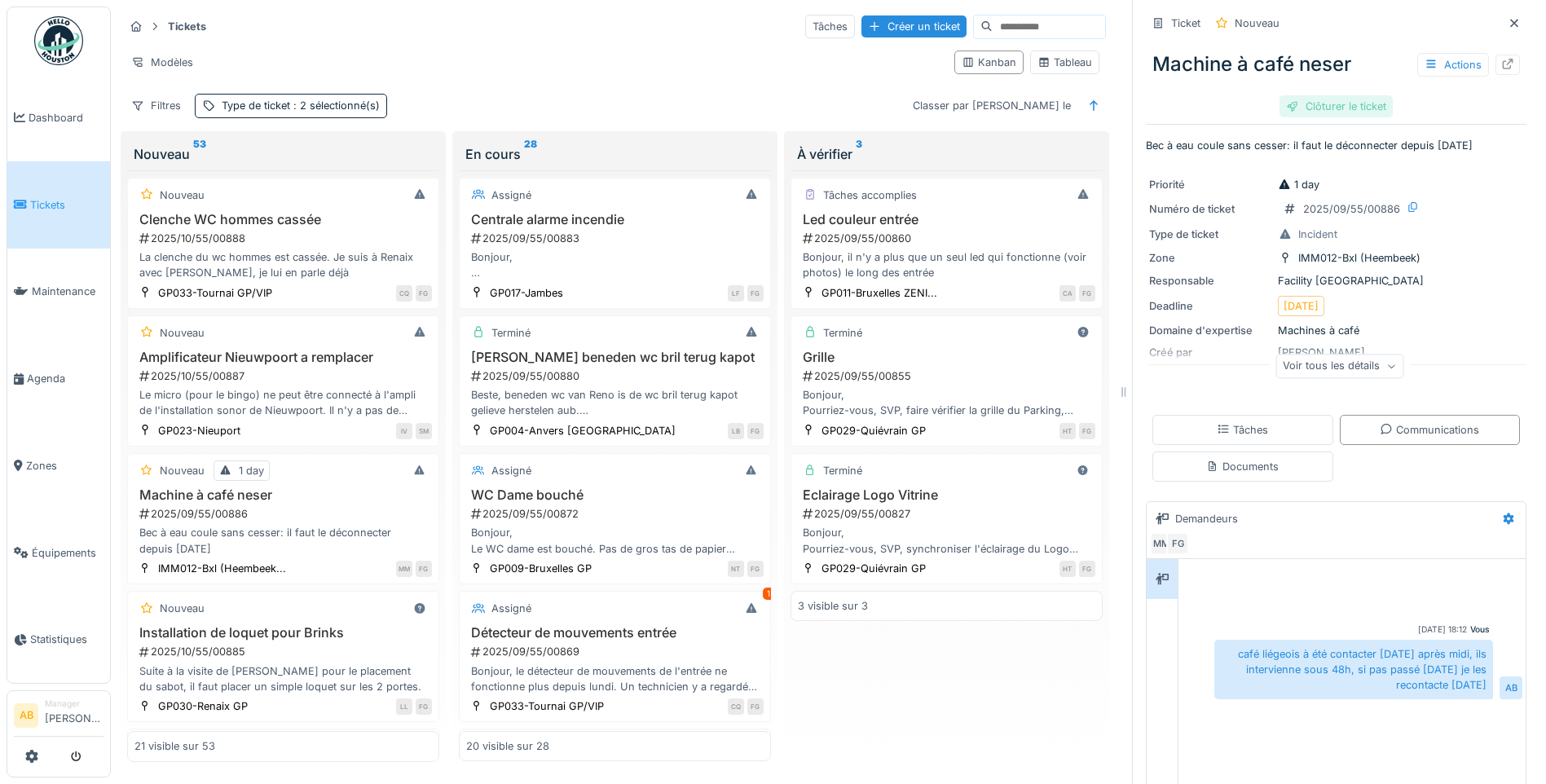
click at [1324, 107] on div "Clôturer le ticket" at bounding box center [1336, 107] width 114 height 22
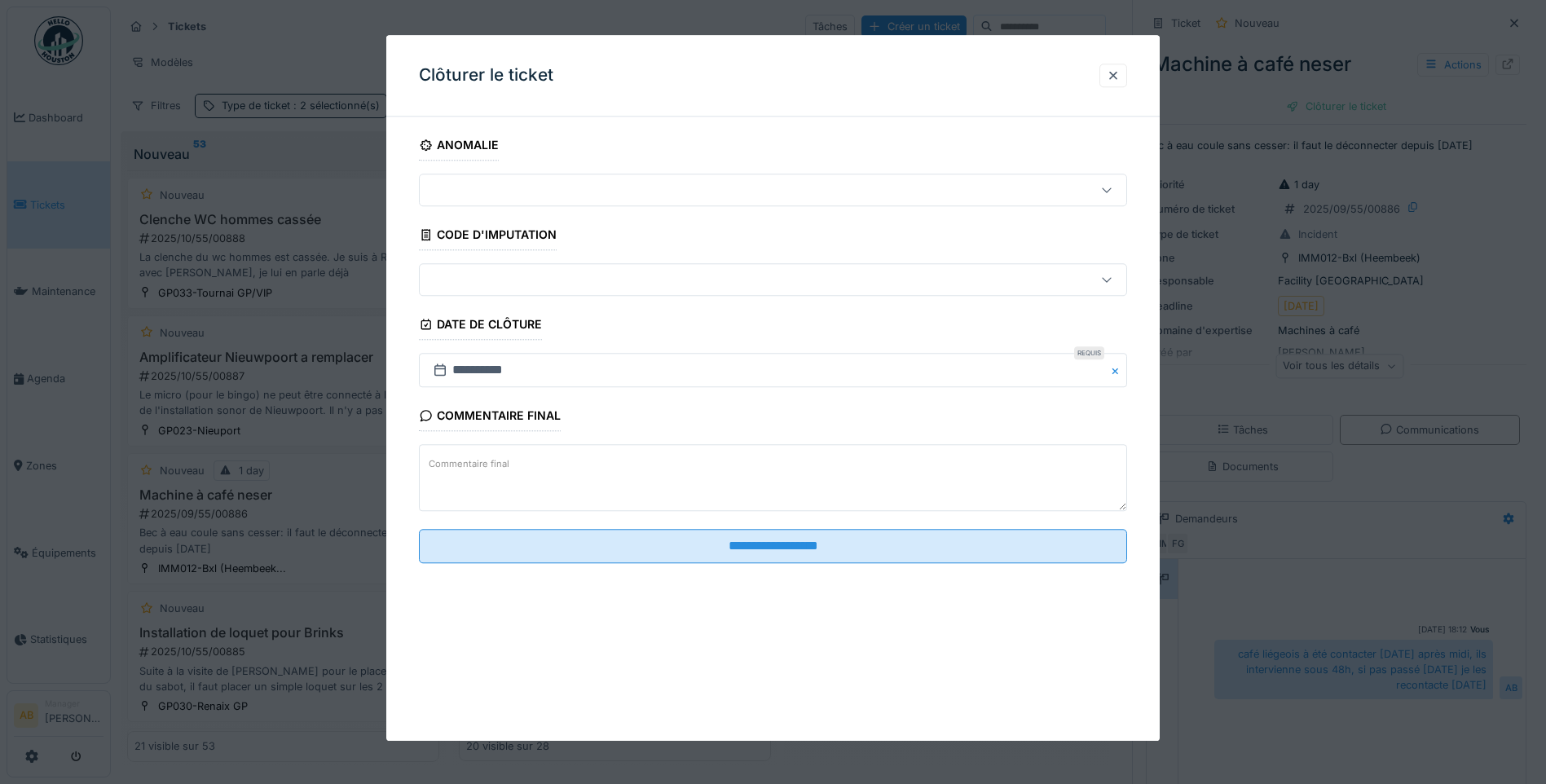
click at [658, 485] on textarea "Commentaire final" at bounding box center [773, 478] width 709 height 67
click at [475, 471] on textarea "**********" at bounding box center [773, 478] width 709 height 67
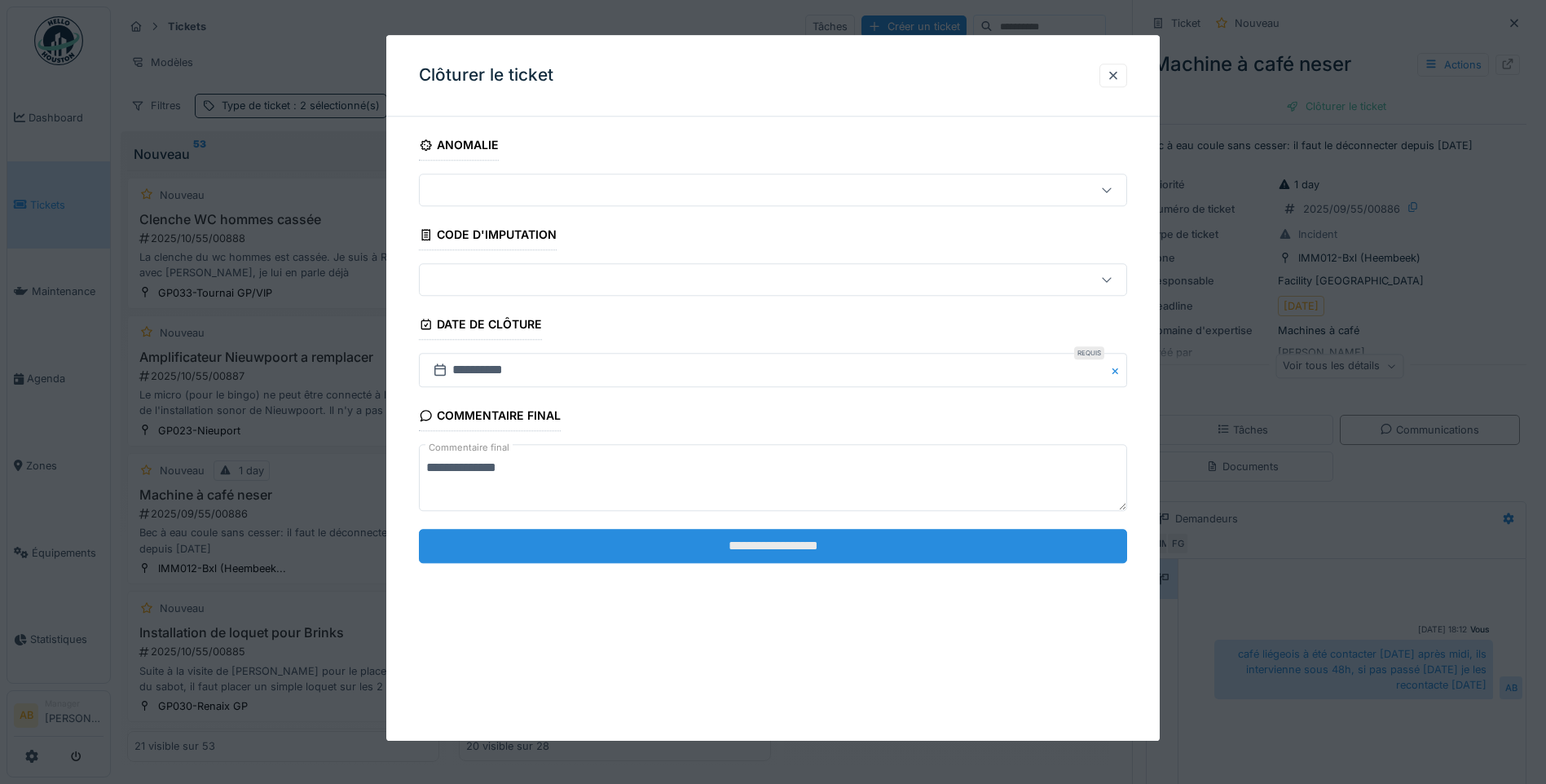
type textarea "**********"
click at [629, 532] on input "**********" at bounding box center [773, 546] width 709 height 34
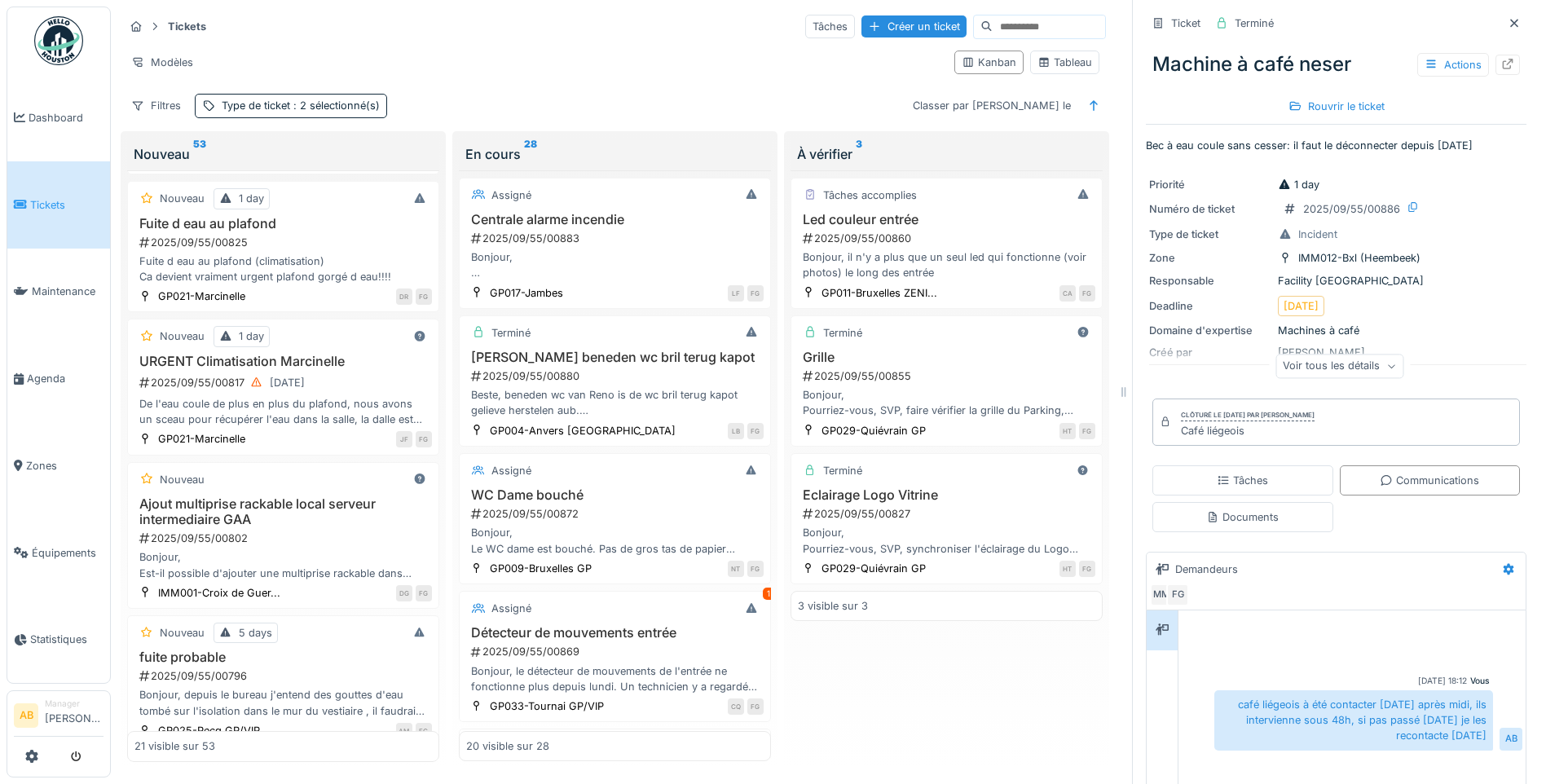
scroll to position [1955, 0]
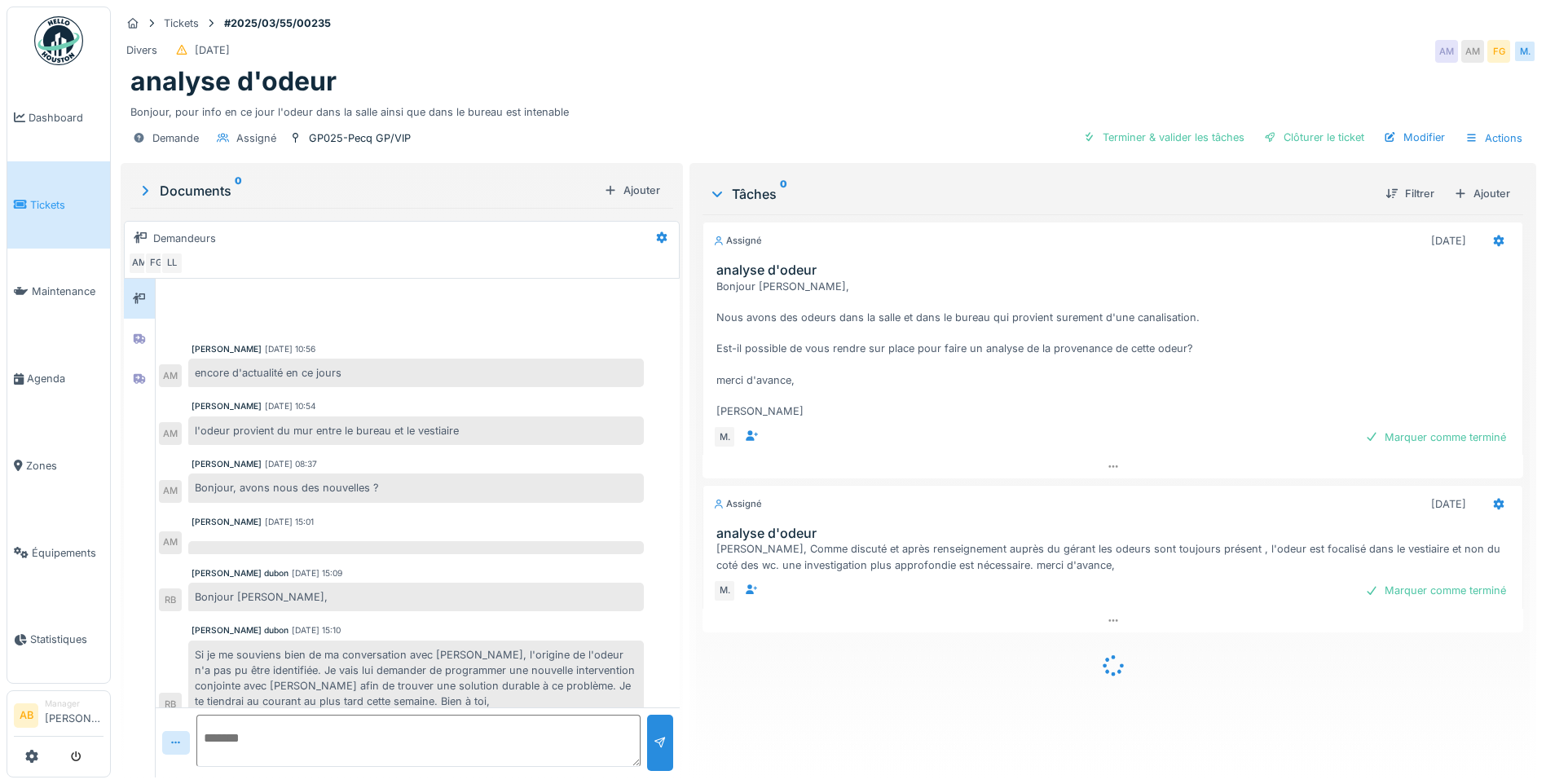
scroll to position [324, 0]
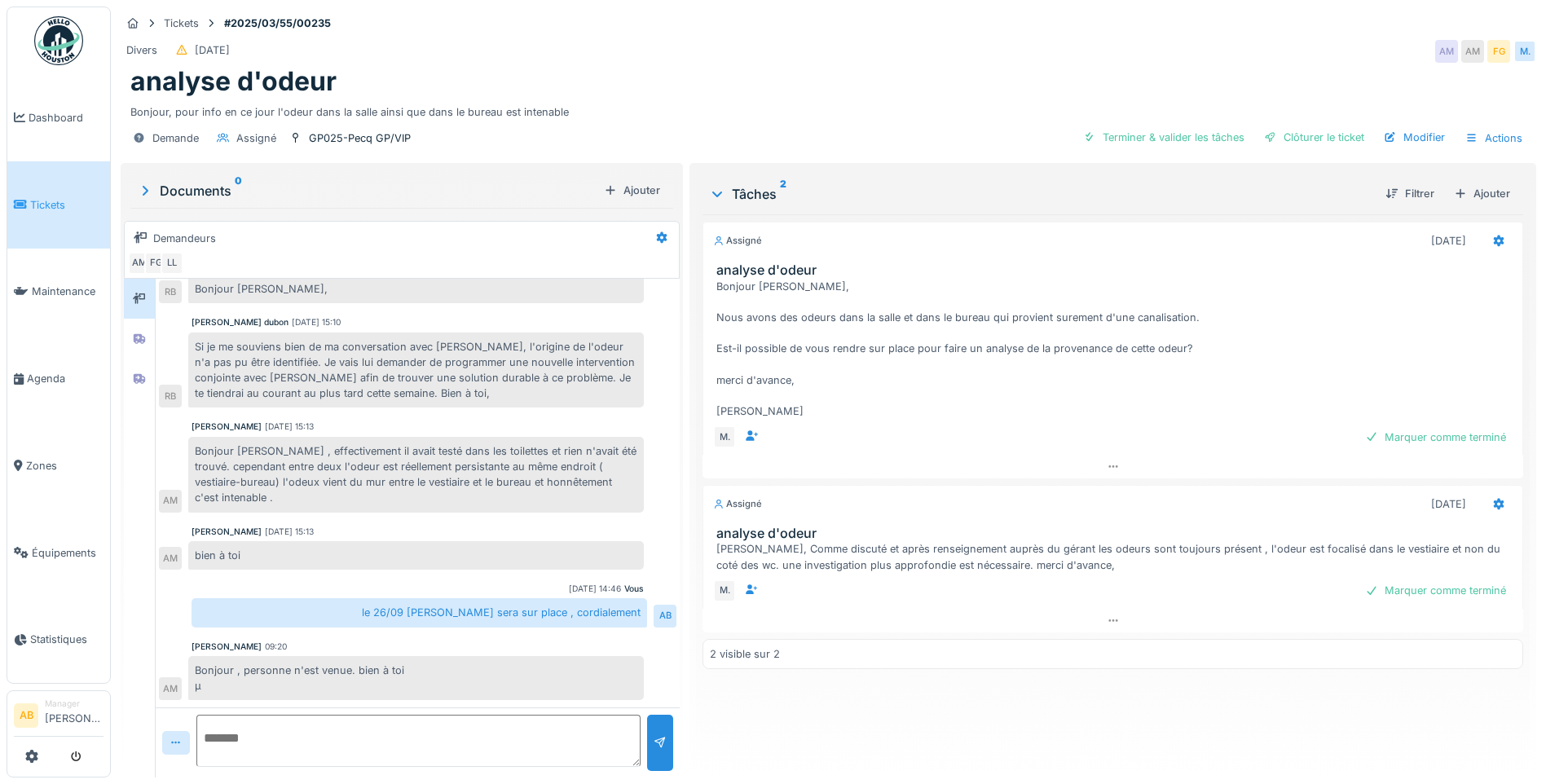
click at [434, 742] on textarea at bounding box center [418, 740] width 444 height 52
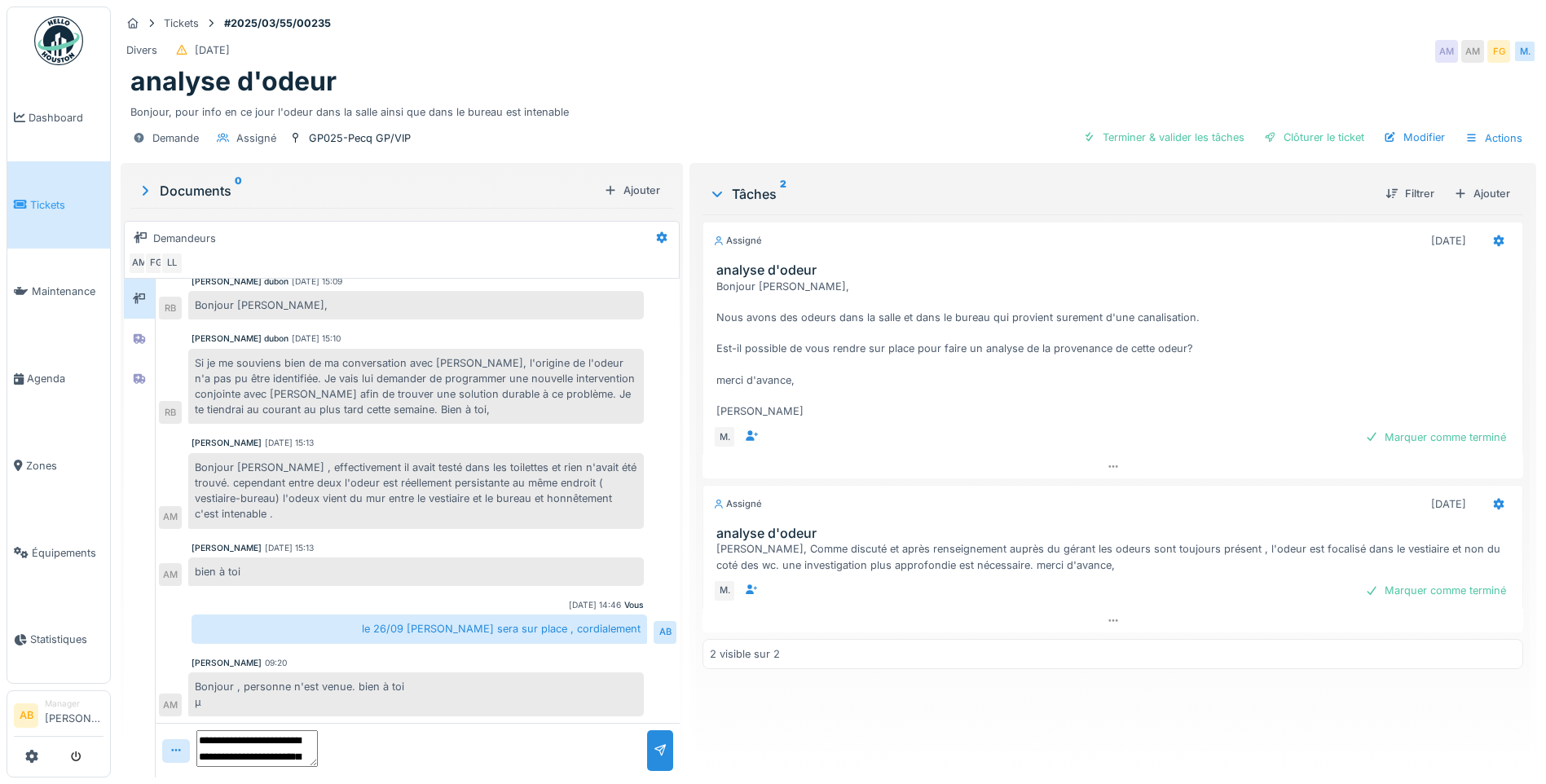
scroll to position [20, 0]
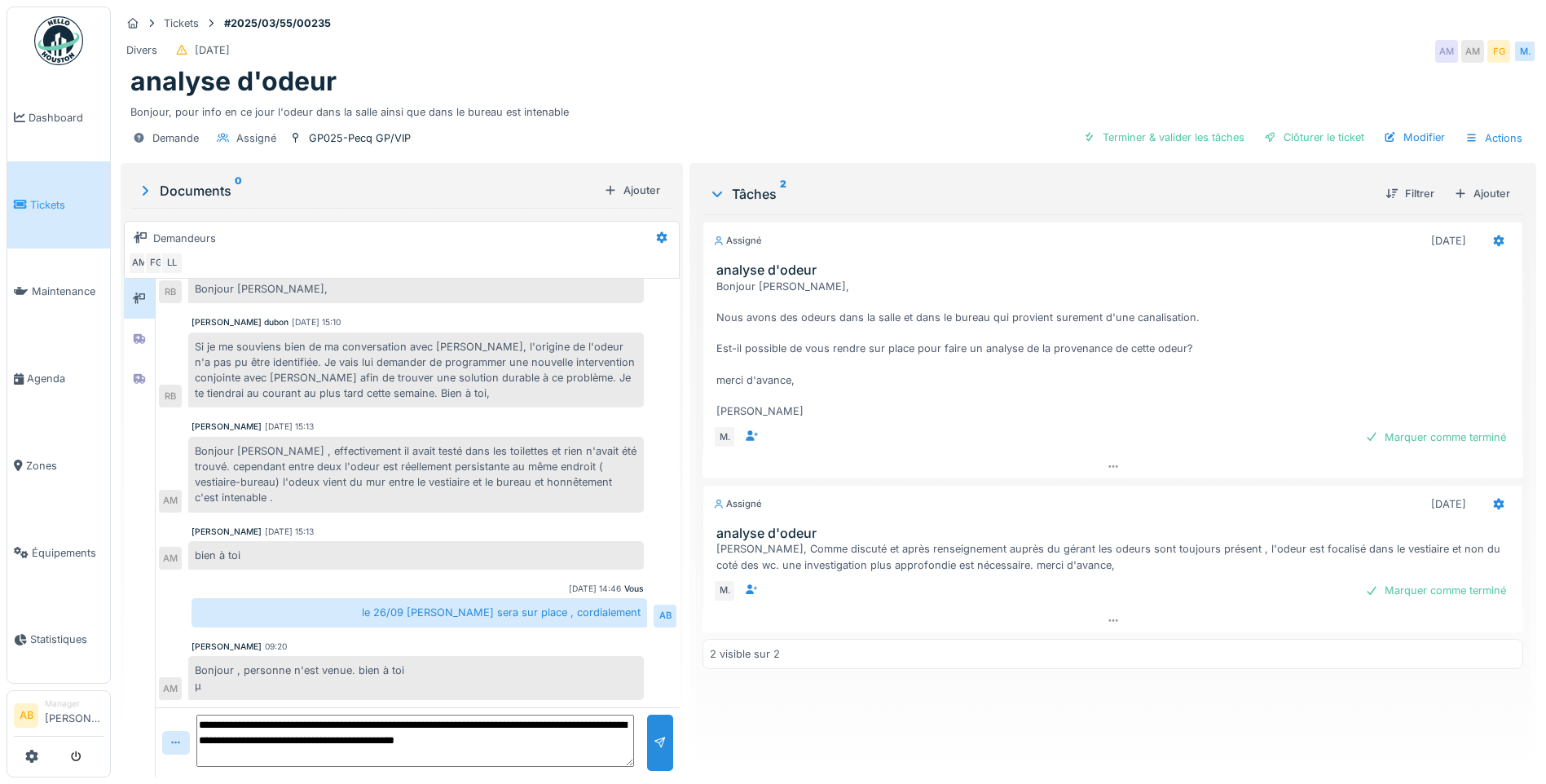
click at [375, 754] on textarea "**********" at bounding box center [415, 740] width 438 height 52
type textarea "**********"
click at [657, 741] on div at bounding box center [660, 743] width 13 height 16
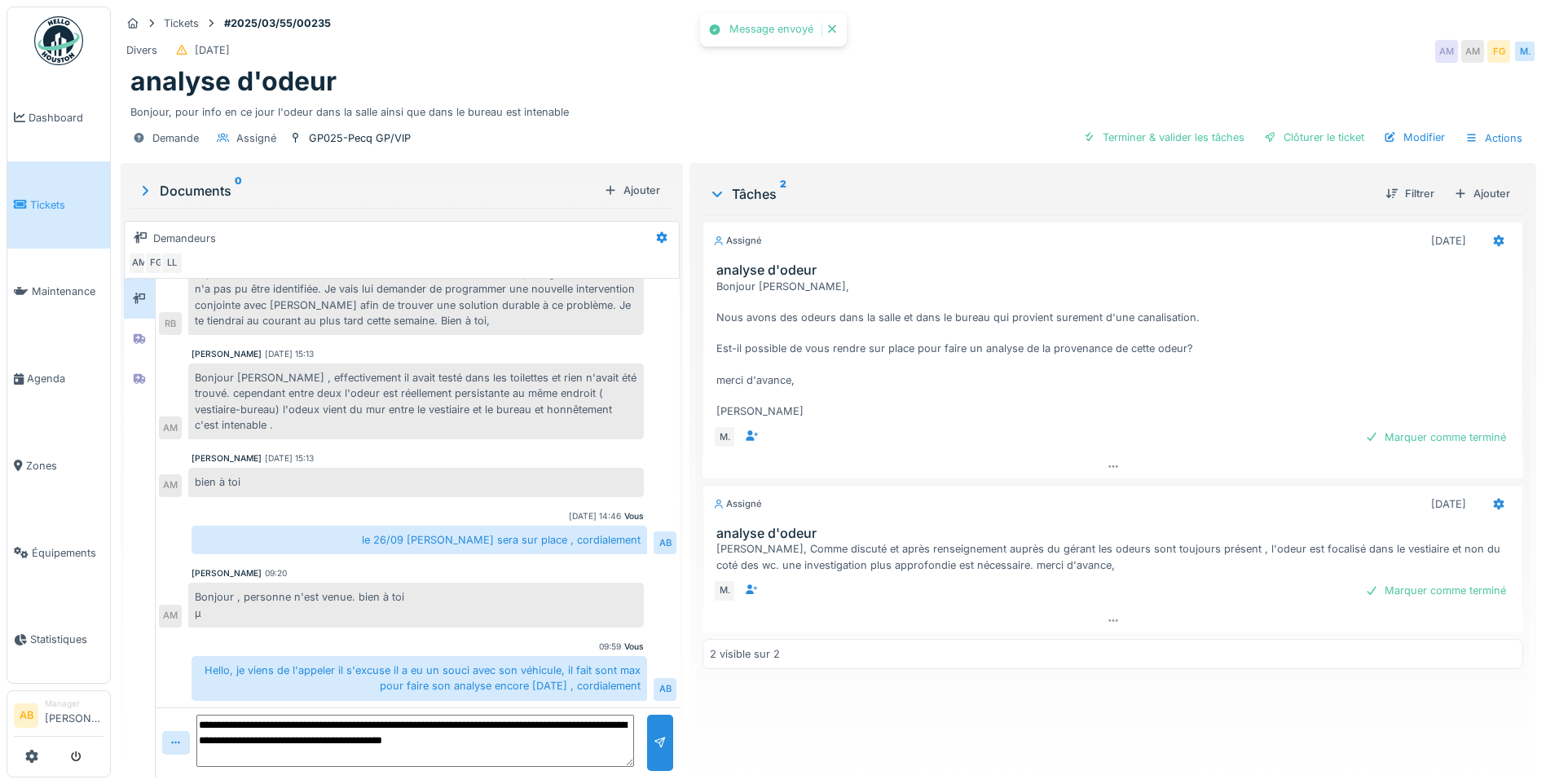
scroll to position [340, 0]
click at [32, 35] on link at bounding box center [59, 41] width 60 height 60
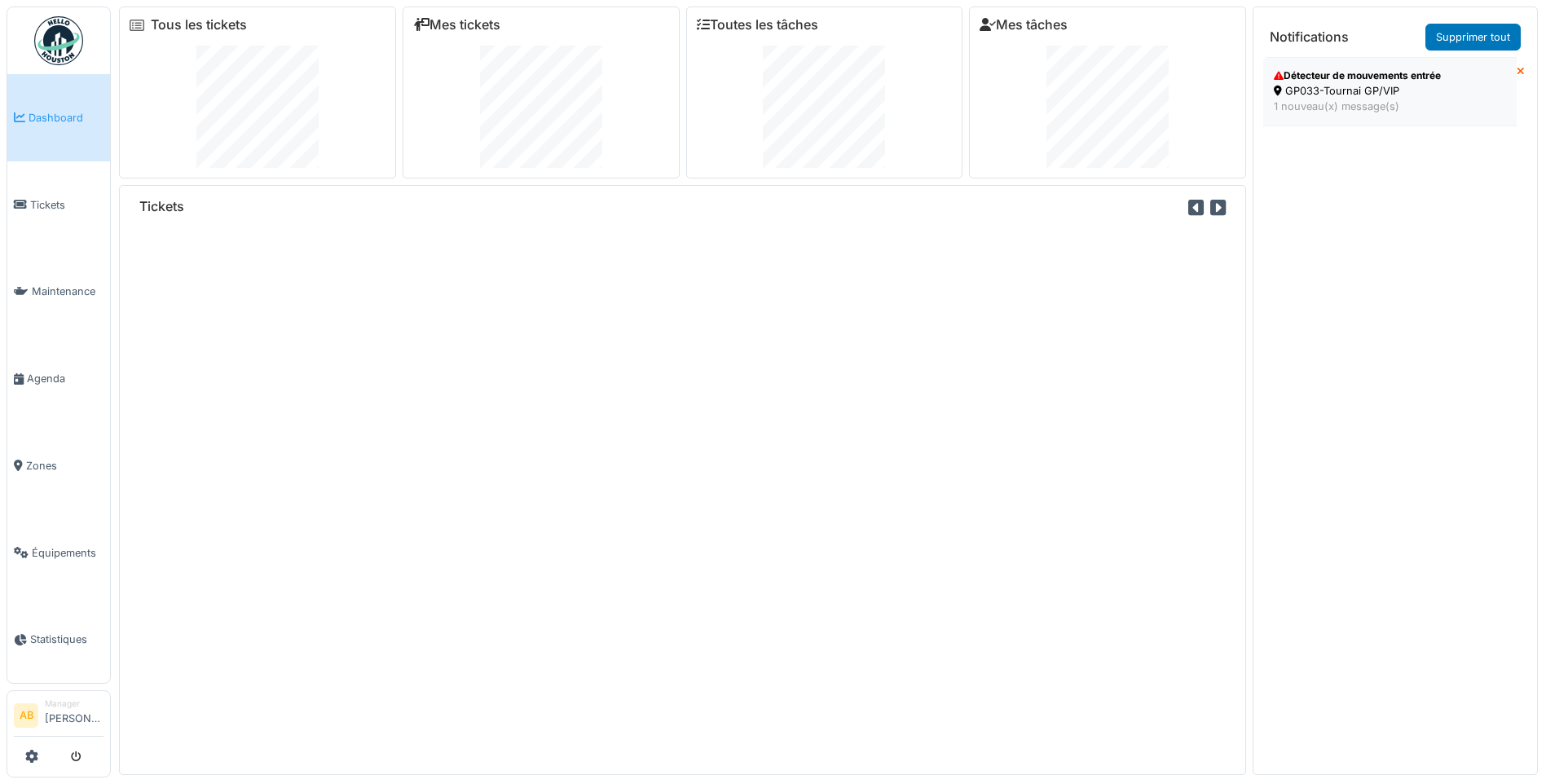
click at [1313, 101] on div "1 nouveau(x) message(s)" at bounding box center [1390, 107] width 233 height 16
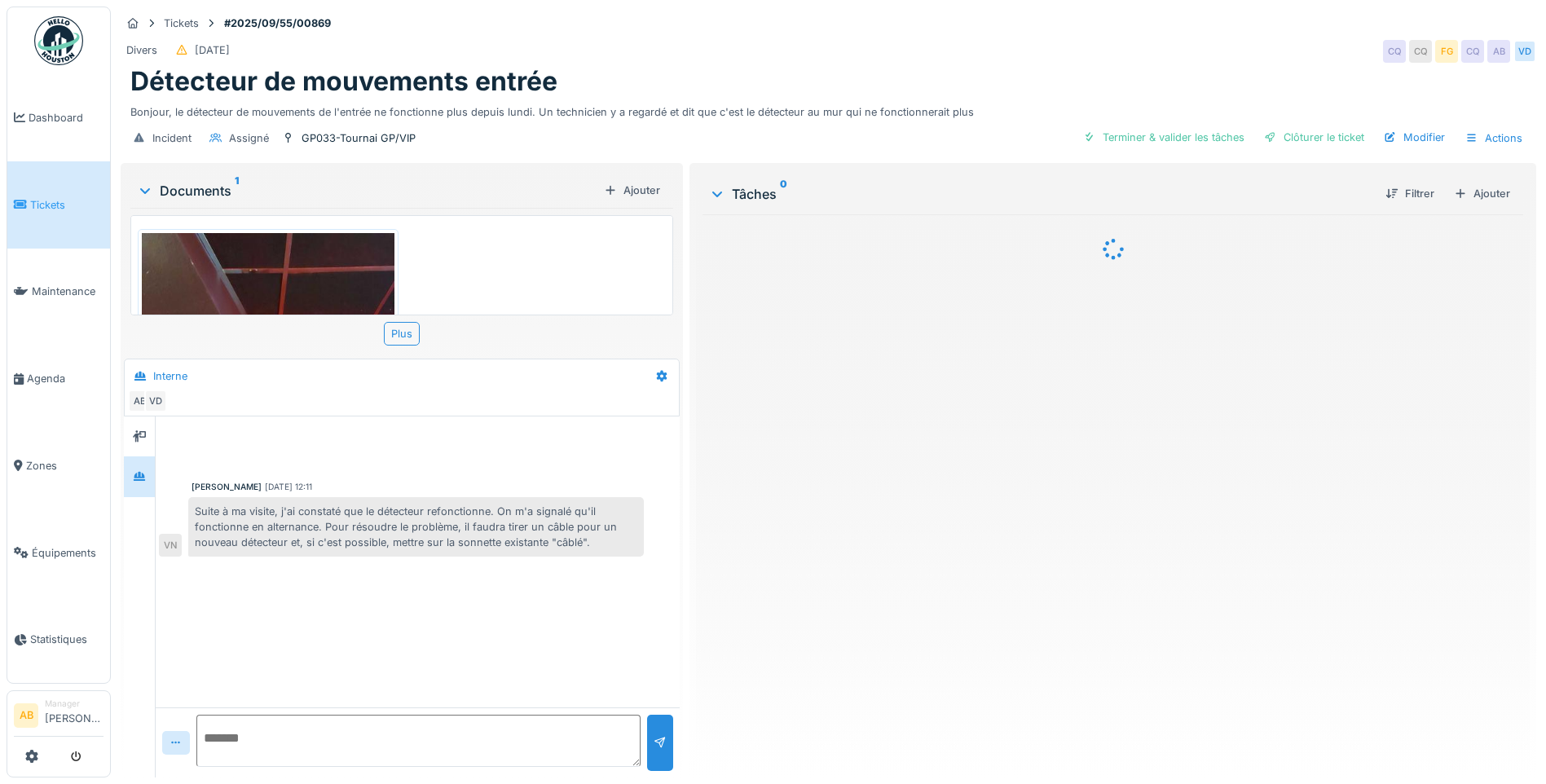
click at [300, 627] on div "Valter nunes Duarte 24/09/2025 12:11 Suite à ma visite, j'ai constaté que le dé…" at bounding box center [417, 562] width 524 height 291
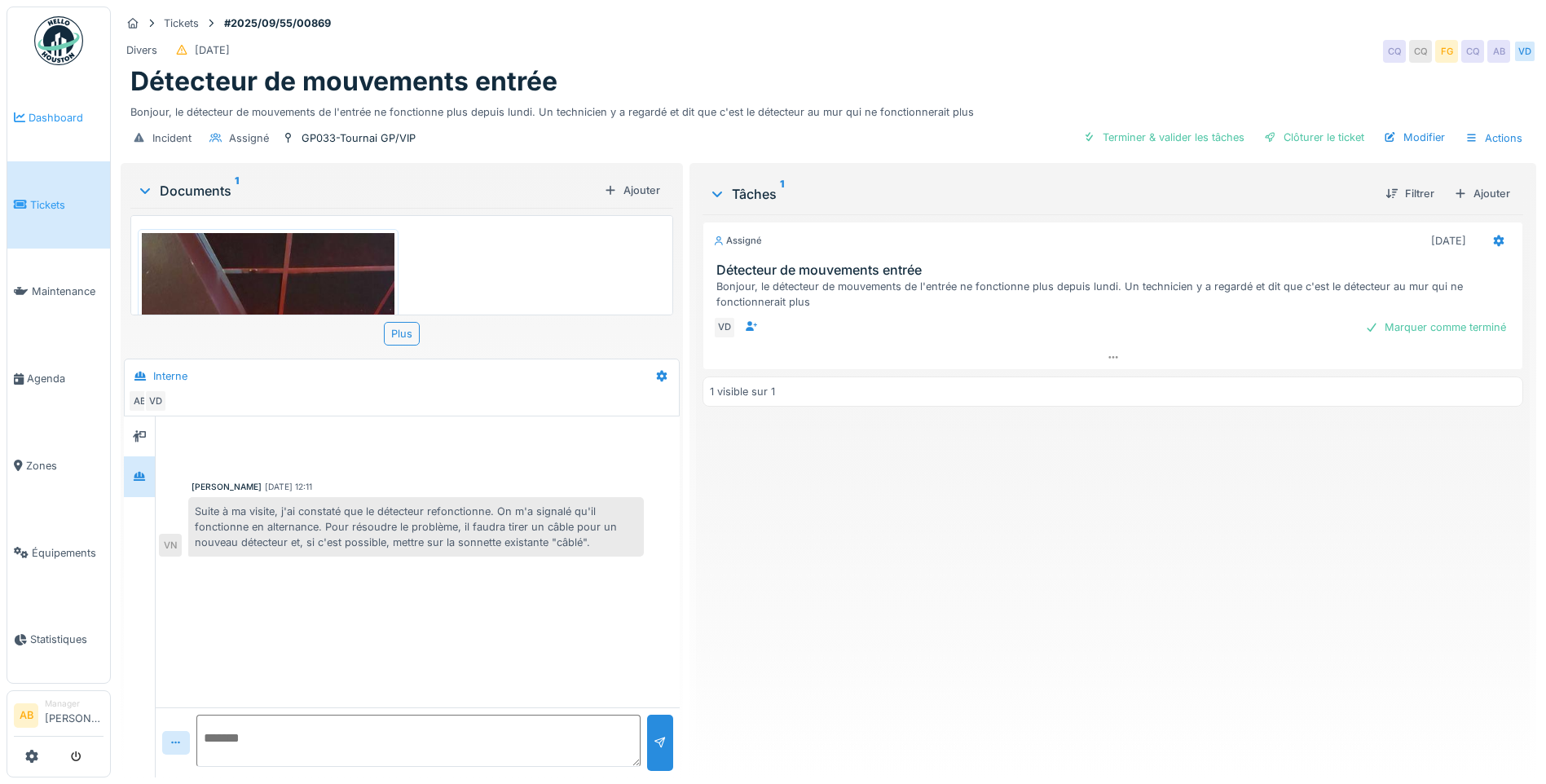
click at [48, 110] on span "Dashboard" at bounding box center [66, 118] width 75 height 16
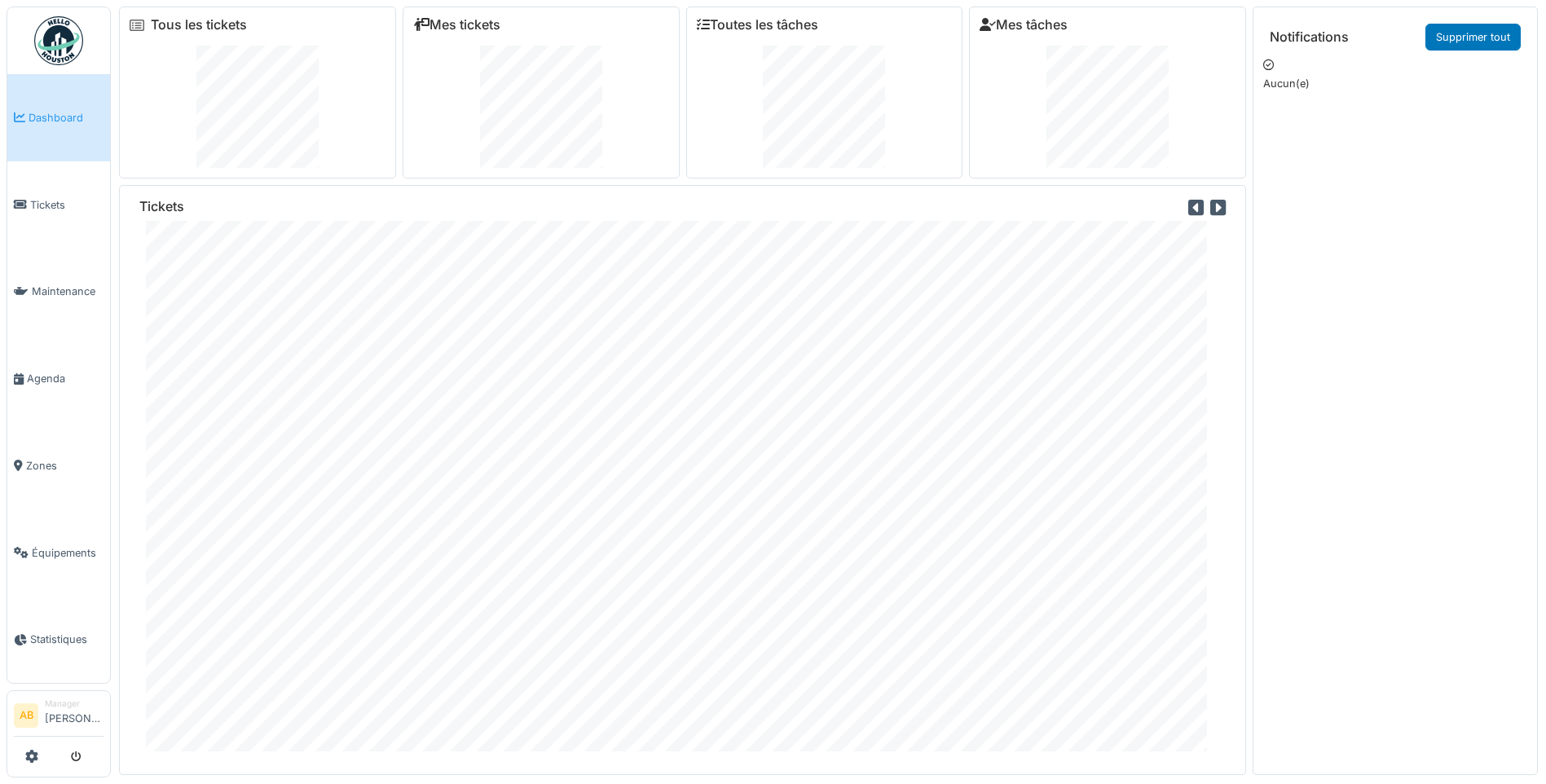
click at [65, 62] on img at bounding box center [58, 40] width 49 height 49
click at [44, 210] on link "Tickets" at bounding box center [58, 204] width 103 height 87
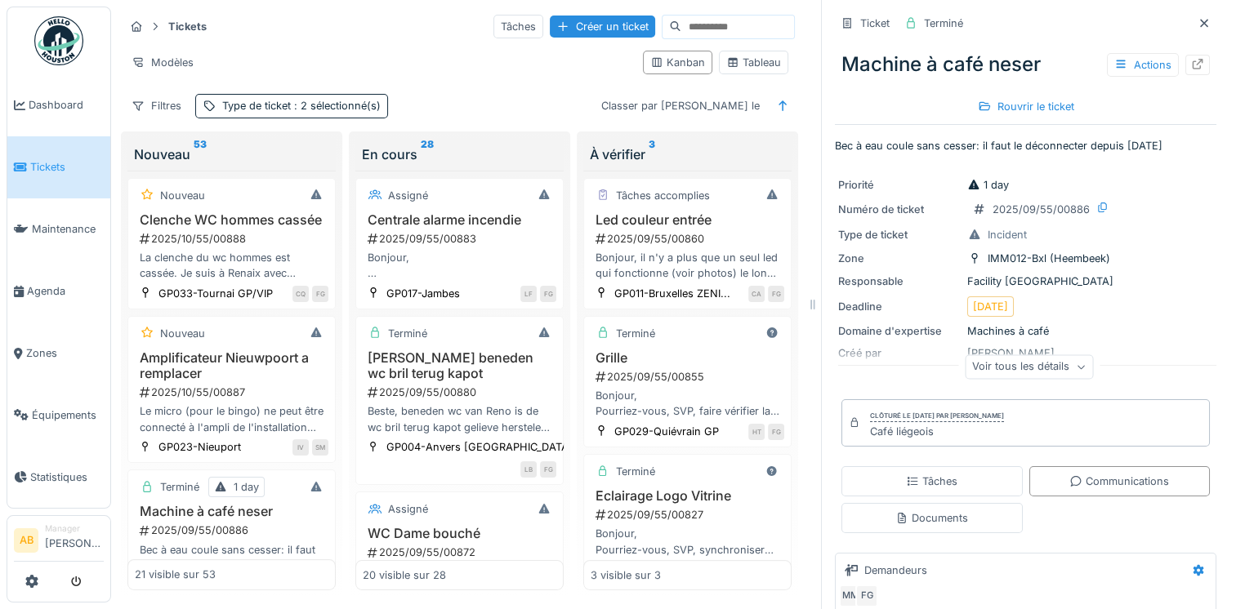
scroll to position [1960, 0]
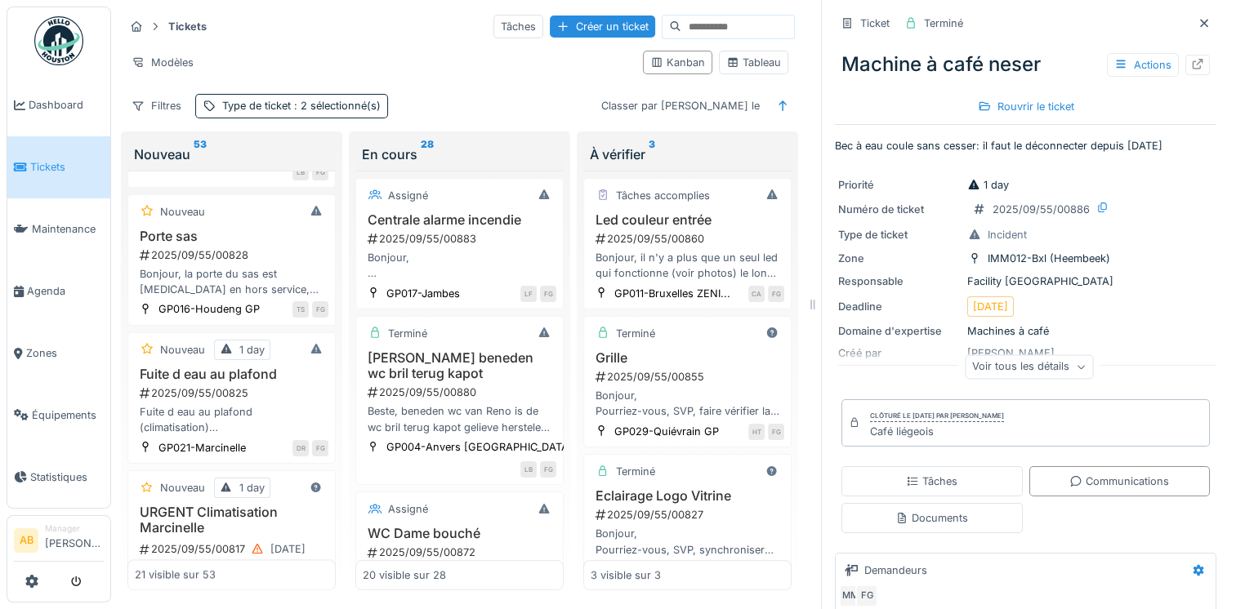
click at [52, 38] on img at bounding box center [58, 40] width 49 height 49
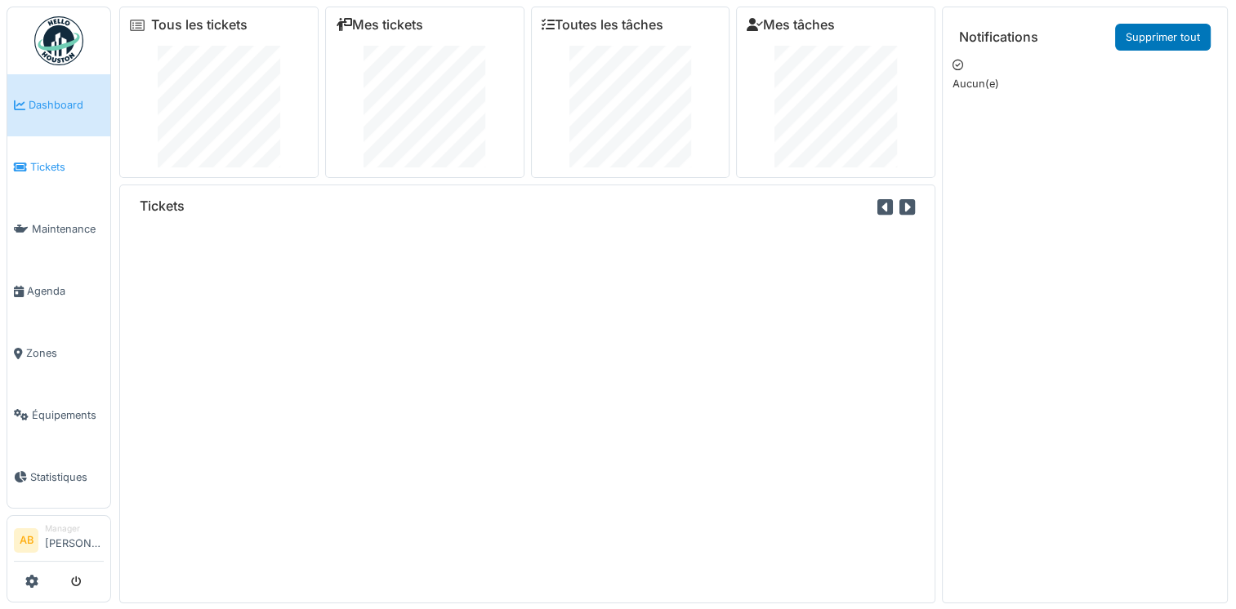
click at [45, 155] on link "Tickets" at bounding box center [58, 167] width 103 height 62
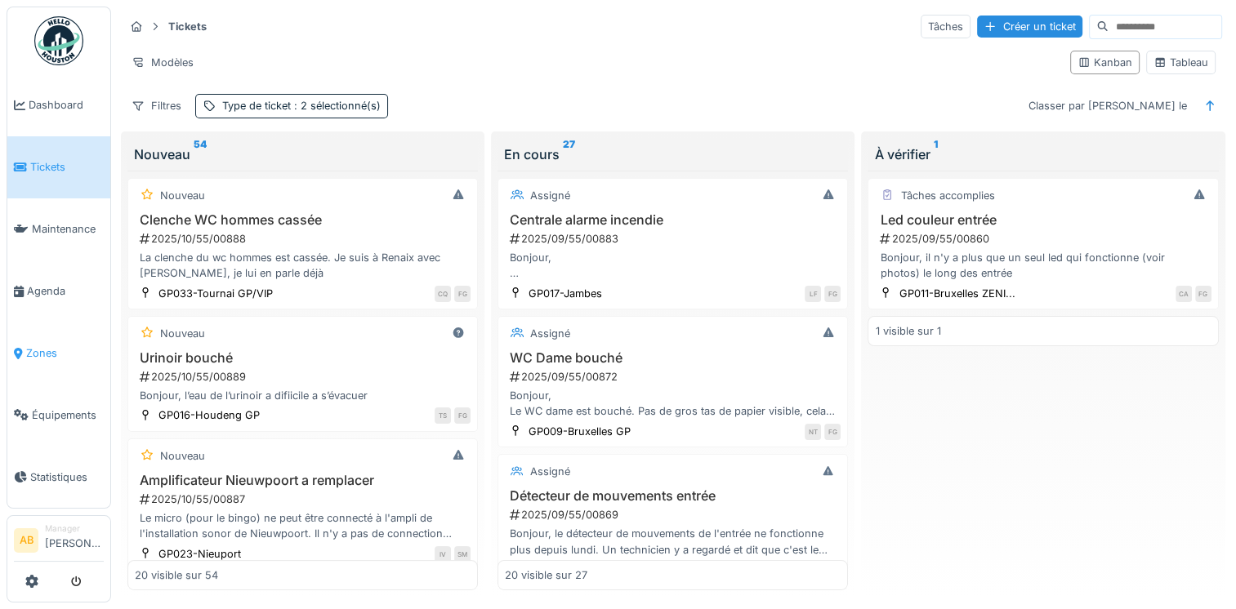
click at [13, 354] on link "Zones" at bounding box center [58, 354] width 103 height 62
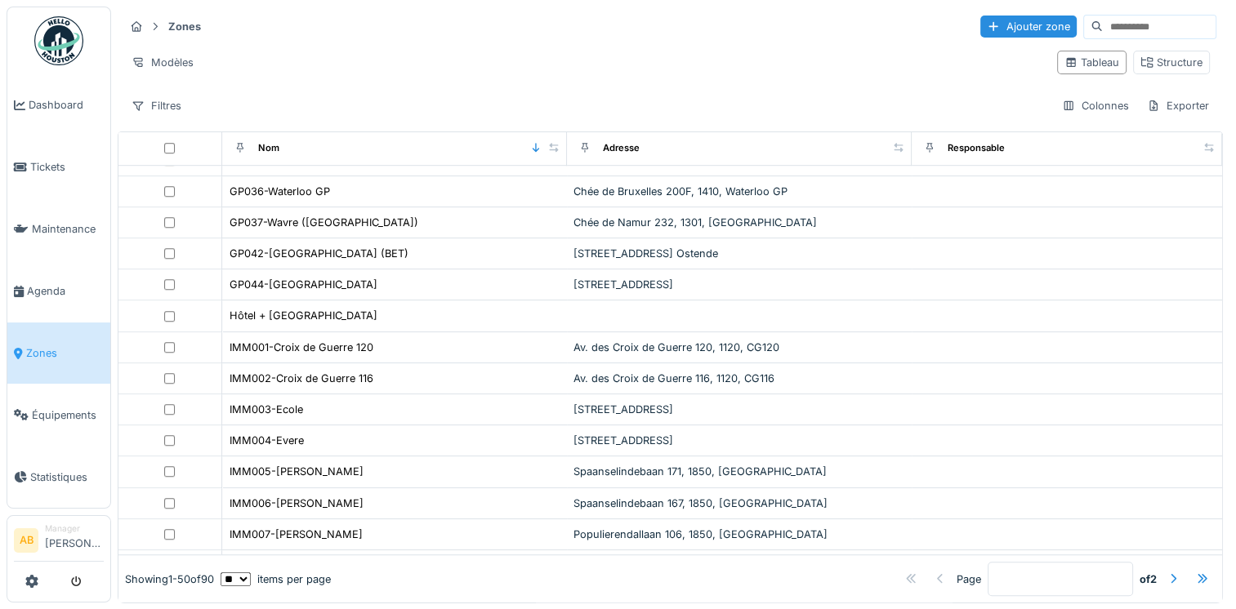
scroll to position [1198, 0]
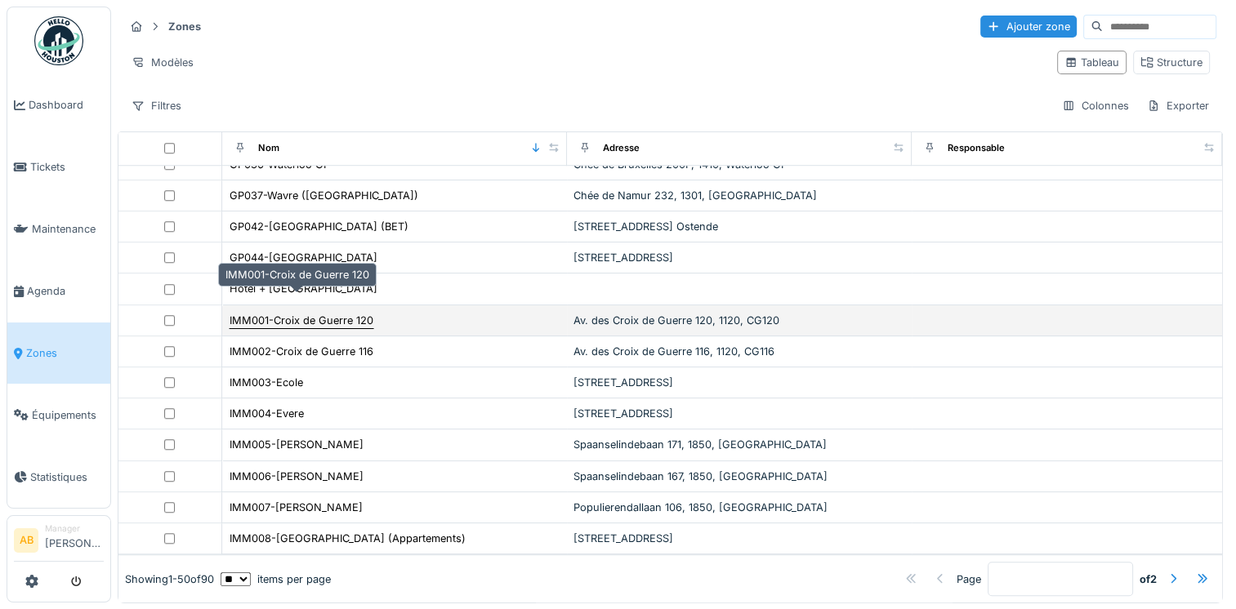
click at [303, 313] on div "IMM001-Croix de Guerre 120" at bounding box center [302, 321] width 144 height 16
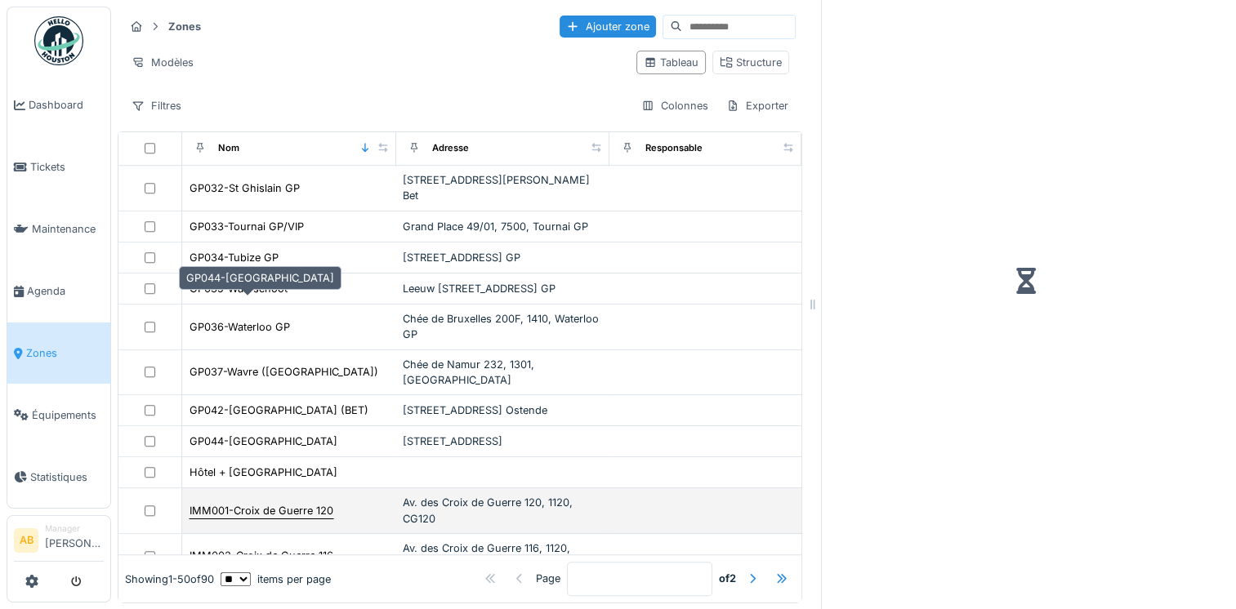
scroll to position [1457, 0]
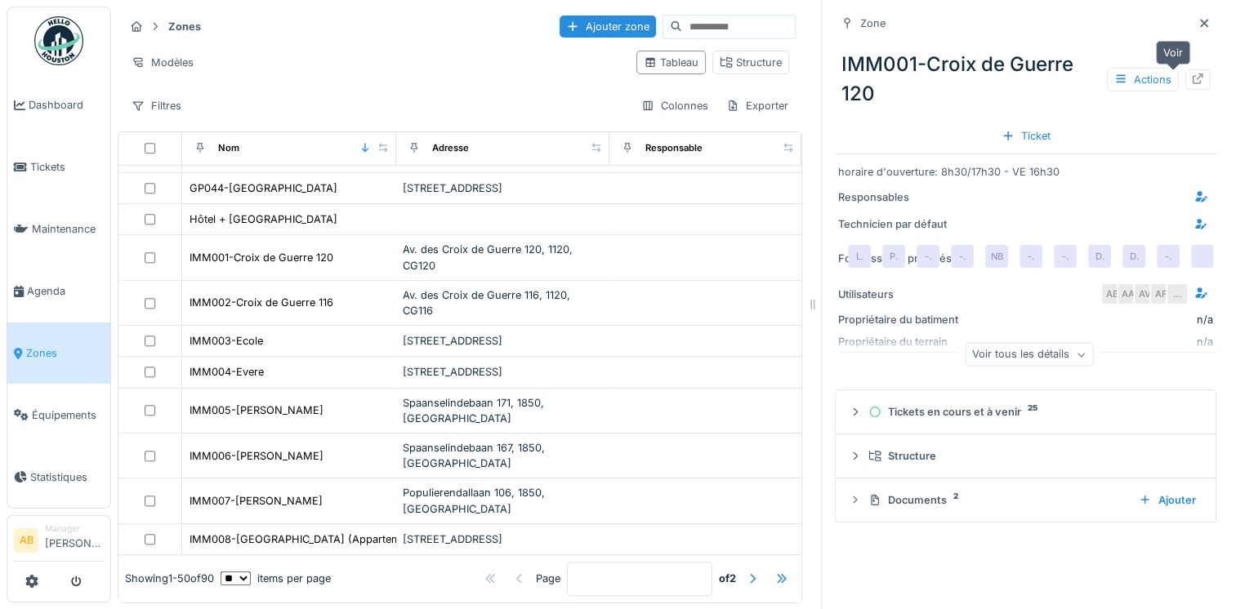
click at [1185, 80] on div at bounding box center [1197, 79] width 25 height 20
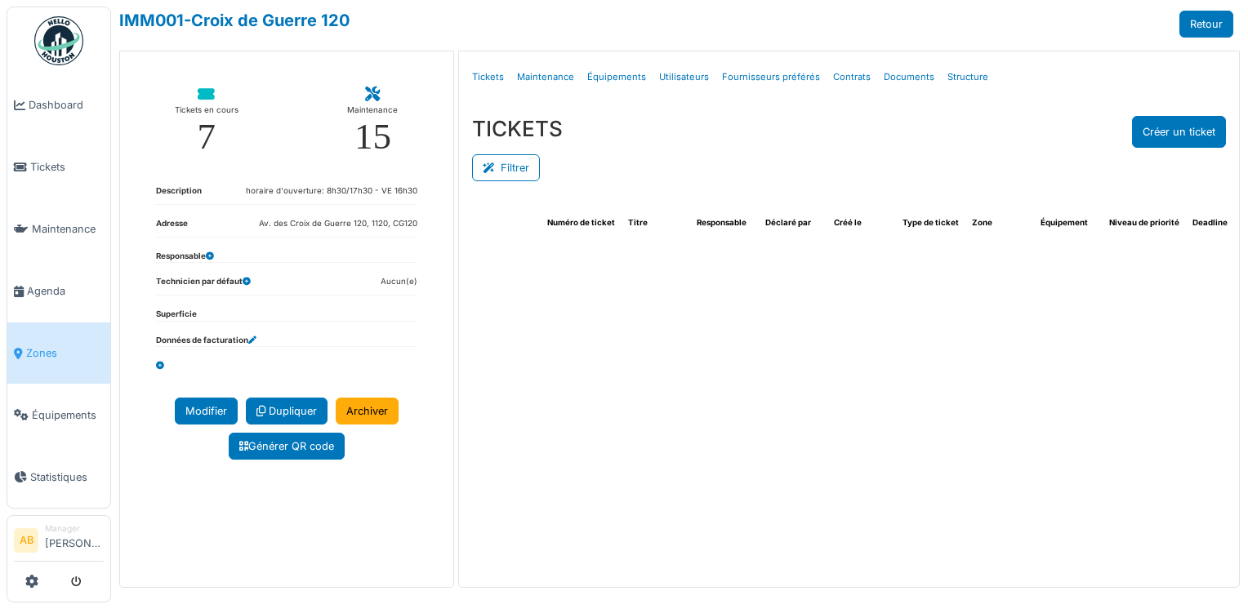
select select "***"
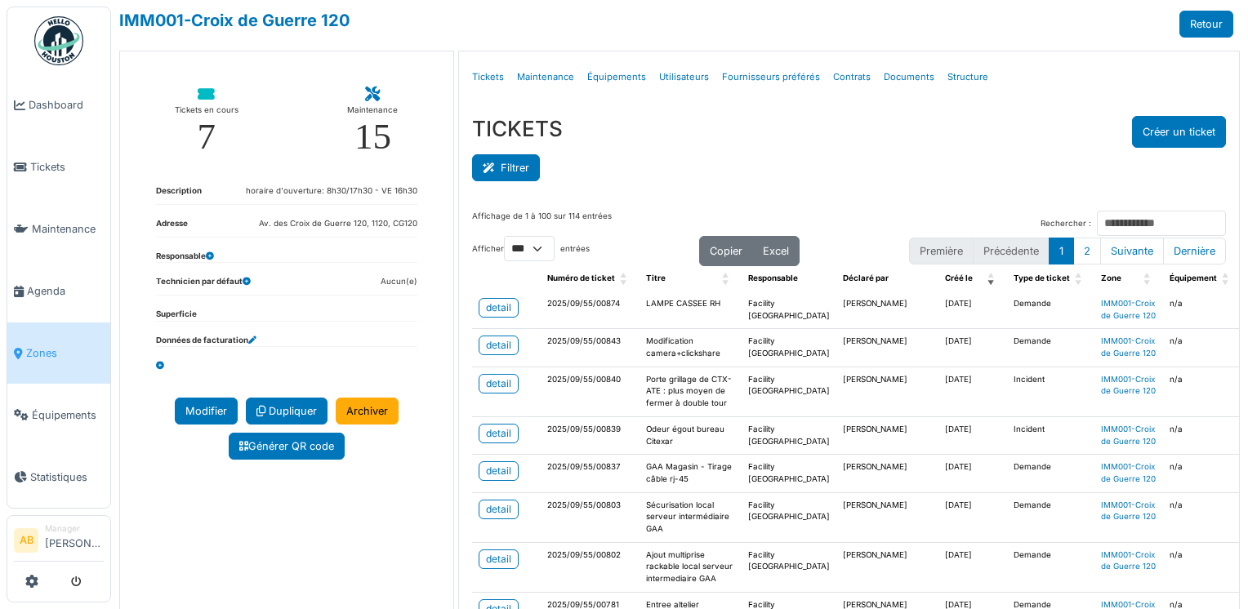
click at [503, 161] on button "Filtrer" at bounding box center [506, 167] width 68 height 27
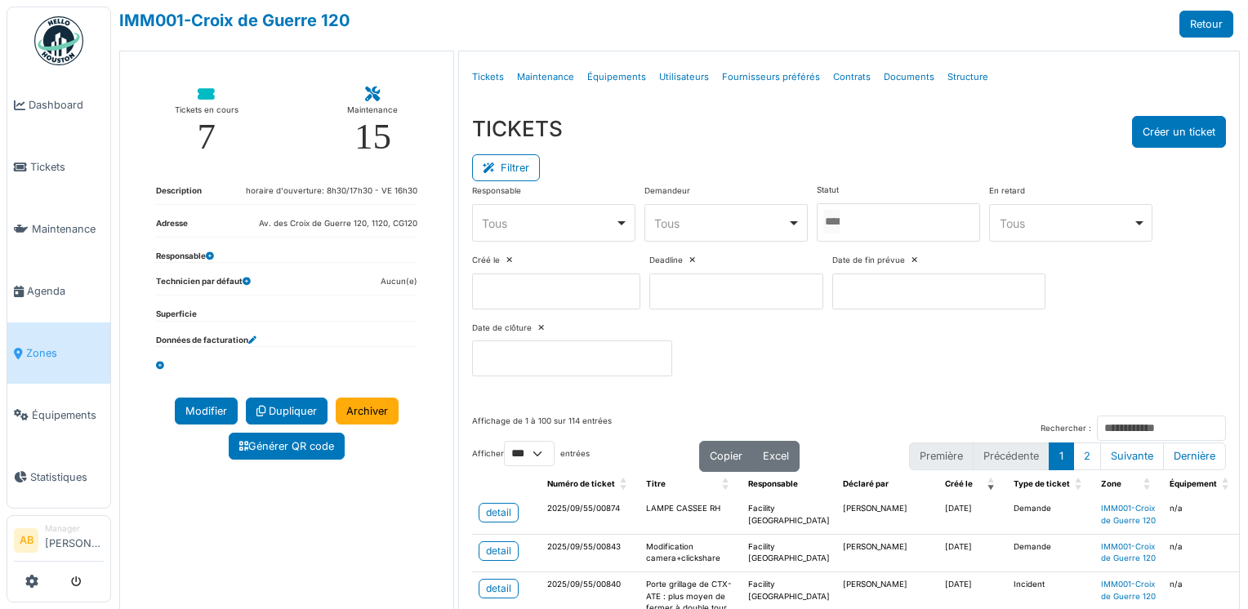
click at [862, 204] on div at bounding box center [898, 222] width 163 height 38
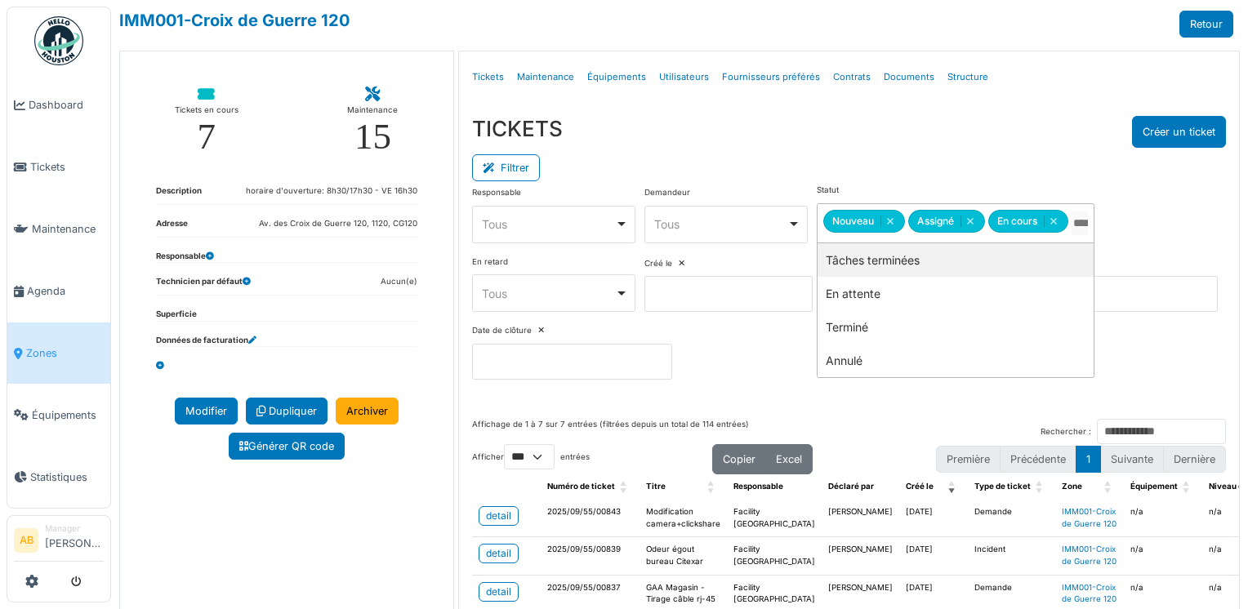
click at [862, 141] on div "TICKETS Créer un ticket" at bounding box center [849, 132] width 755 height 32
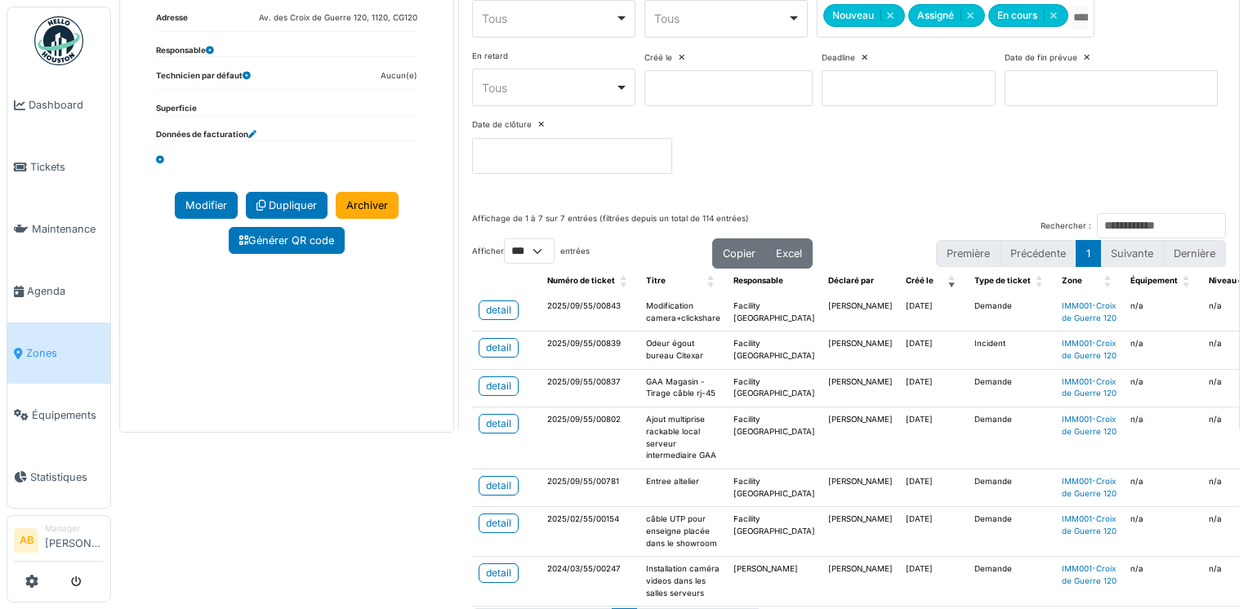
scroll to position [207, 0]
click at [509, 357] on link "detail" at bounding box center [499, 347] width 40 height 20
click at [490, 500] on td "detail" at bounding box center [506, 487] width 69 height 38
click at [487, 492] on div "detail" at bounding box center [498, 485] width 25 height 15
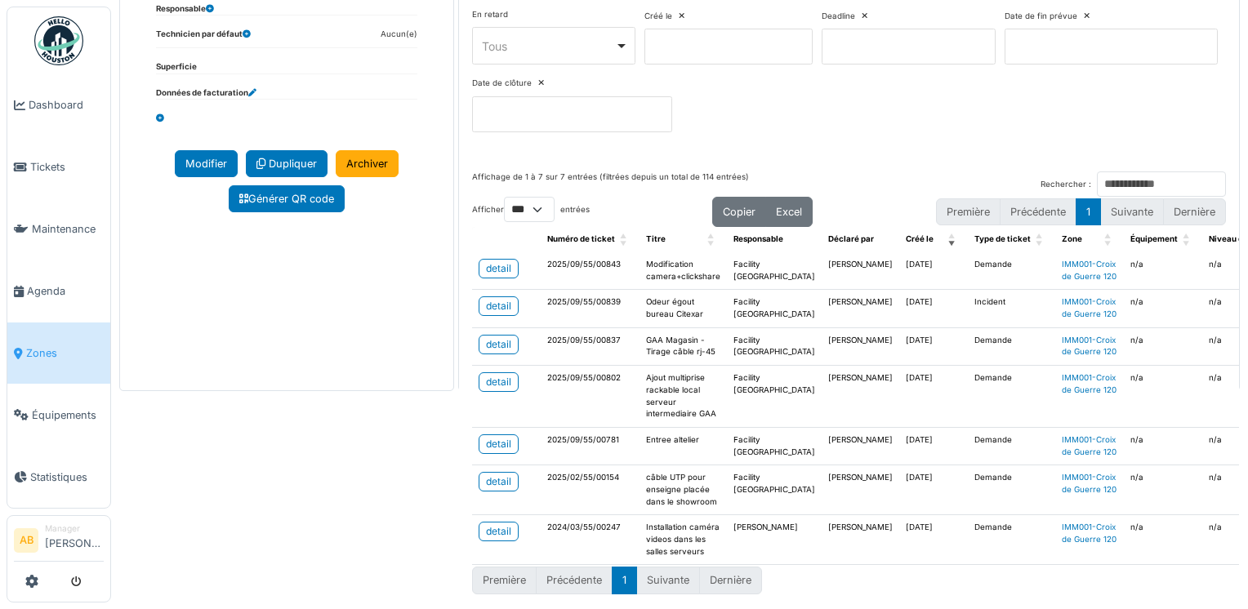
scroll to position [0, 0]
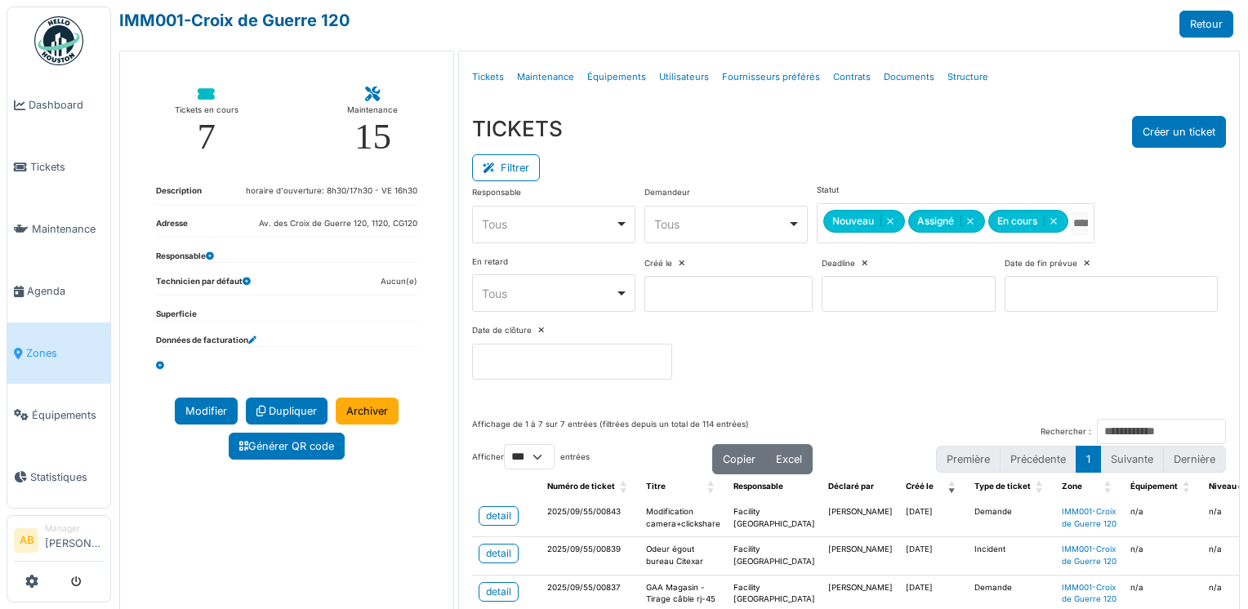
click at [200, 19] on link "IMM001-Croix de Guerre 120" at bounding box center [234, 21] width 230 height 20
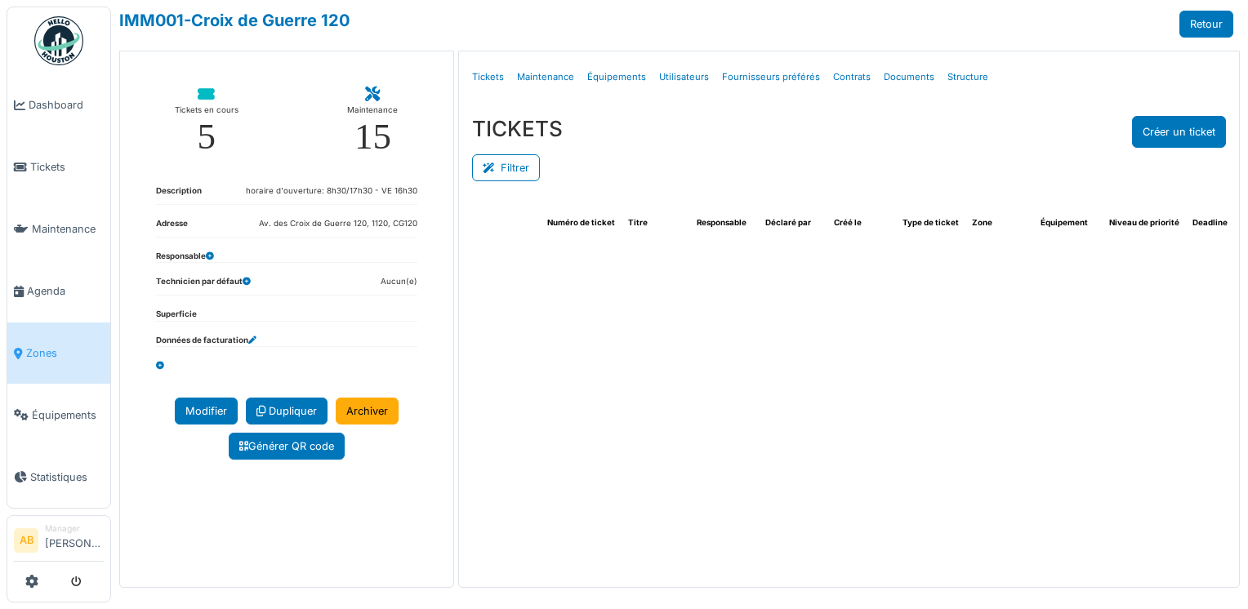
select select "***"
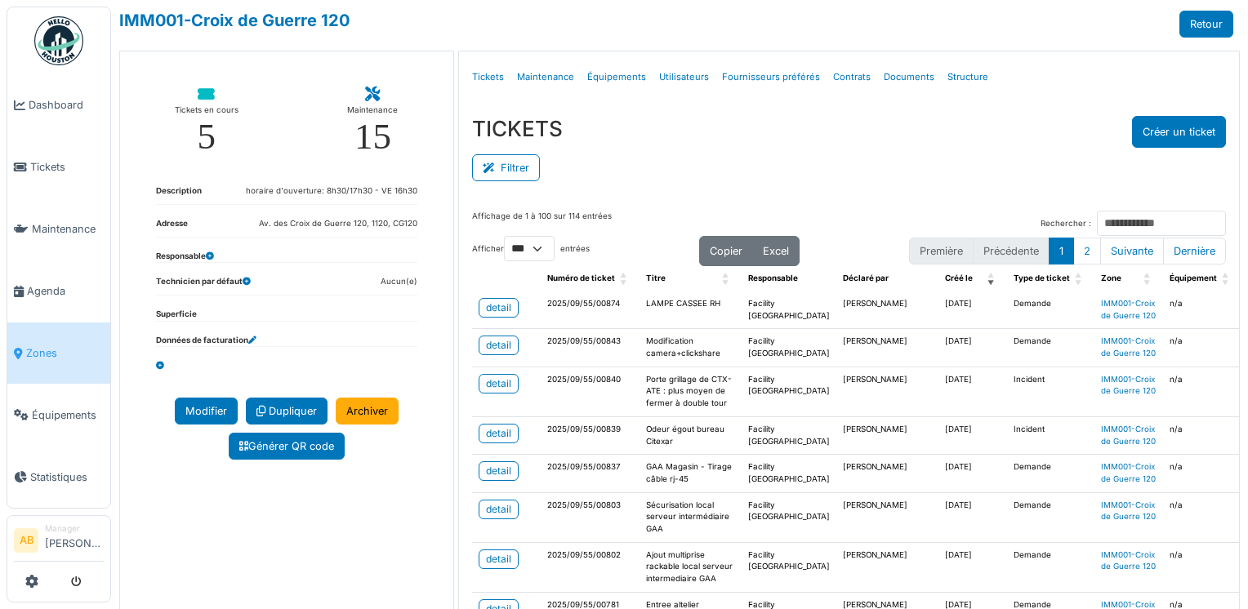
click at [59, 54] on img at bounding box center [58, 40] width 49 height 49
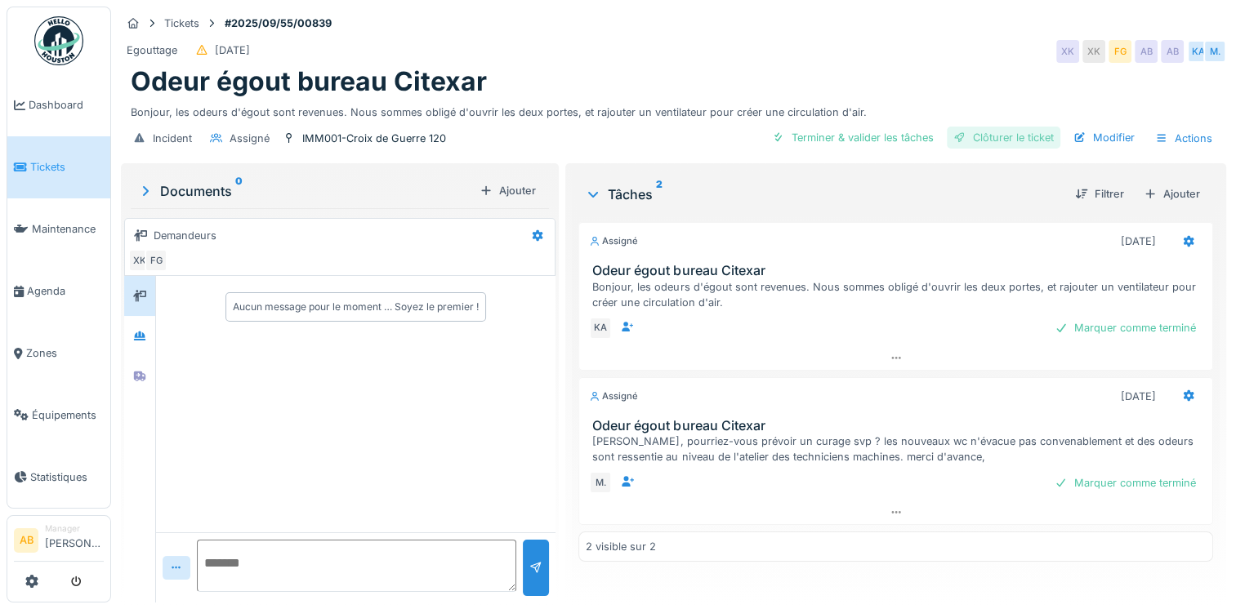
click at [979, 140] on div "Clôturer le ticket" at bounding box center [1004, 138] width 114 height 22
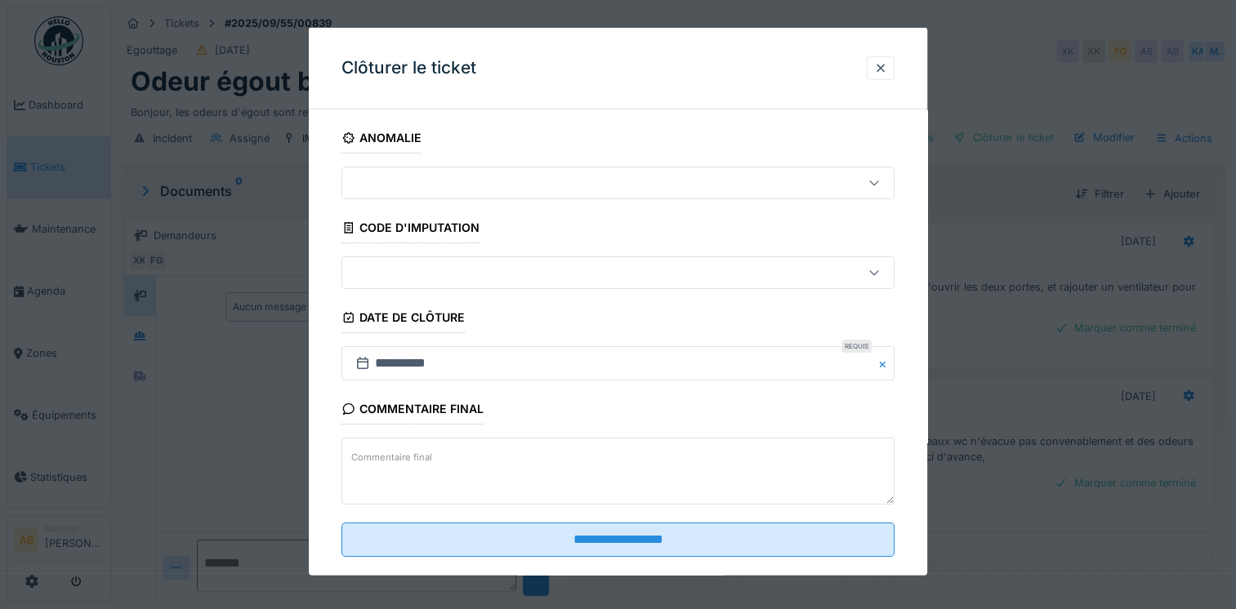
click at [406, 463] on label "Commentaire final" at bounding box center [391, 457] width 87 height 20
click at [406, 463] on textarea "Commentaire final" at bounding box center [617, 471] width 553 height 67
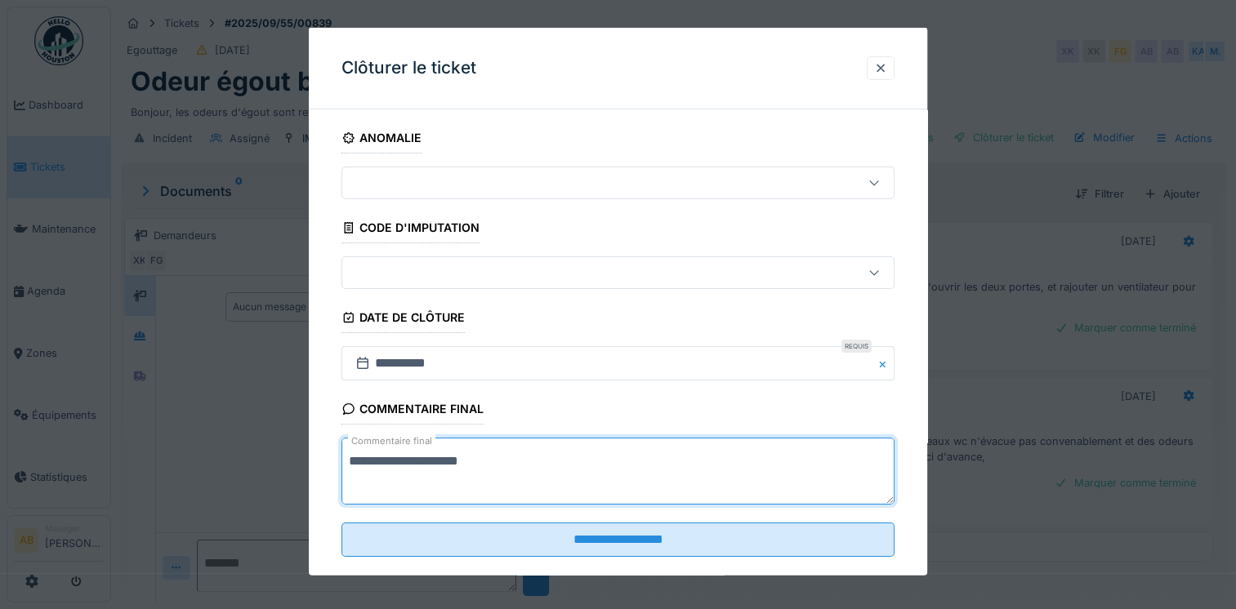
click at [366, 476] on textarea "**********" at bounding box center [617, 471] width 553 height 67
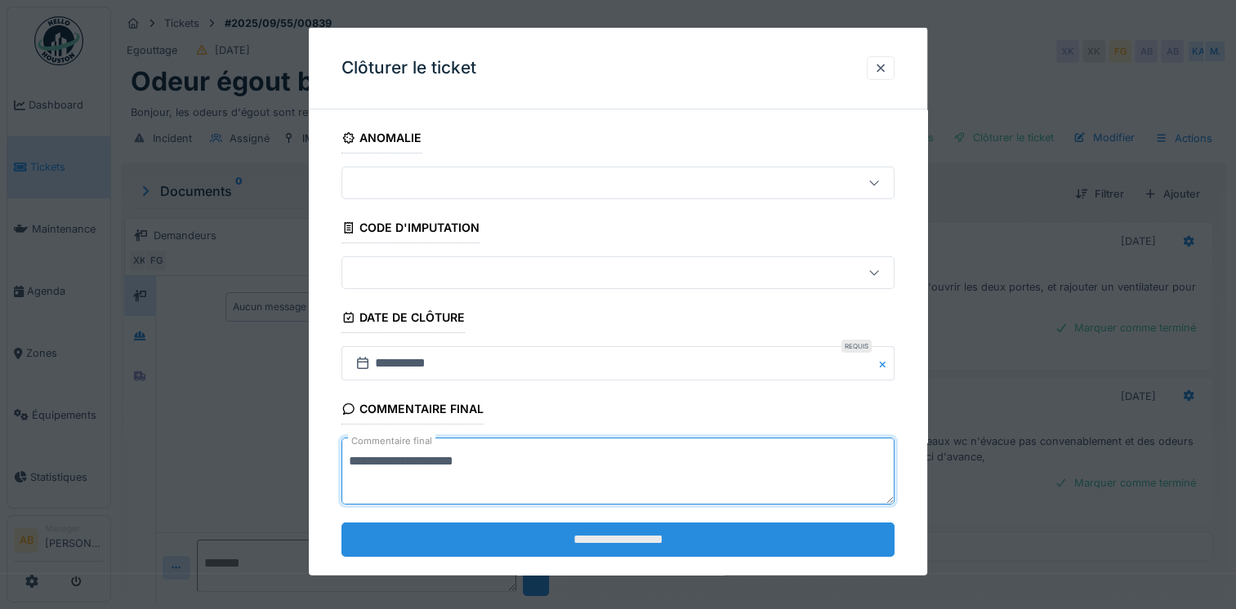
type textarea "**********"
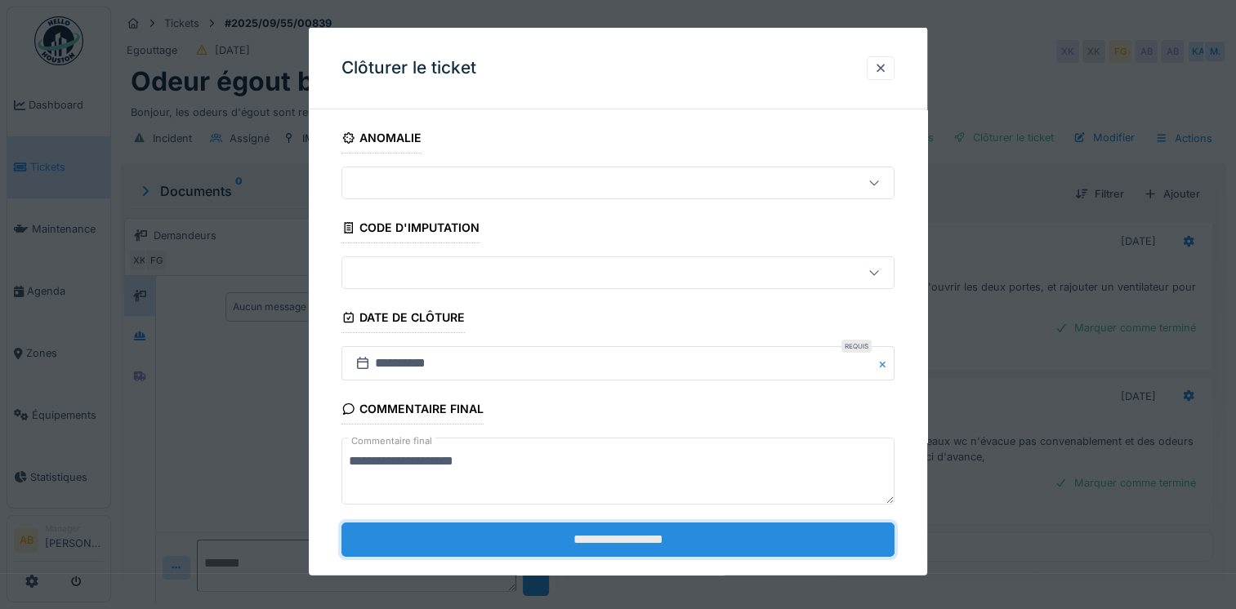
click at [453, 541] on input "**********" at bounding box center [617, 539] width 553 height 34
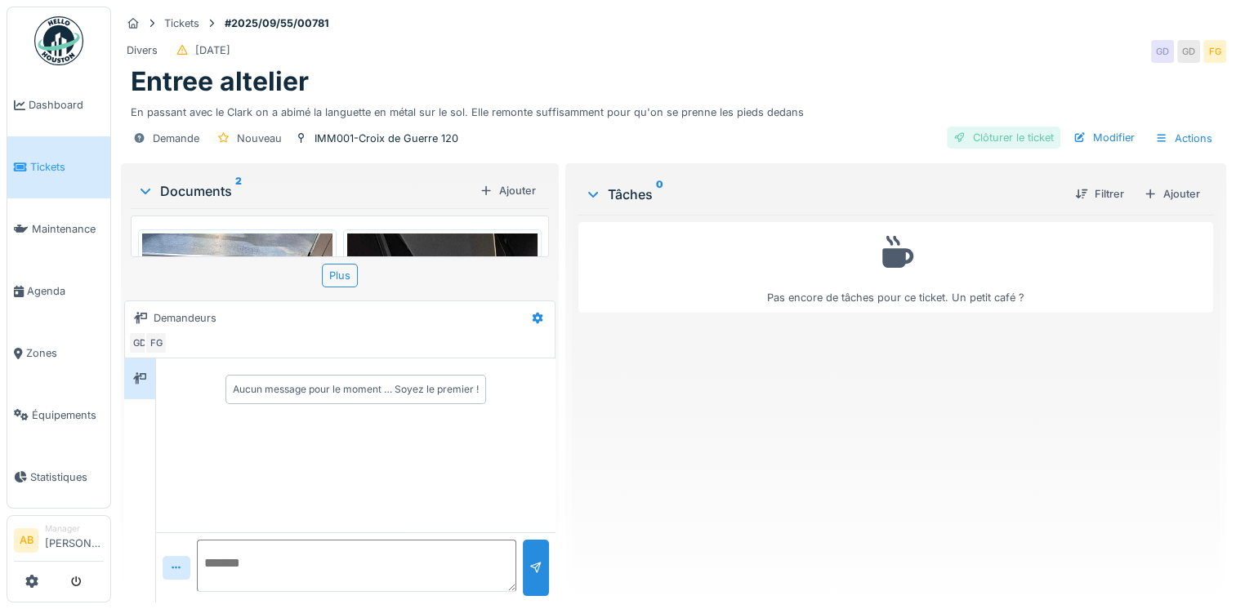
click at [1018, 138] on div "Clôturer le ticket" at bounding box center [1004, 138] width 114 height 22
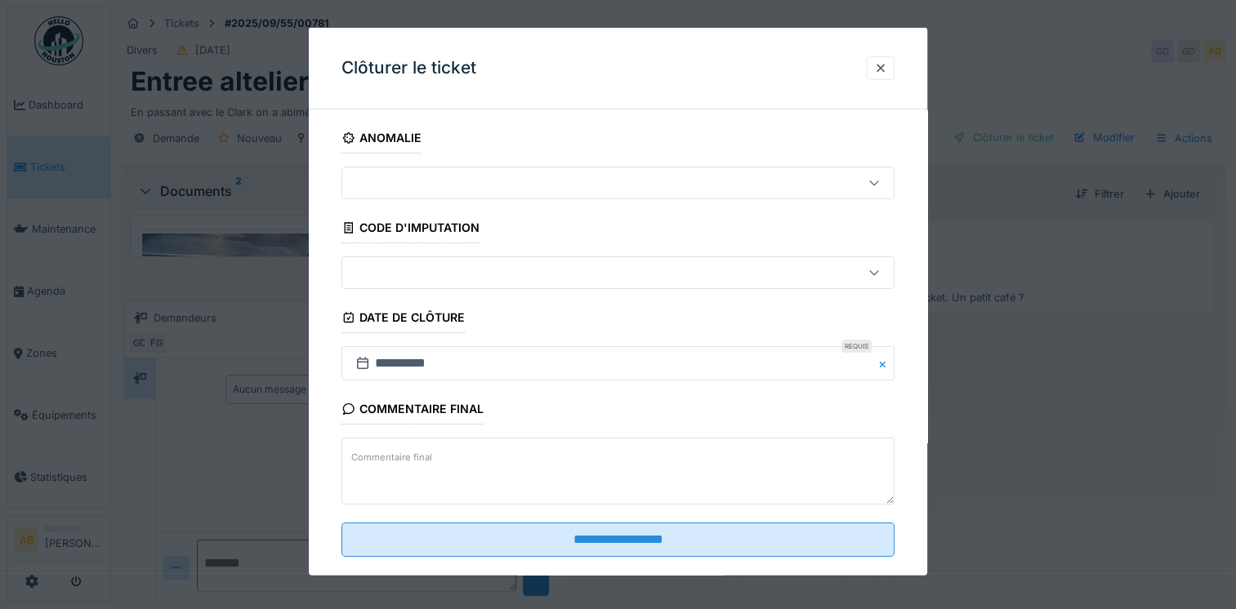
click at [536, 445] on textarea "Commentaire final" at bounding box center [617, 471] width 553 height 67
type textarea "**"
click at [516, 519] on fieldset "**********" at bounding box center [617, 347] width 553 height 448
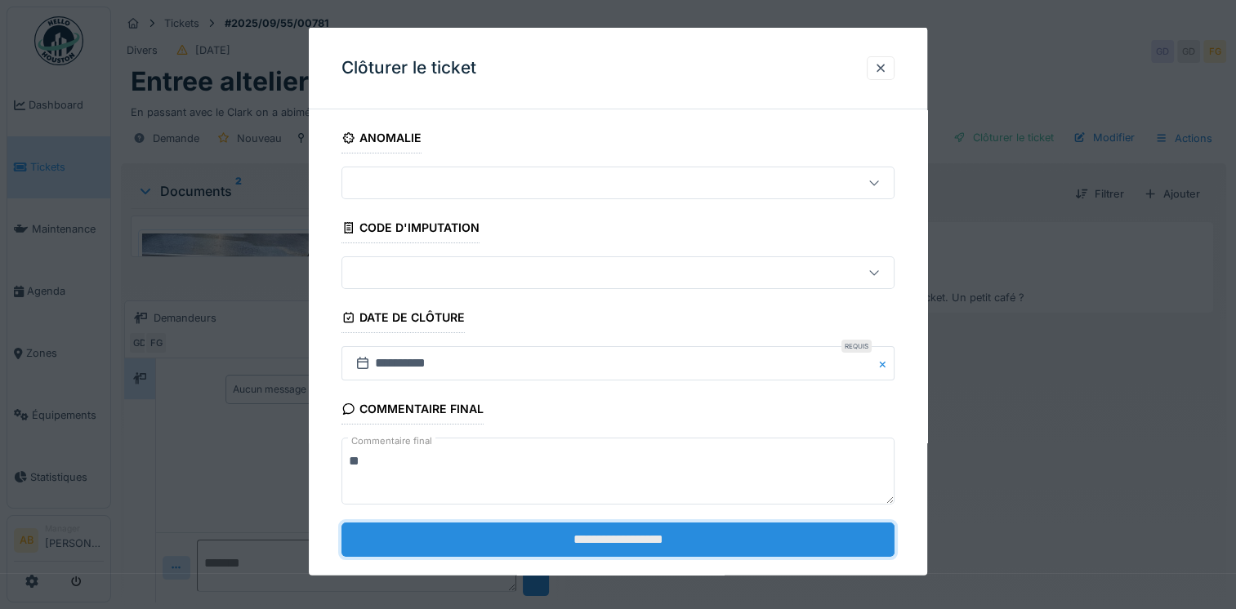
click at [506, 543] on input "**********" at bounding box center [617, 539] width 553 height 34
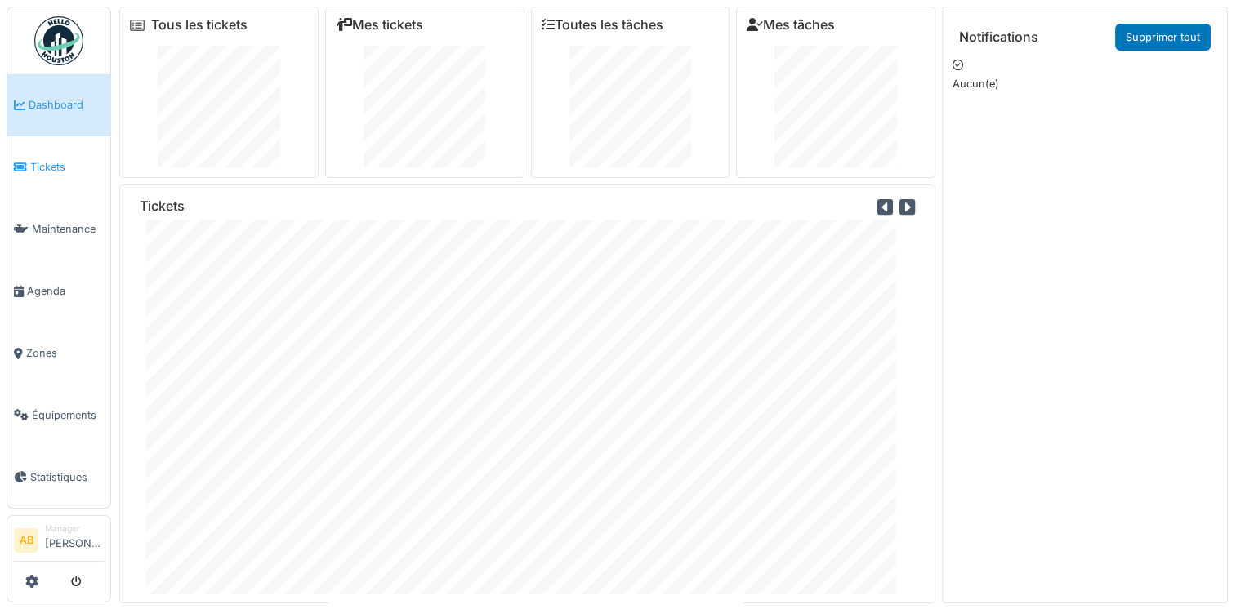
click at [35, 176] on link "Tickets" at bounding box center [58, 167] width 103 height 62
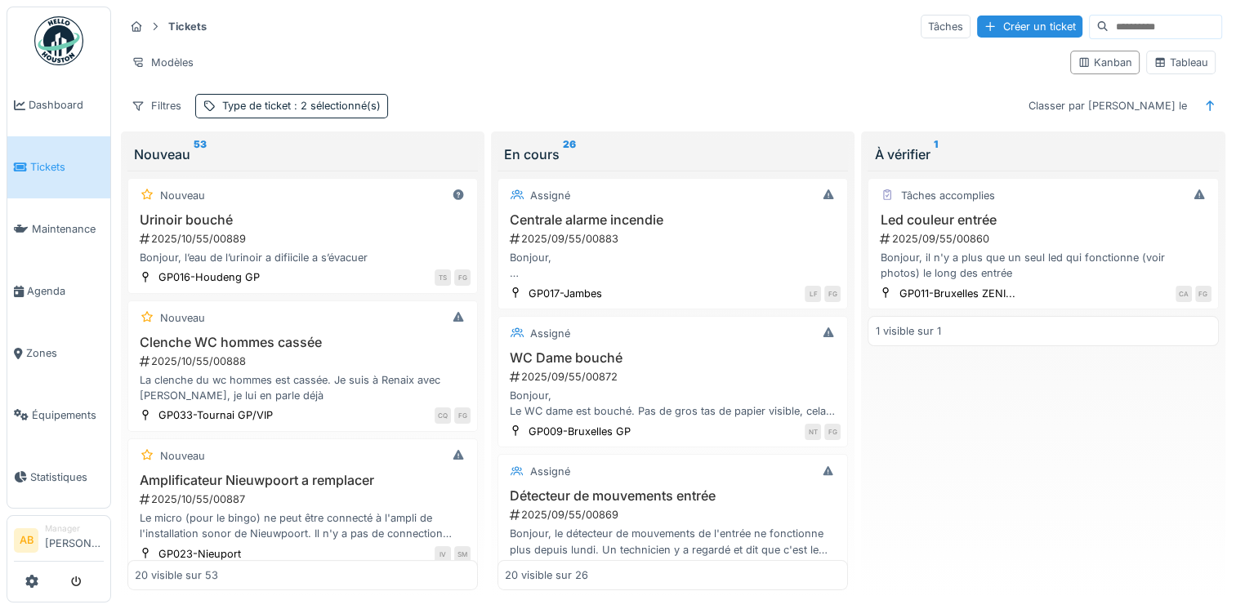
click at [69, 43] on img at bounding box center [58, 40] width 49 height 49
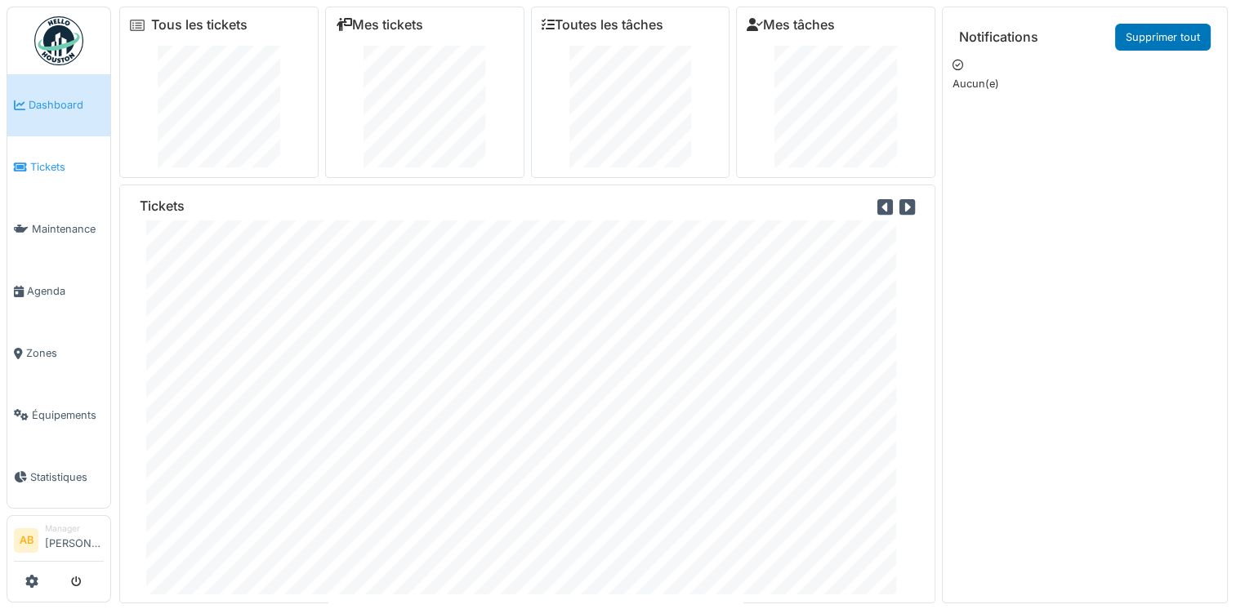
click at [47, 166] on span "Tickets" at bounding box center [67, 167] width 74 height 16
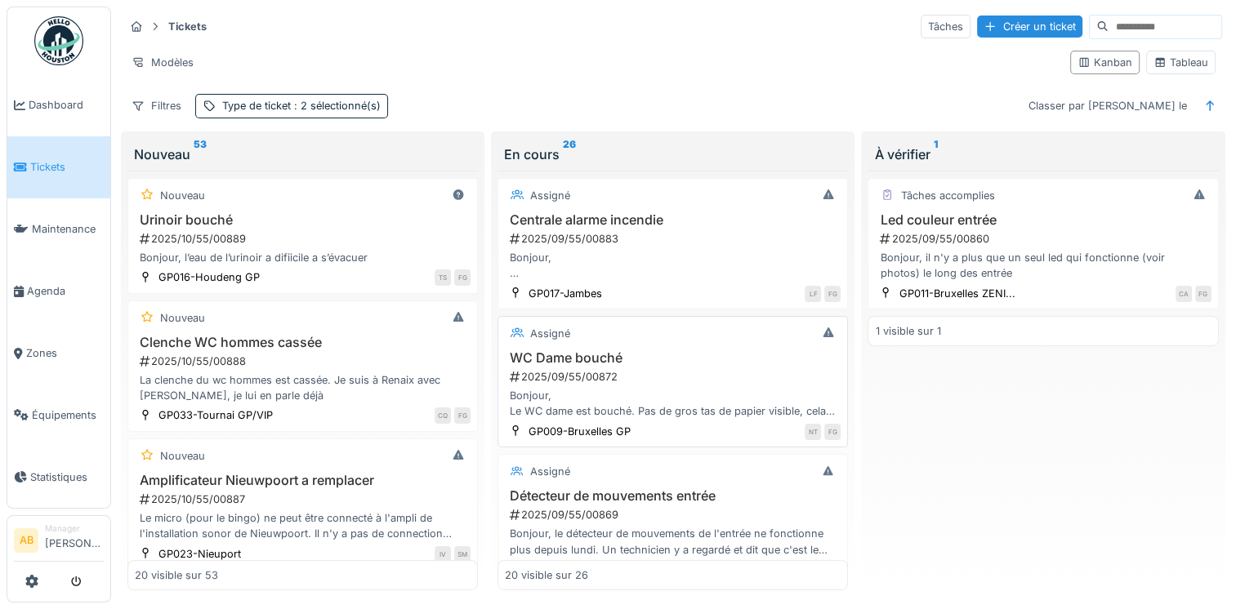
click at [608, 394] on div "Bonjour, Le WC dame est bouché. Pas de gros tas de papier visible, cela va nece…" at bounding box center [673, 403] width 336 height 31
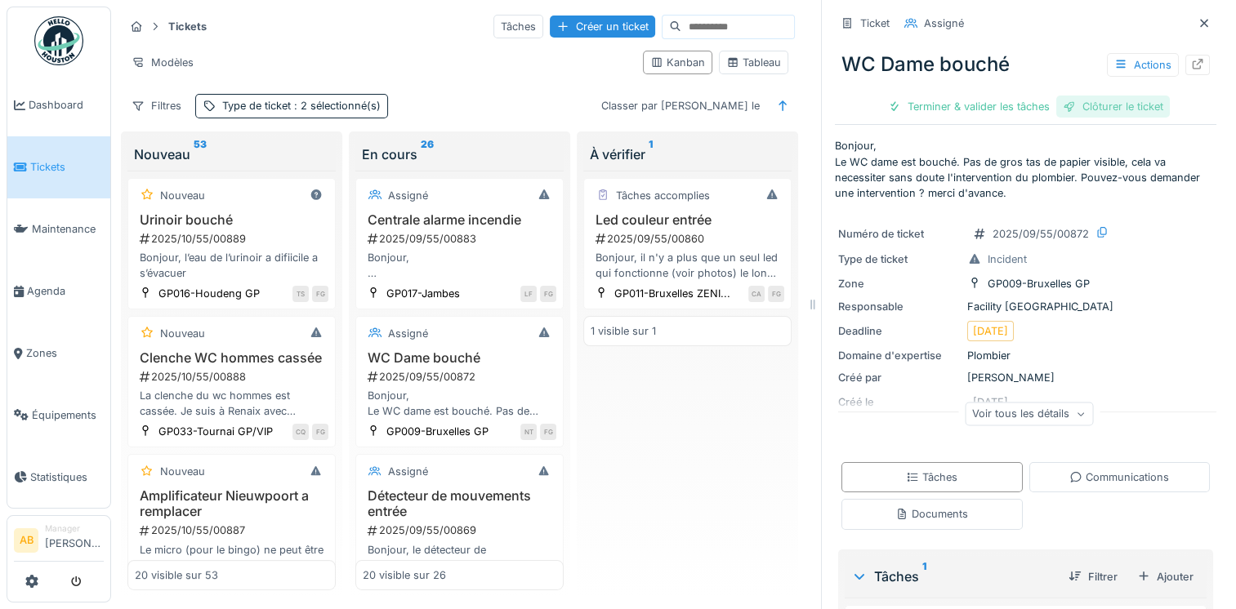
click at [1072, 109] on div "Clôturer le ticket" at bounding box center [1113, 107] width 114 height 22
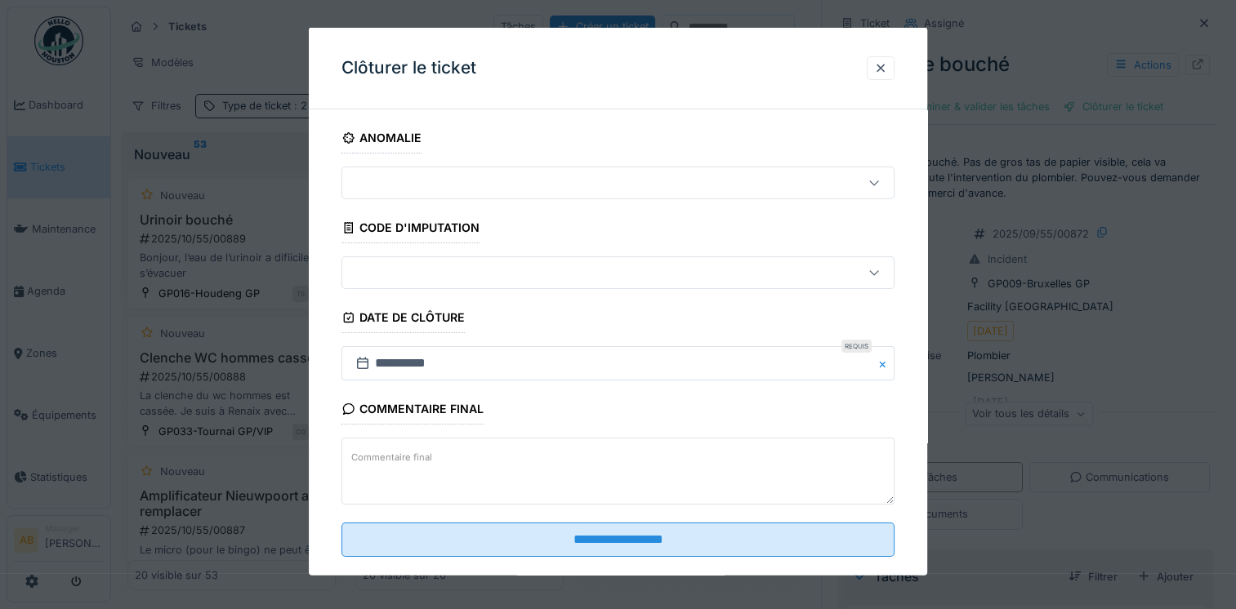
click at [476, 475] on textarea "Commentaire final" at bounding box center [617, 471] width 553 height 67
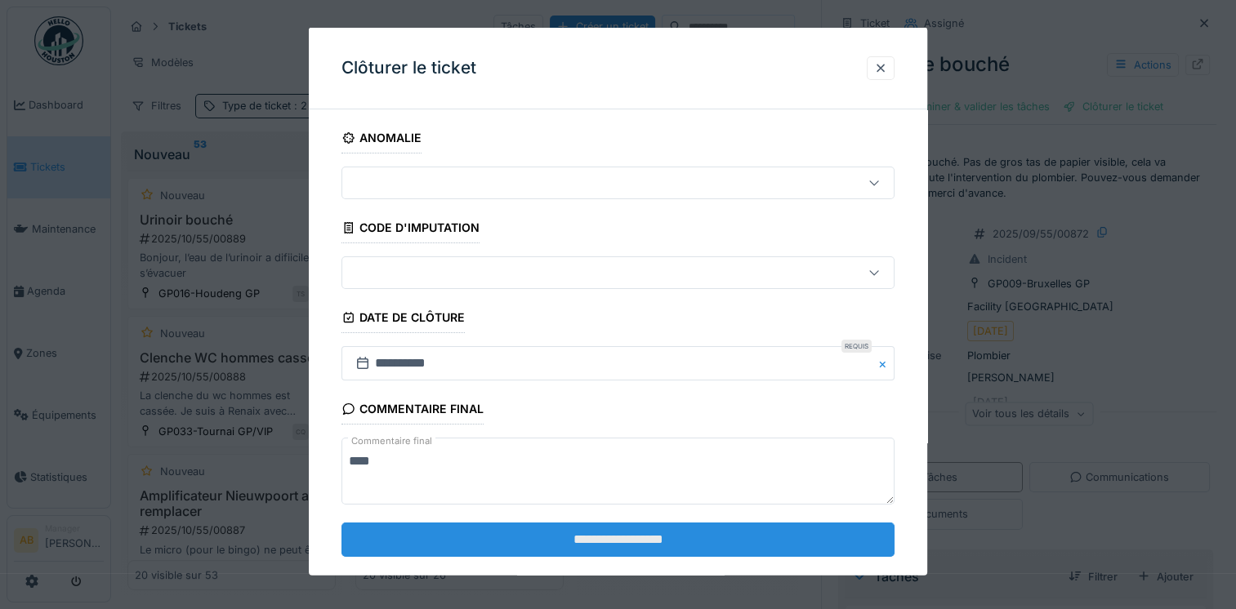
type textarea "****"
click at [474, 554] on input "**********" at bounding box center [617, 539] width 553 height 34
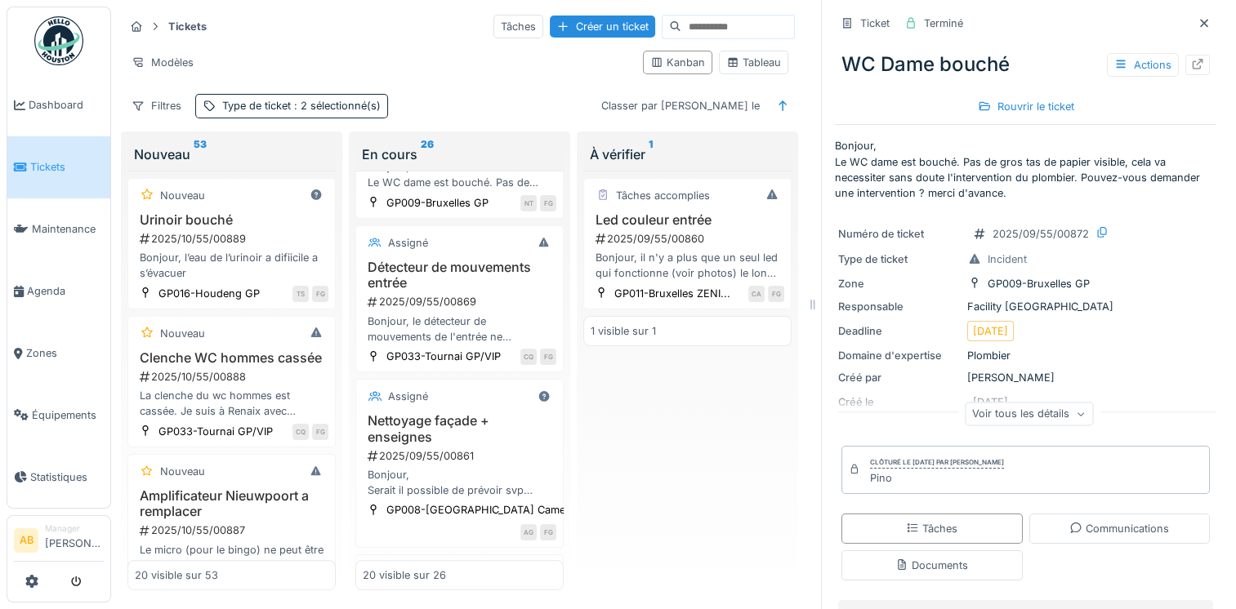
scroll to position [261, 0]
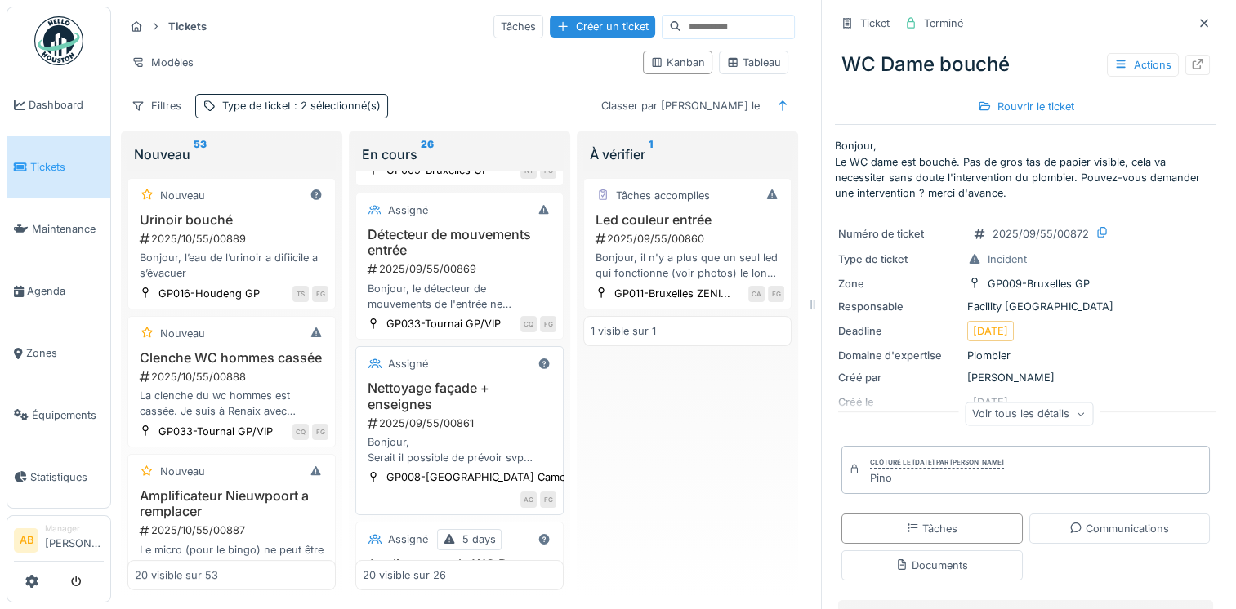
click at [448, 431] on div "2025/09/55/00861" at bounding box center [461, 424] width 190 height 16
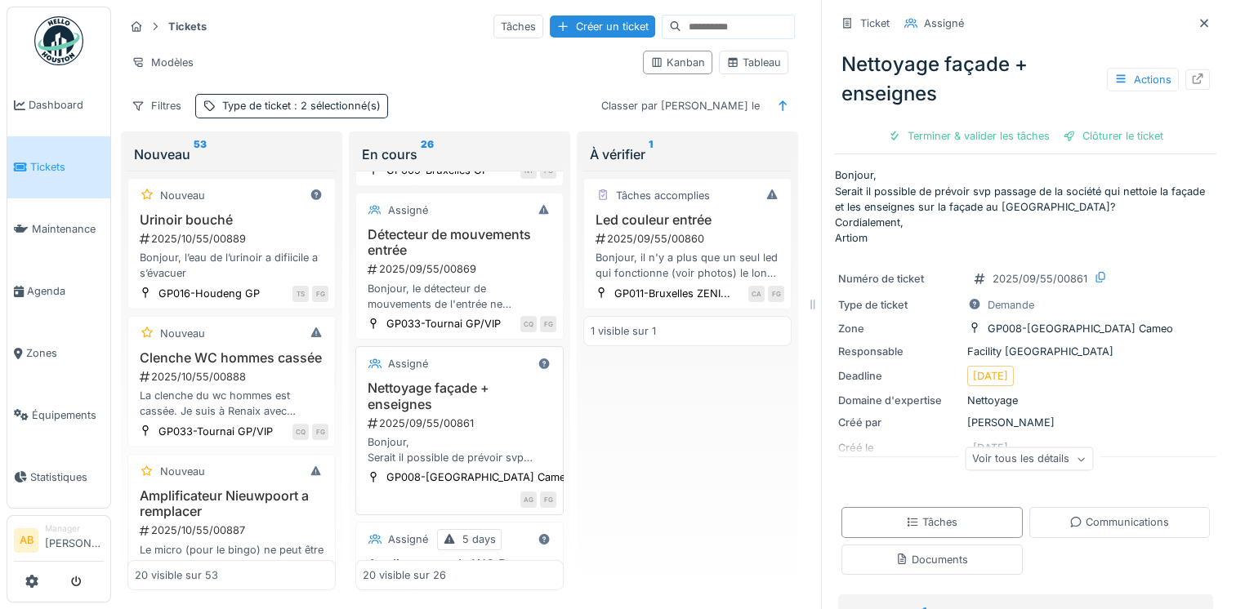
click at [464, 431] on div "2025/09/55/00861" at bounding box center [461, 424] width 190 height 16
click at [1069, 137] on div "Clôturer le ticket" at bounding box center [1113, 136] width 114 height 22
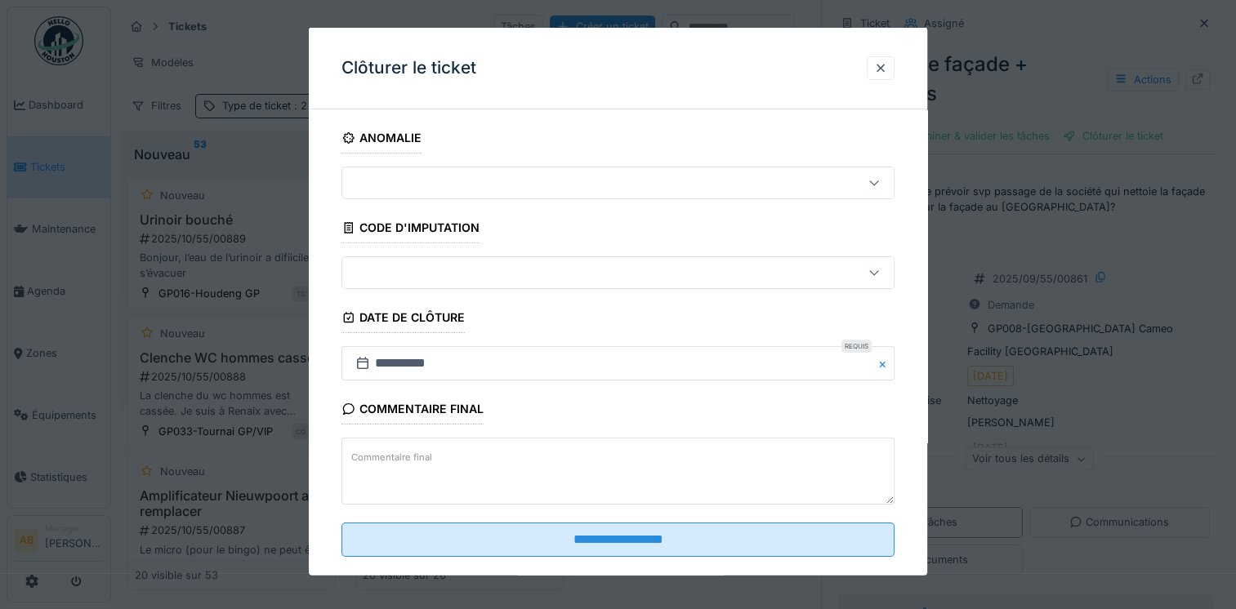
click at [421, 463] on label "Commentaire final" at bounding box center [391, 457] width 87 height 20
click at [421, 463] on textarea "Commentaire final" at bounding box center [617, 471] width 553 height 67
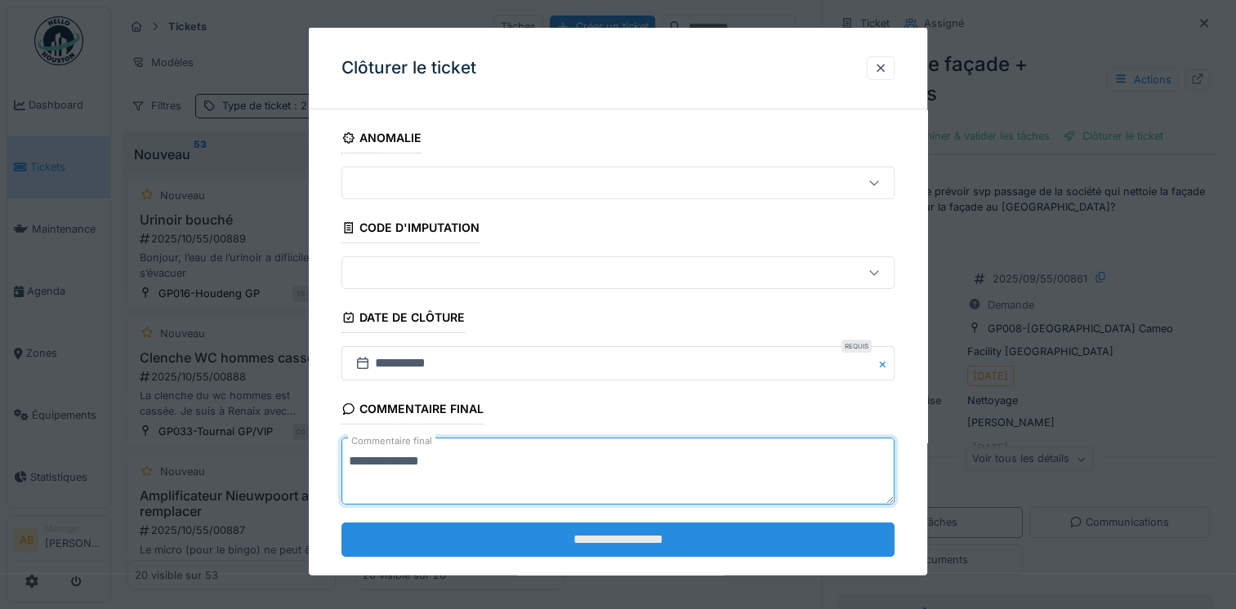
type textarea "**********"
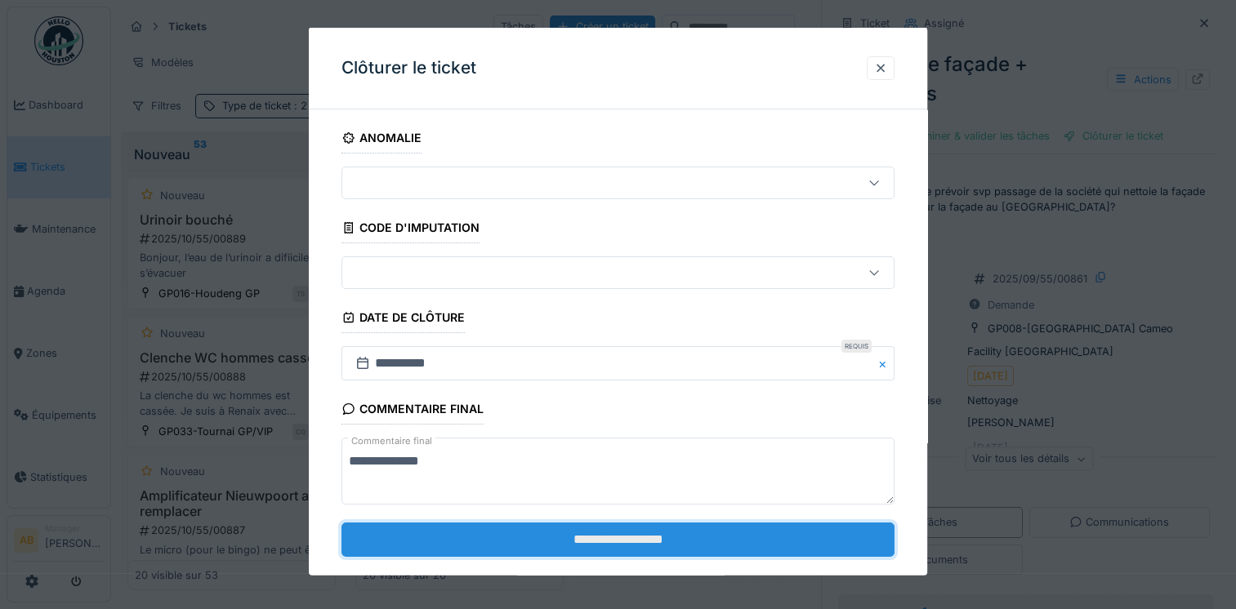
click at [434, 535] on input "**********" at bounding box center [617, 539] width 553 height 34
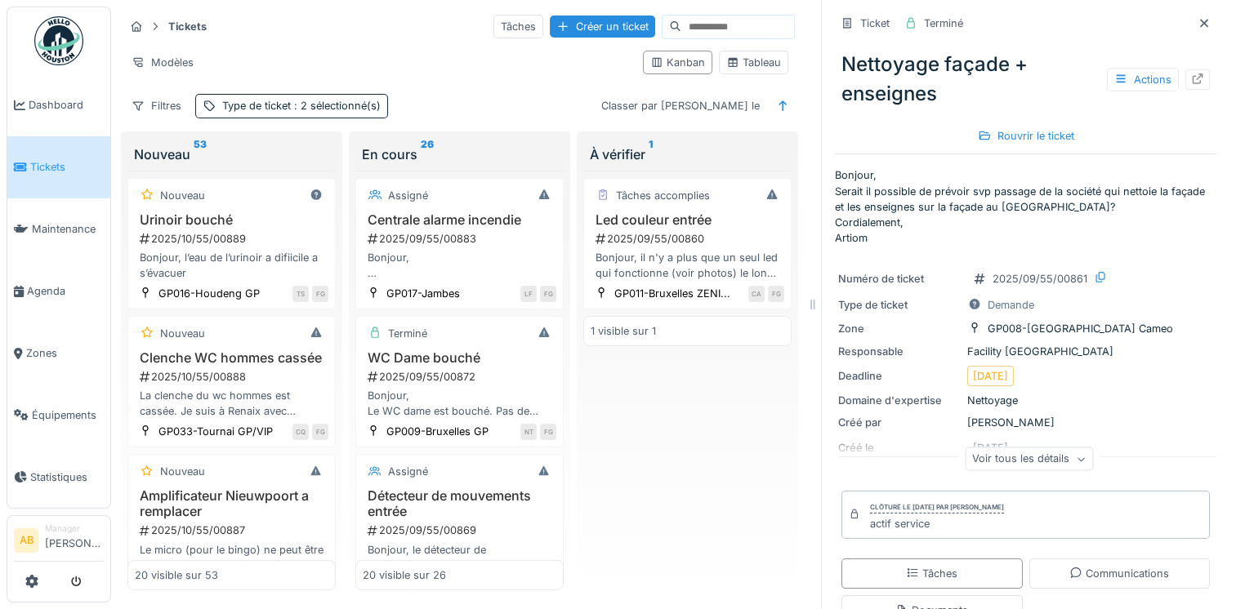
click at [605, 462] on div "Tâches accomplies Led couleur entrée 2025/09/55/00860 Bonjour, il n'y a plus qu…" at bounding box center [687, 381] width 208 height 421
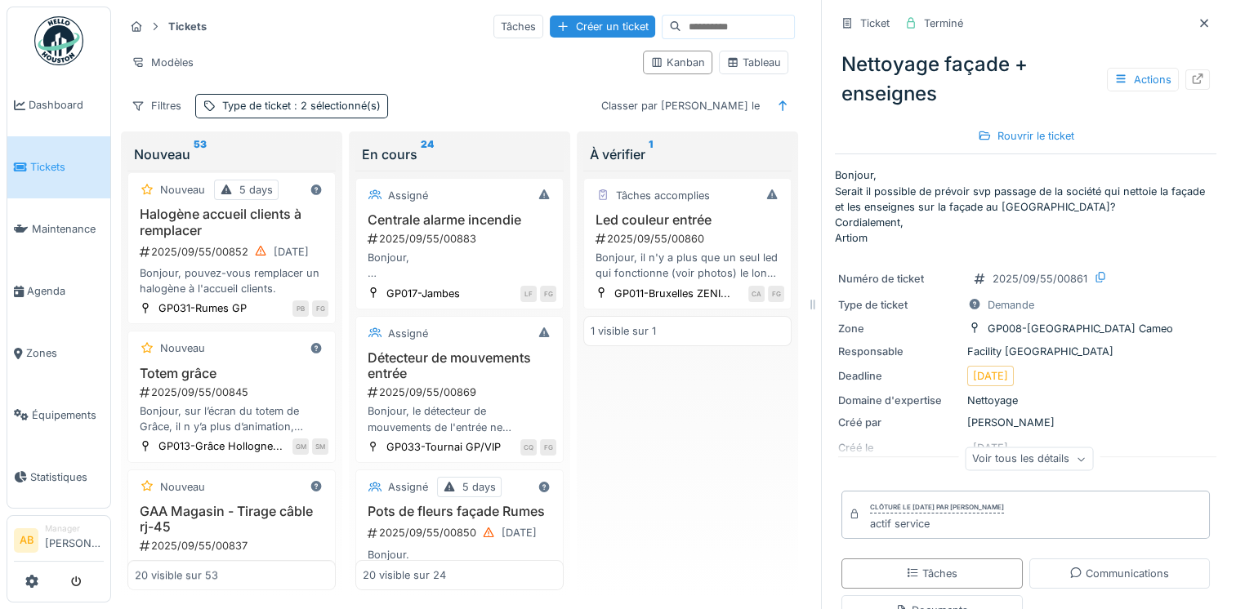
scroll to position [1187, 0]
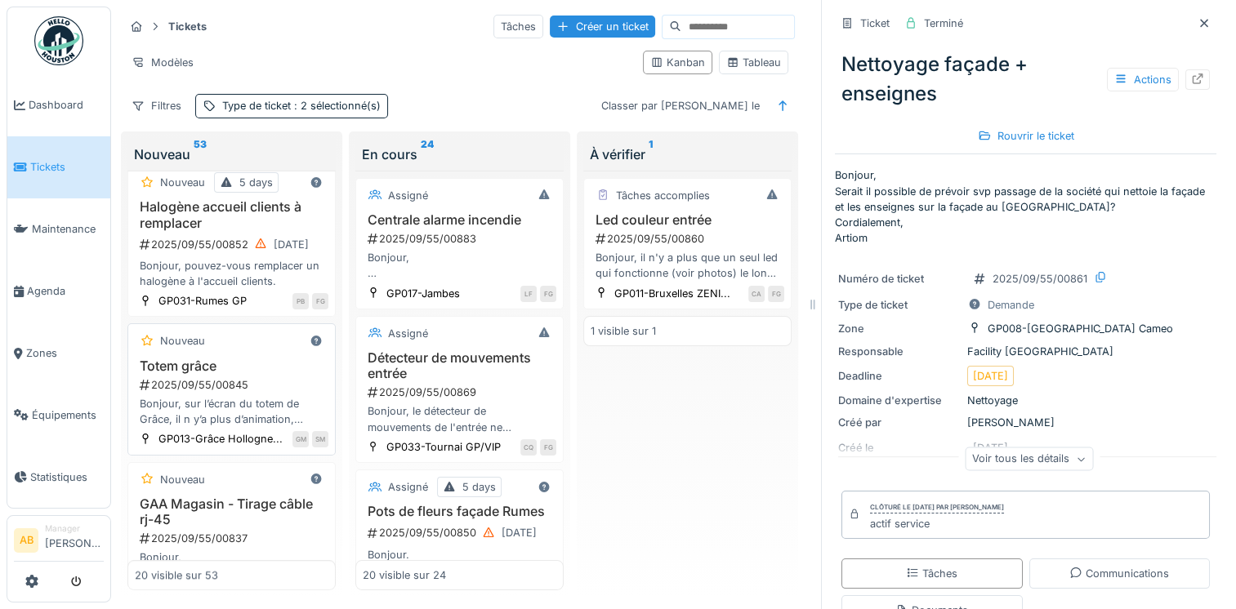
click at [179, 427] on div "Bonjour, sur l’écran du totem de Grâce, il n y’a plus d’animation, uniquement l…" at bounding box center [232, 411] width 194 height 31
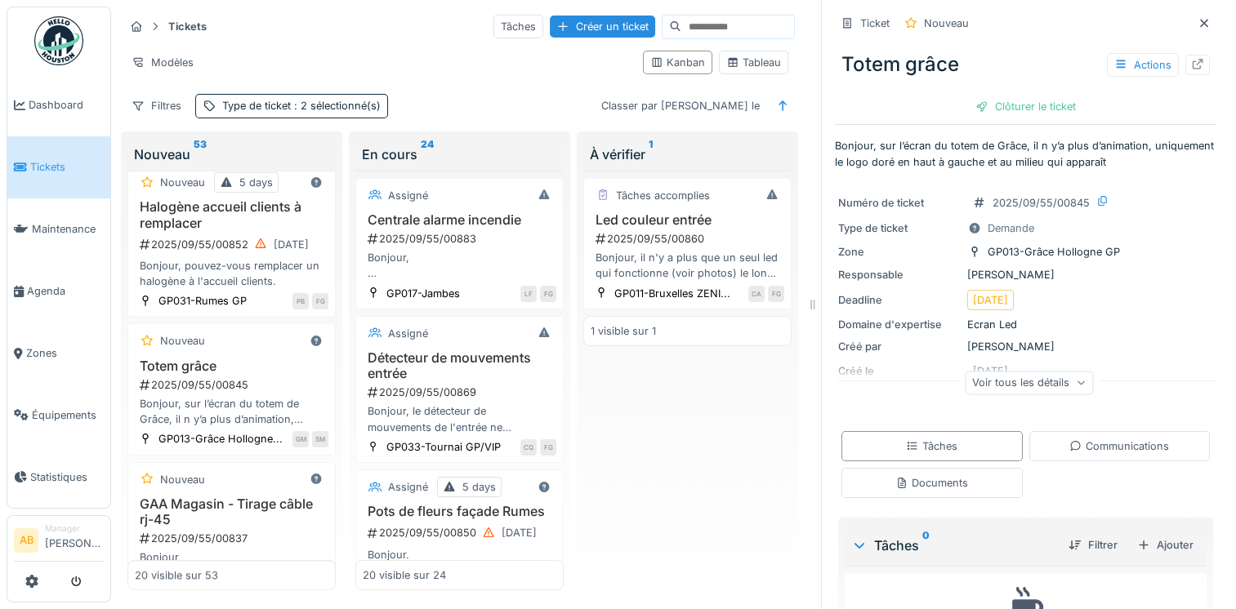
scroll to position [82, 0]
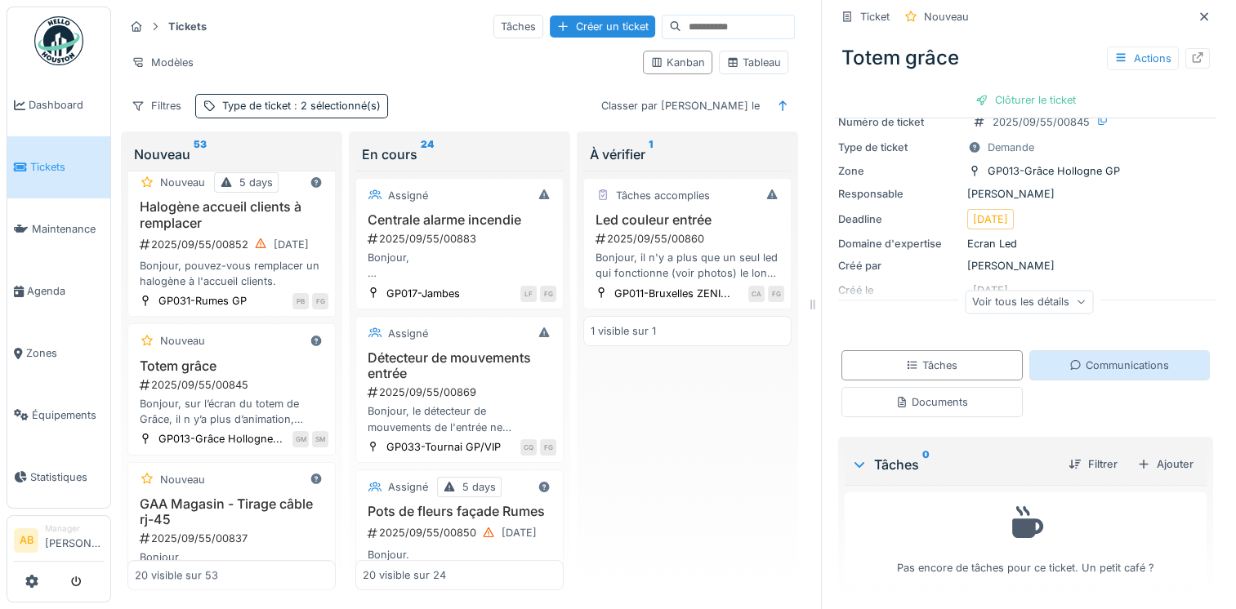
click at [1096, 371] on div "Communications" at bounding box center [1119, 366] width 100 height 16
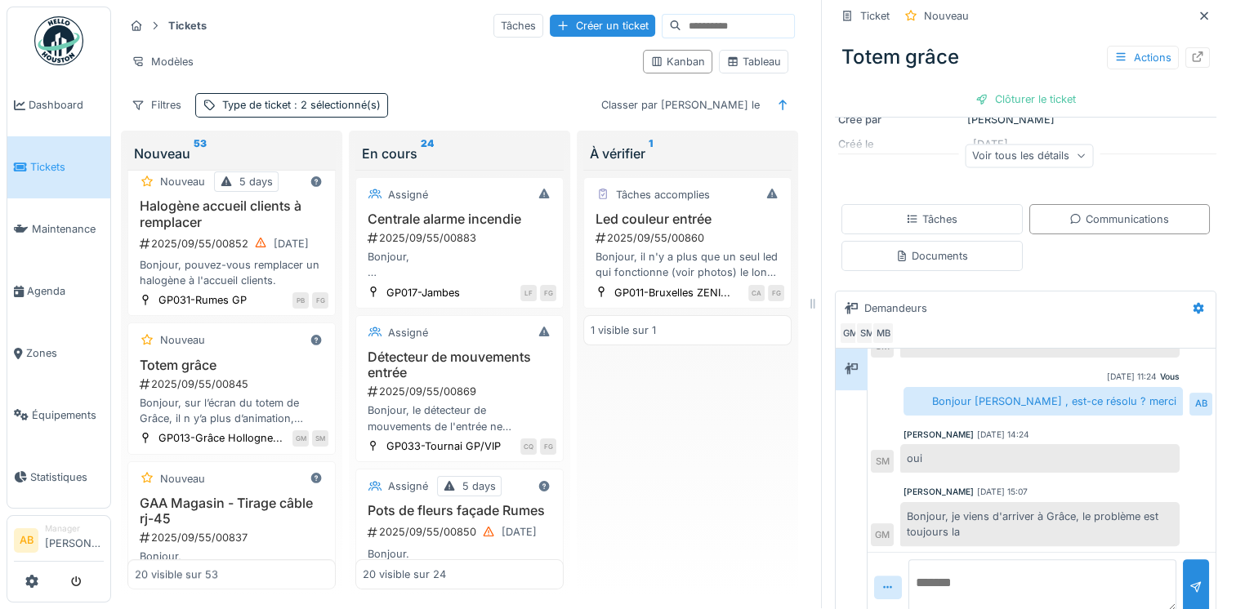
scroll to position [228, 0]
click at [1008, 563] on textarea at bounding box center [1042, 584] width 268 height 52
type textarea "**********"
click at [1183, 558] on div at bounding box center [1196, 586] width 26 height 56
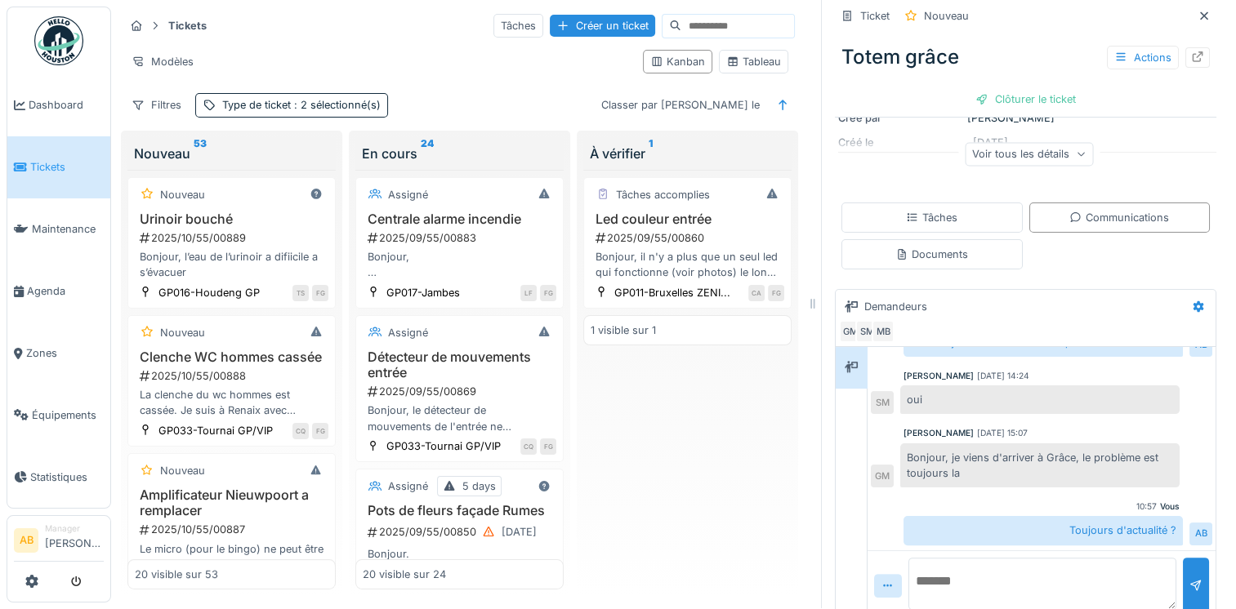
scroll to position [0, 0]
click at [58, 100] on span "Dashboard" at bounding box center [66, 105] width 75 height 16
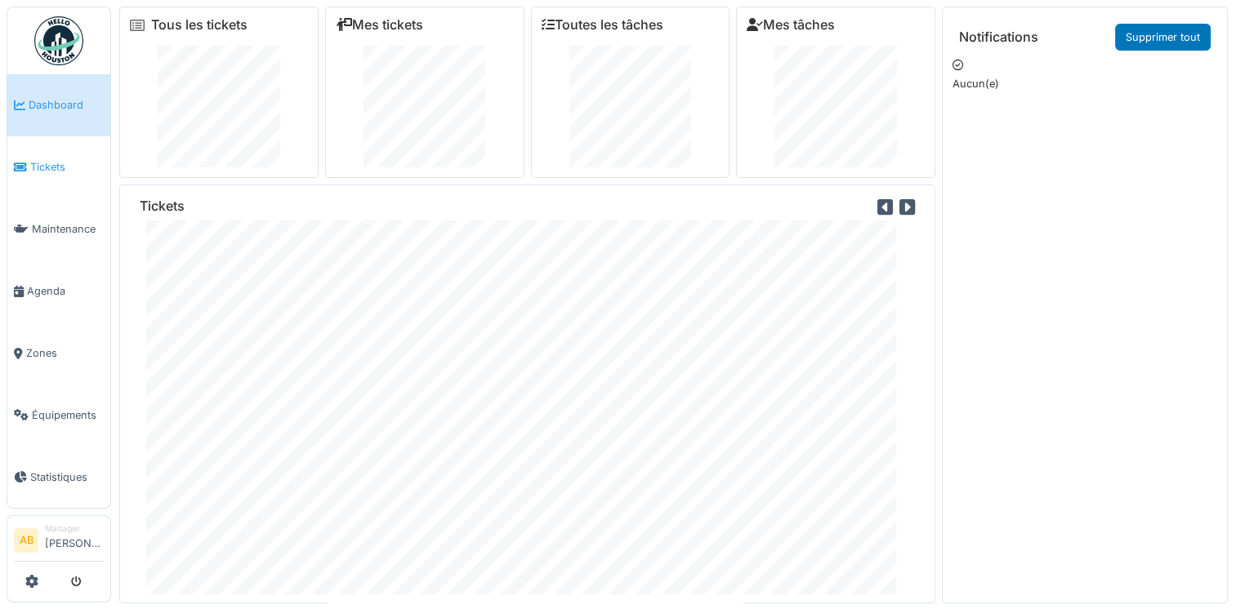
click at [58, 168] on span "Tickets" at bounding box center [67, 167] width 74 height 16
